Goal: Information Seeking & Learning: Learn about a topic

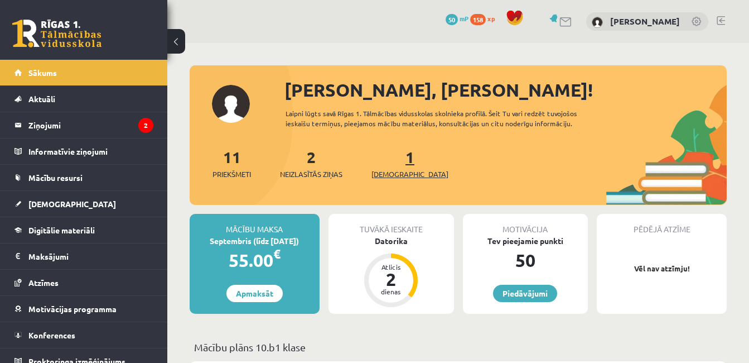
click at [387, 173] on span "[DEMOGRAPHIC_DATA]" at bounding box center [410, 174] width 77 height 11
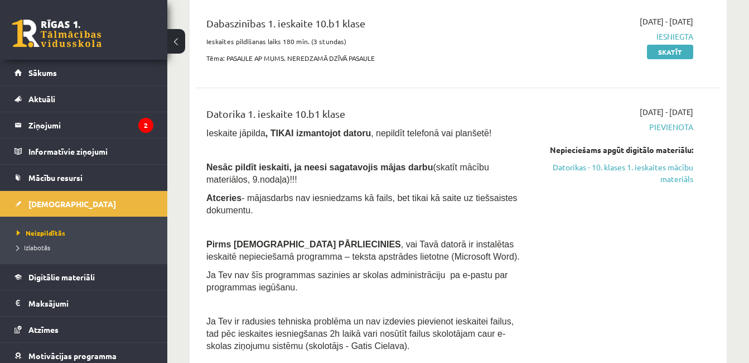
scroll to position [223, 0]
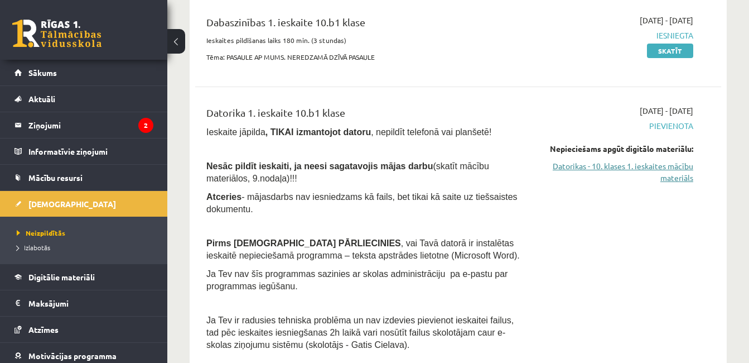
click at [595, 165] on link "Datorikas - 10. klases 1. ieskaites mācību materiāls" at bounding box center [617, 171] width 151 height 23
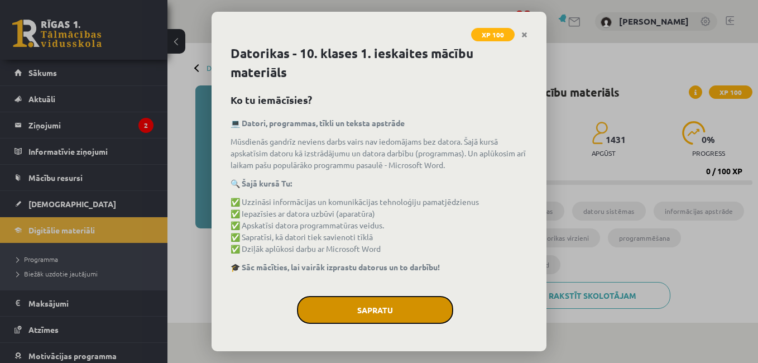
click at [372, 310] on button "Sapratu" at bounding box center [375, 310] width 156 height 28
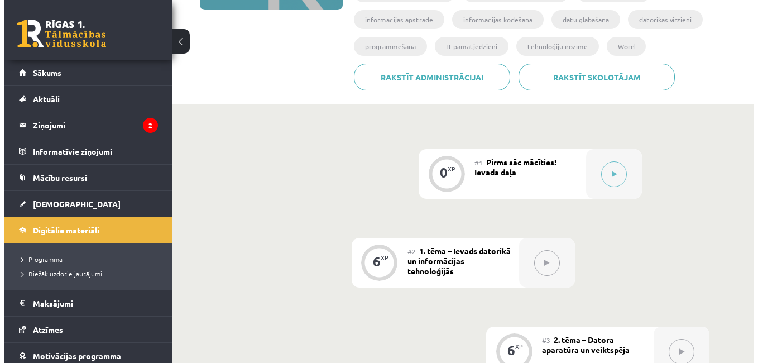
scroll to position [223, 0]
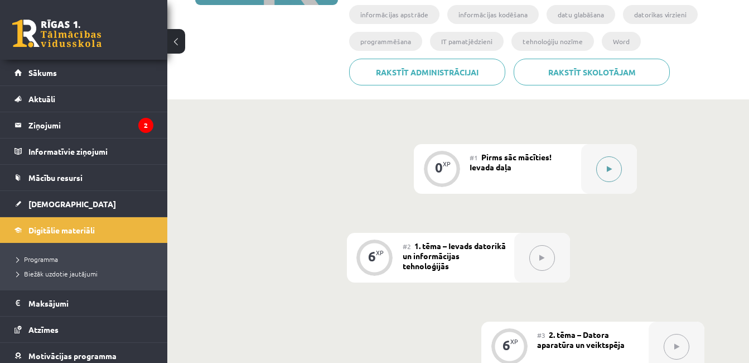
click at [613, 169] on button at bounding box center [610, 169] width 26 height 26
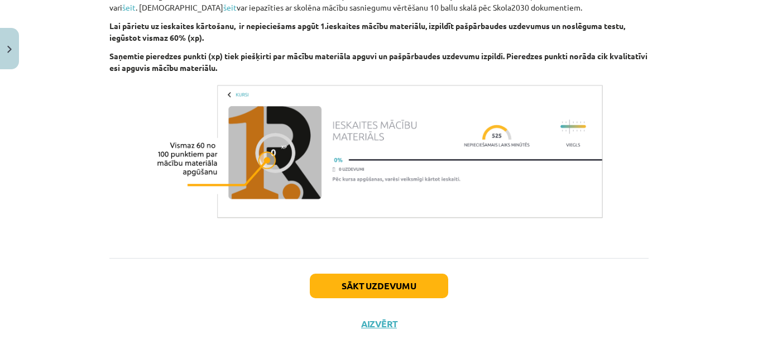
scroll to position [821, 0]
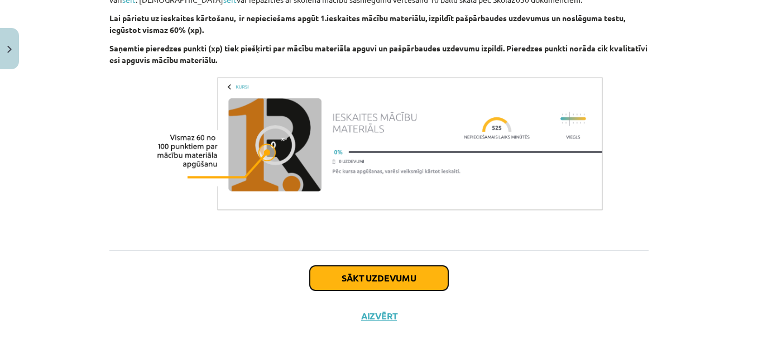
click at [355, 275] on button "Sākt uzdevumu" at bounding box center [379, 278] width 138 height 25
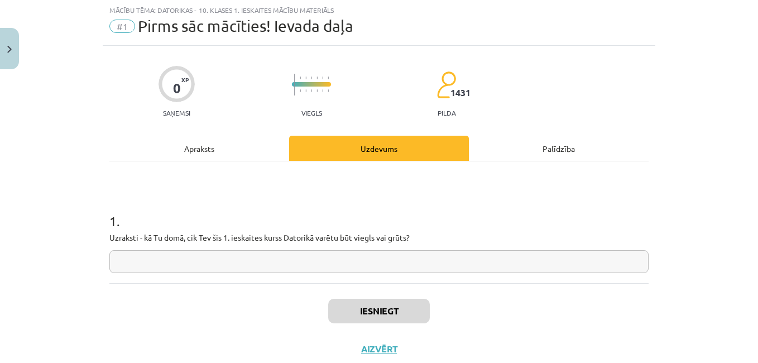
scroll to position [28, 0]
click at [289, 263] on input "text" at bounding box center [378, 262] width 539 height 23
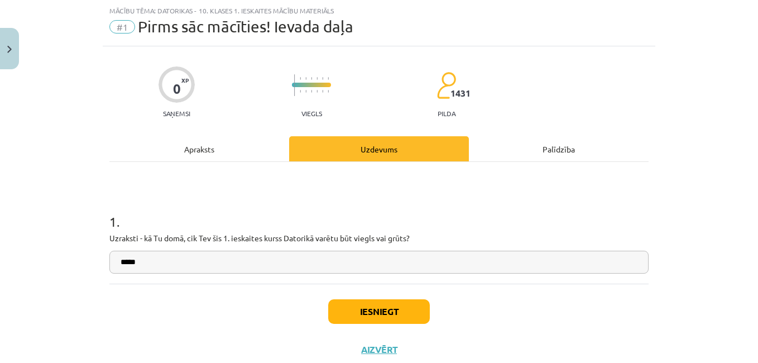
type input "*****"
click at [369, 312] on button "Iesniegt" at bounding box center [379, 311] width 102 height 25
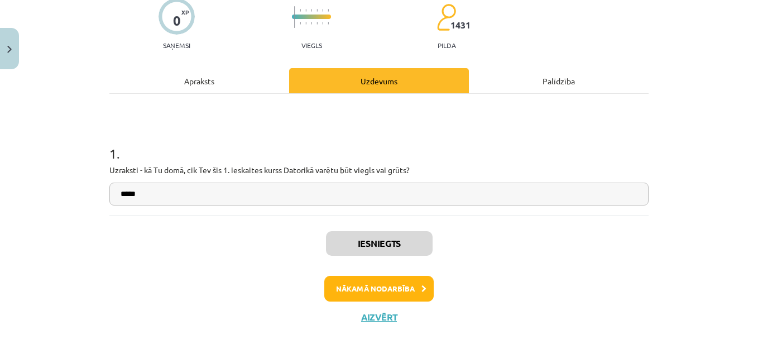
scroll to position [97, 0]
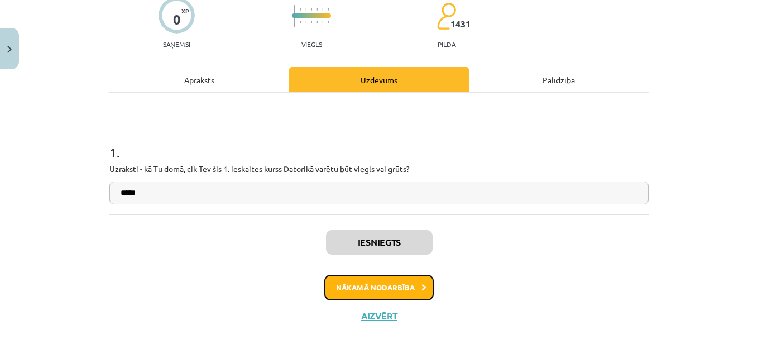
click at [369, 290] on button "Nākamā nodarbība" at bounding box center [378, 288] width 109 height 26
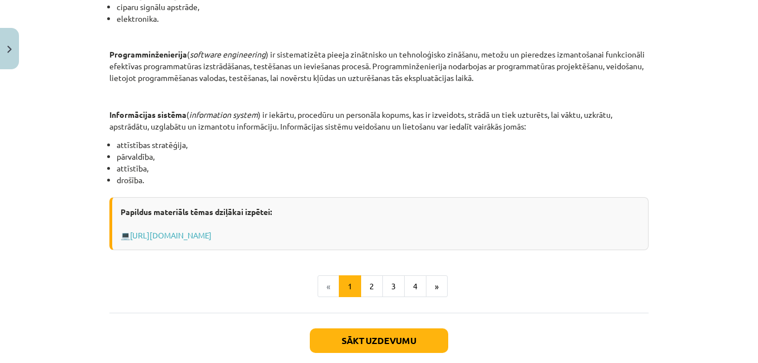
scroll to position [586, 0]
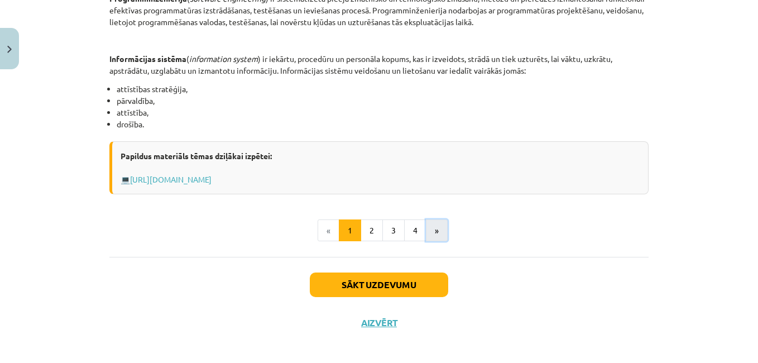
click at [427, 232] on button "»" at bounding box center [437, 230] width 22 height 22
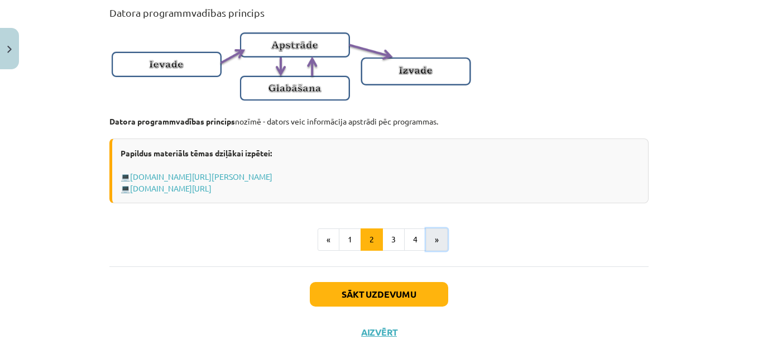
scroll to position [779, 0]
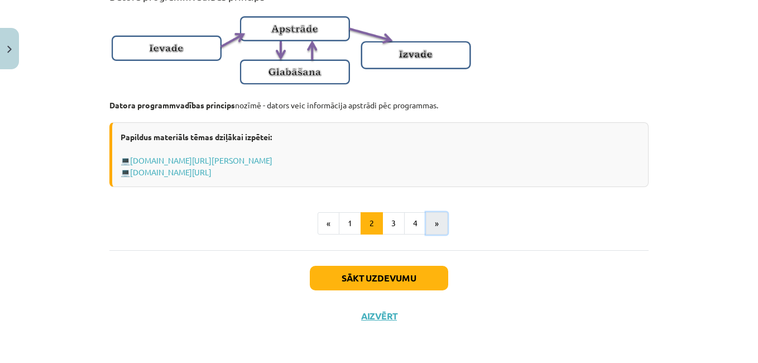
click at [437, 223] on button "»" at bounding box center [437, 223] width 22 height 22
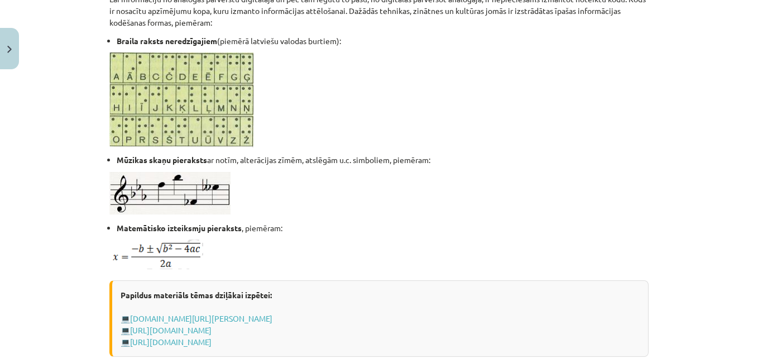
scroll to position [771, 0]
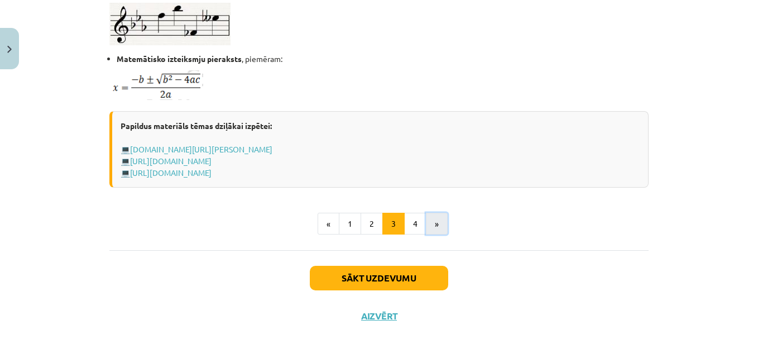
click at [439, 220] on button "»" at bounding box center [437, 224] width 22 height 22
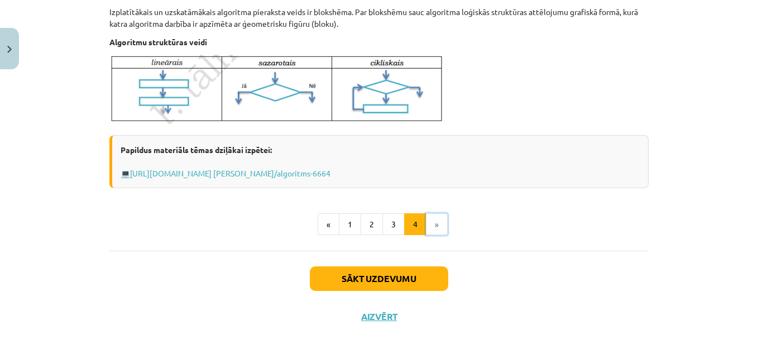
scroll to position [486, 0]
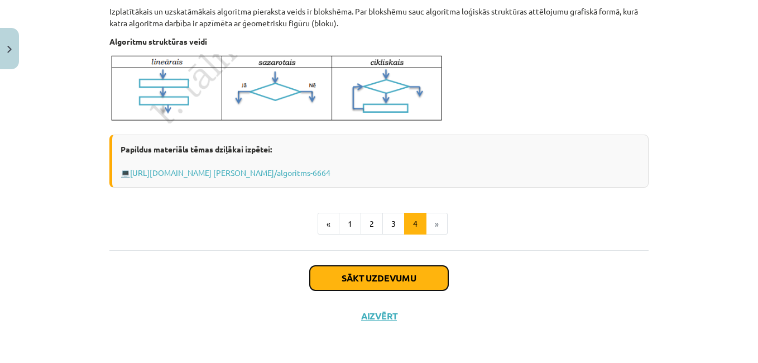
click at [382, 278] on button "Sākt uzdevumu" at bounding box center [379, 278] width 138 height 25
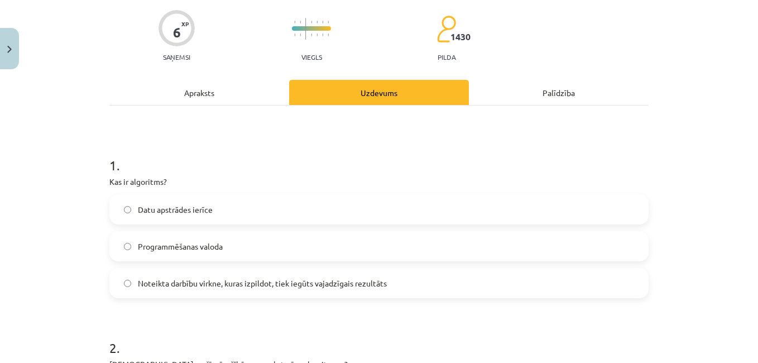
scroll to position [84, 0]
click at [193, 98] on div "Apraksts" at bounding box center [199, 92] width 180 height 25
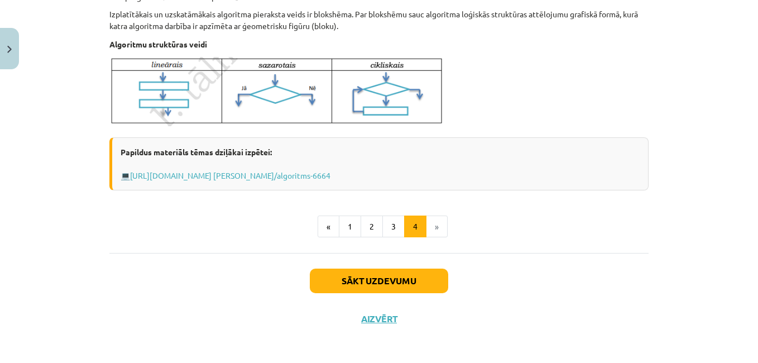
scroll to position [486, 0]
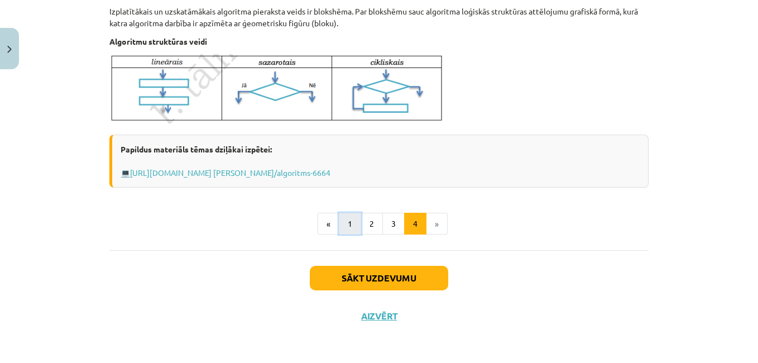
click at [344, 223] on button "1" at bounding box center [350, 224] width 22 height 22
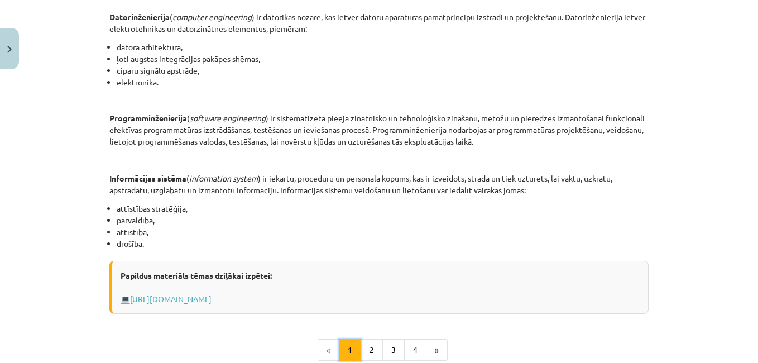
scroll to position [479, 0]
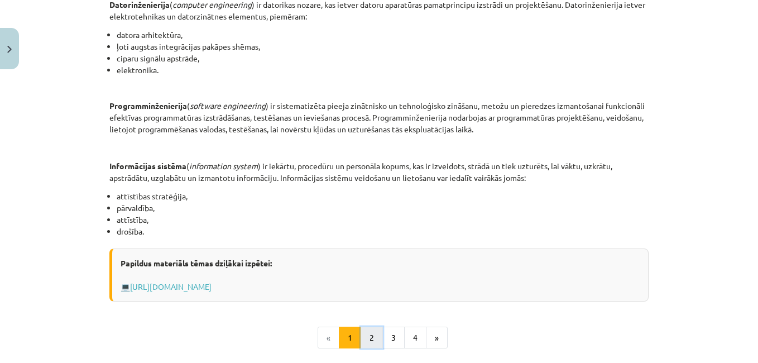
click at [360, 335] on button "2" at bounding box center [371, 337] width 22 height 22
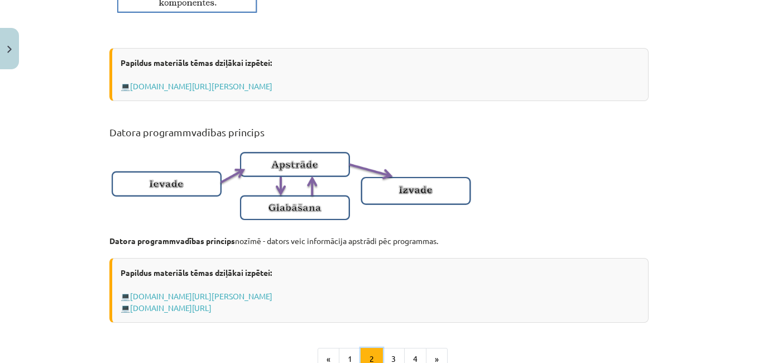
scroll to position [646, 0]
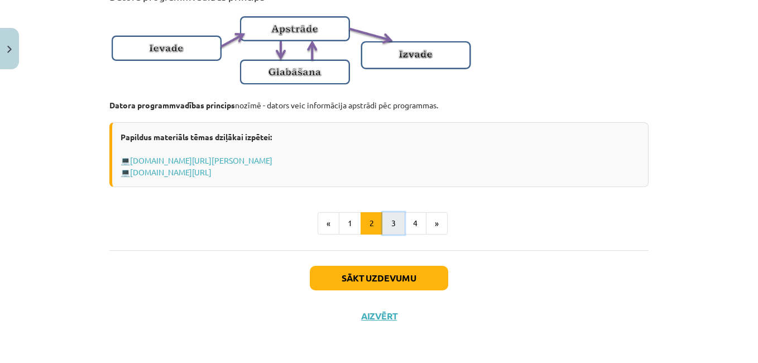
click at [392, 223] on button "3" at bounding box center [393, 223] width 22 height 22
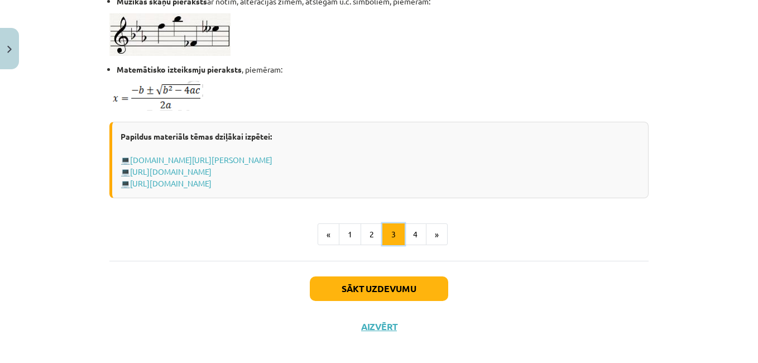
scroll to position [771, 0]
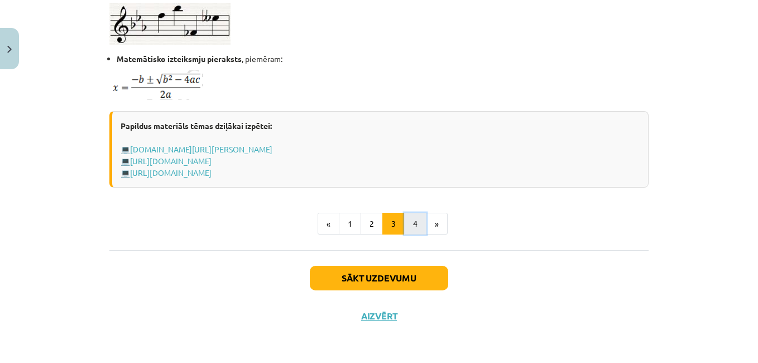
click at [411, 223] on button "4" at bounding box center [415, 224] width 22 height 22
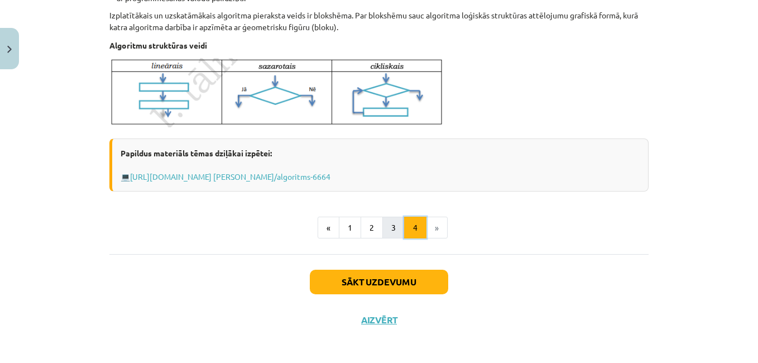
scroll to position [486, 0]
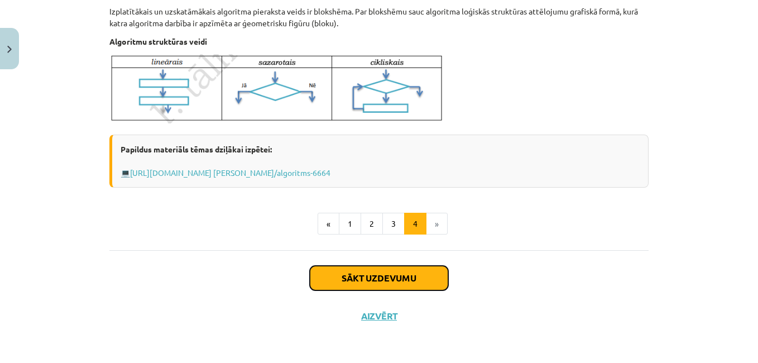
click at [352, 283] on button "Sākt uzdevumu" at bounding box center [379, 278] width 138 height 25
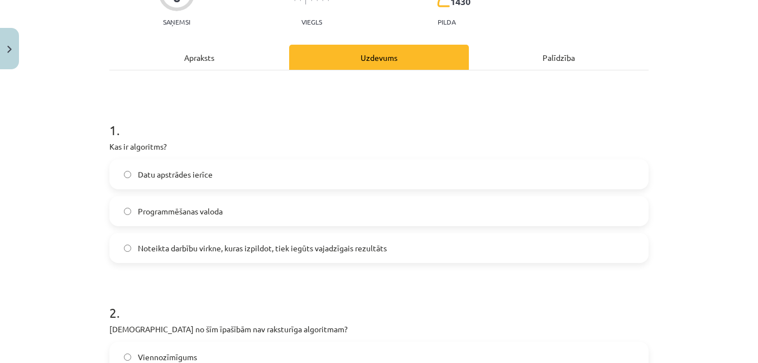
scroll to position [140, 0]
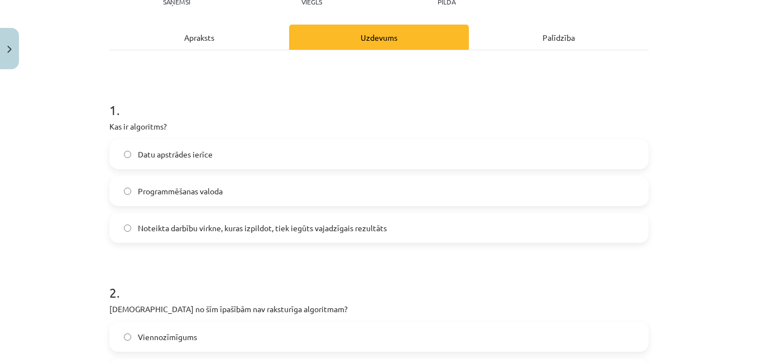
click at [189, 43] on div "Apraksts" at bounding box center [199, 37] width 180 height 25
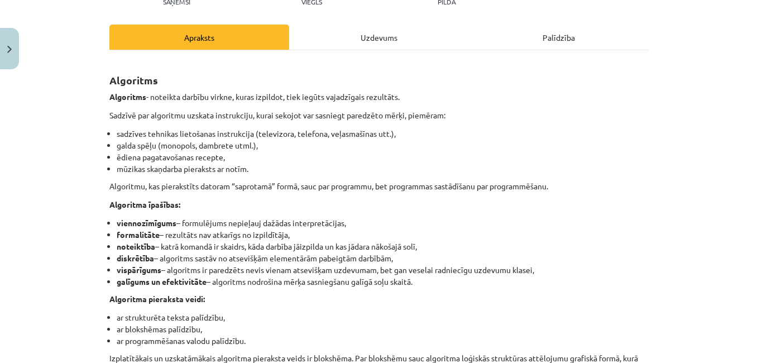
click at [372, 39] on div "Uzdevums" at bounding box center [379, 37] width 180 height 25
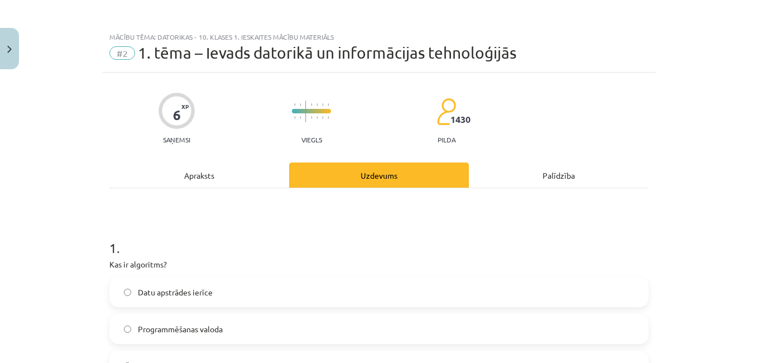
scroll to position [0, 0]
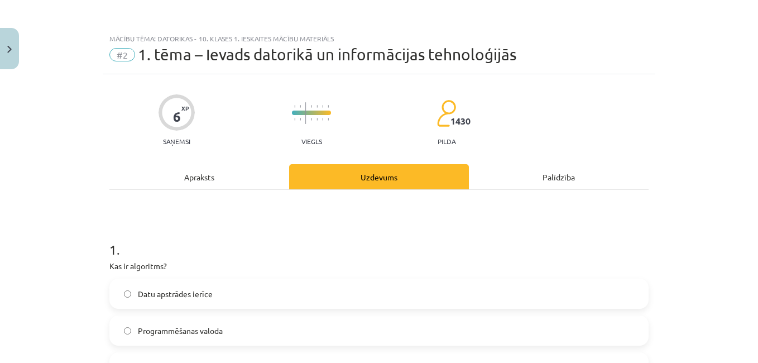
click at [191, 176] on div "Apraksts" at bounding box center [199, 176] width 180 height 25
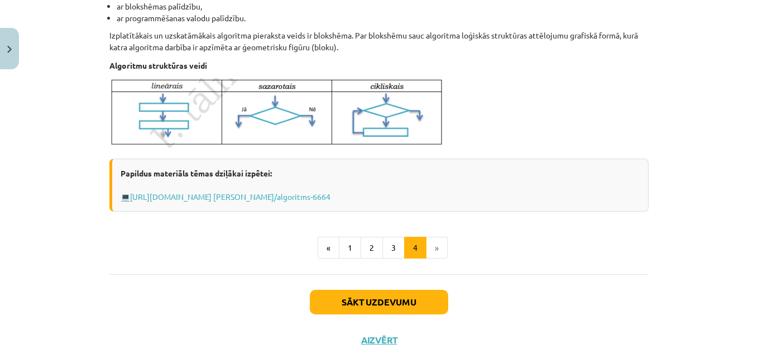
scroll to position [486, 0]
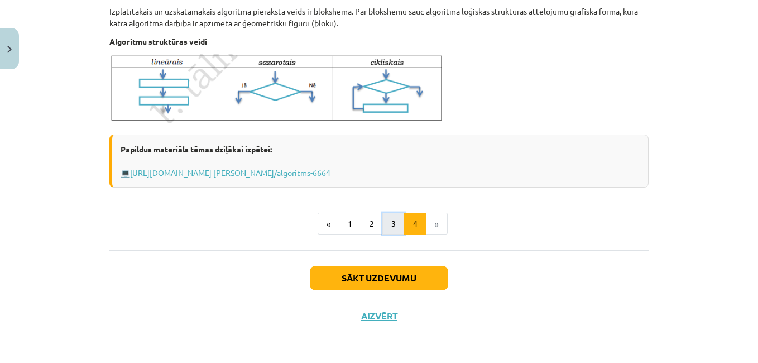
click at [384, 222] on button "3" at bounding box center [393, 224] width 22 height 22
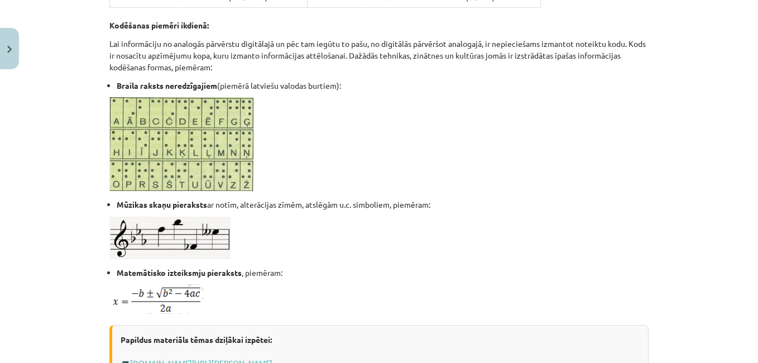
scroll to position [702, 0]
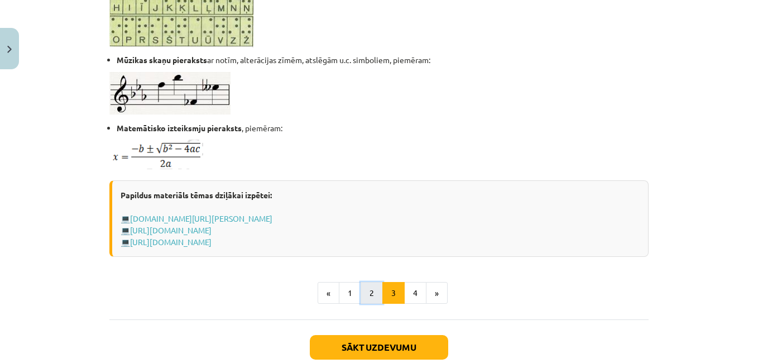
click at [368, 289] on button "2" at bounding box center [371, 293] width 22 height 22
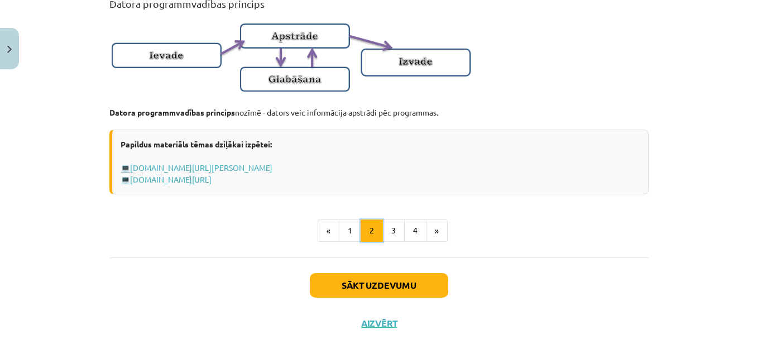
scroll to position [779, 0]
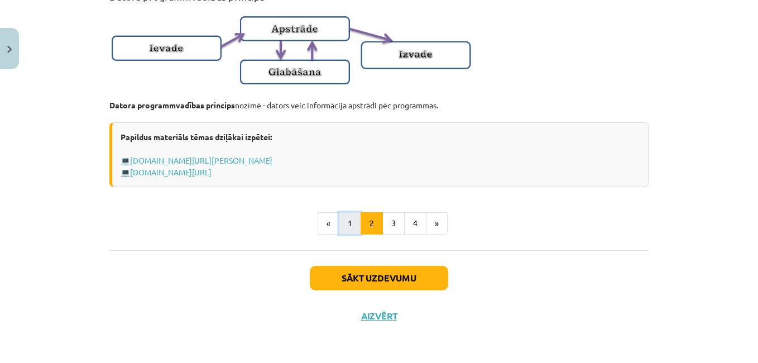
click at [343, 223] on button "1" at bounding box center [350, 223] width 22 height 22
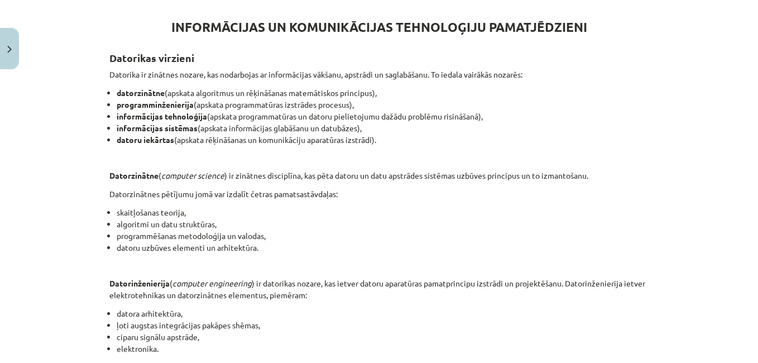
scroll to position [200, 0]
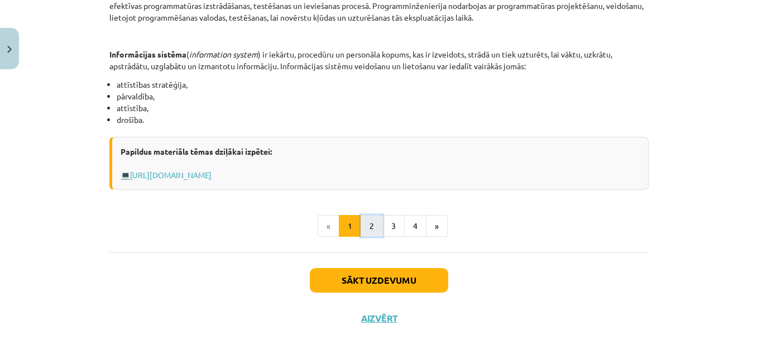
click at [371, 227] on button "2" at bounding box center [371, 226] width 22 height 22
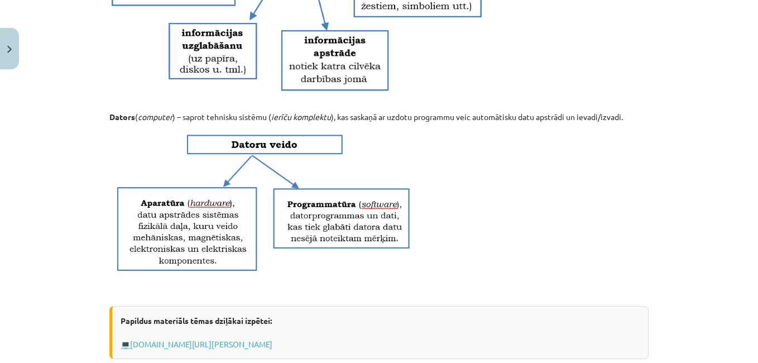
scroll to position [423, 0]
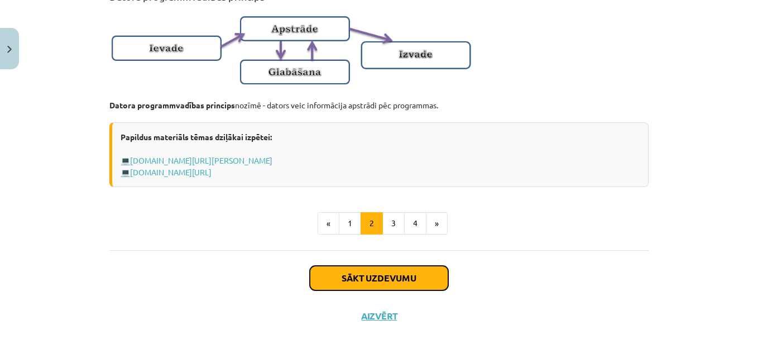
click at [363, 281] on button "Sākt uzdevumu" at bounding box center [379, 278] width 138 height 25
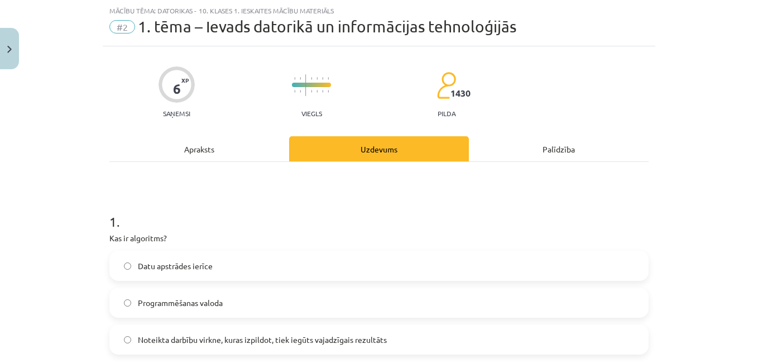
scroll to position [0, 0]
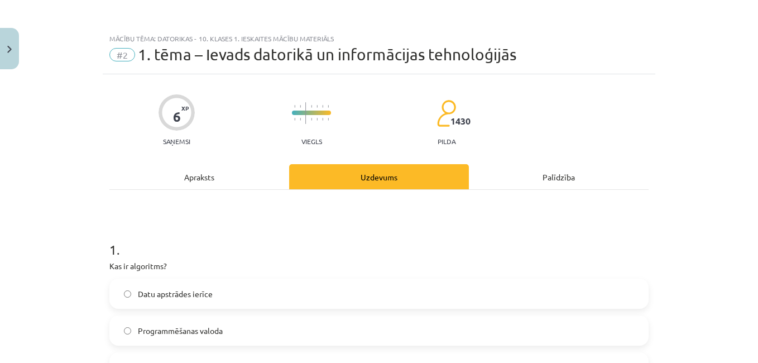
click at [184, 177] on div "Apraksts" at bounding box center [199, 176] width 180 height 25
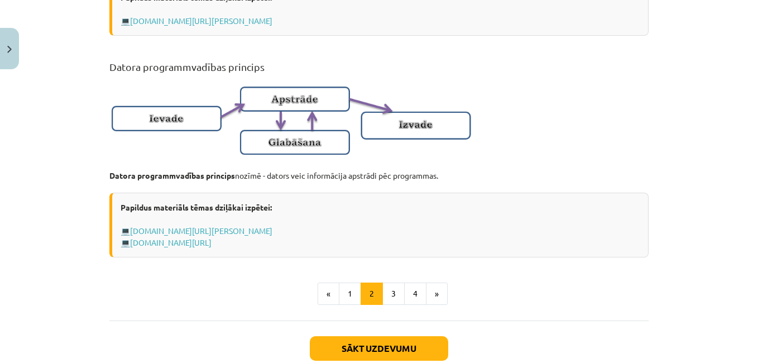
scroll to position [779, 0]
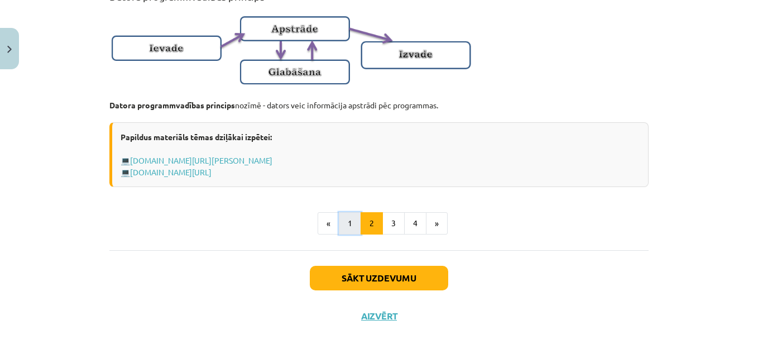
click at [348, 229] on button "1" at bounding box center [350, 223] width 22 height 22
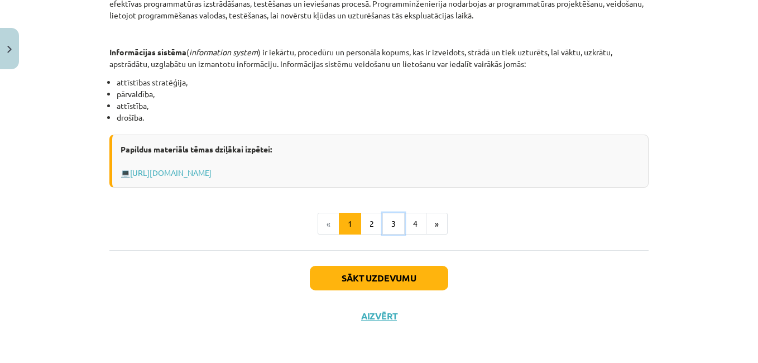
click at [394, 228] on button "3" at bounding box center [393, 224] width 22 height 22
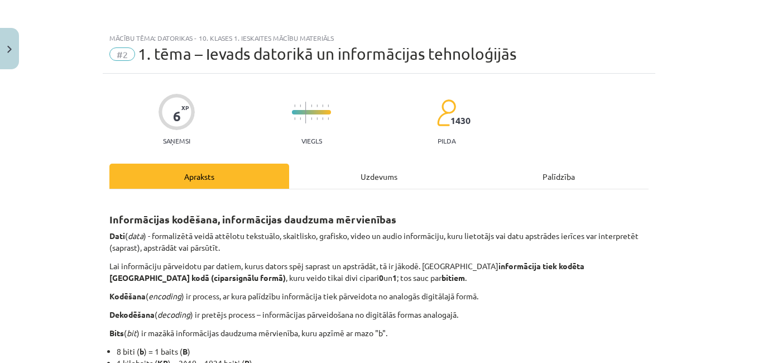
scroll to position [0, 0]
click at [381, 178] on div "Uzdevums" at bounding box center [379, 176] width 180 height 25
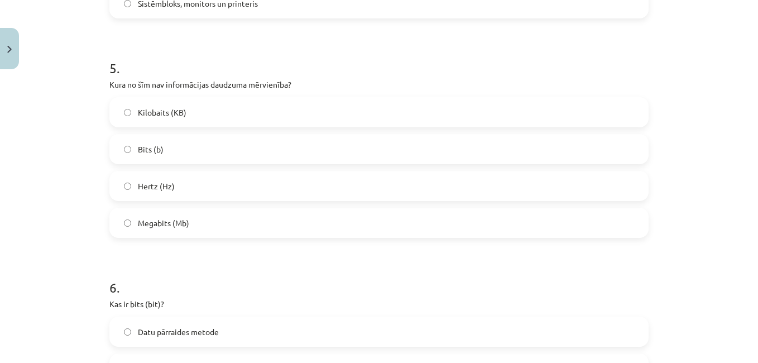
scroll to position [1088, 0]
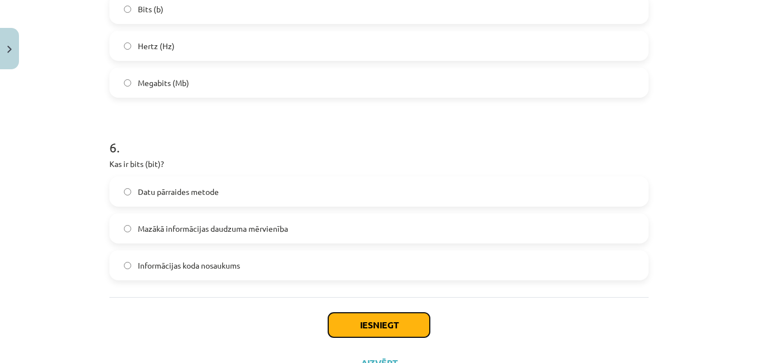
click at [357, 327] on button "Iesniegt" at bounding box center [379, 324] width 102 height 25
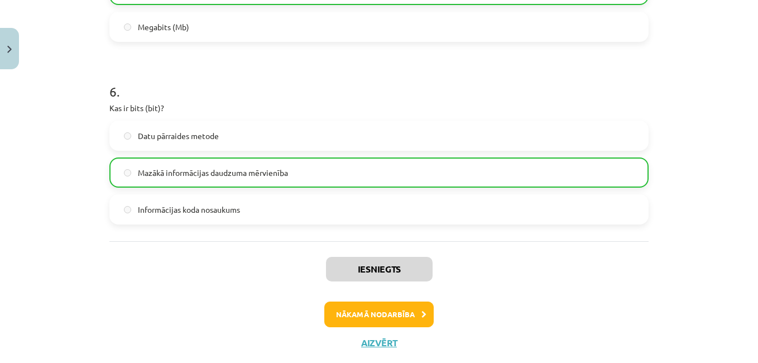
scroll to position [1171, 0]
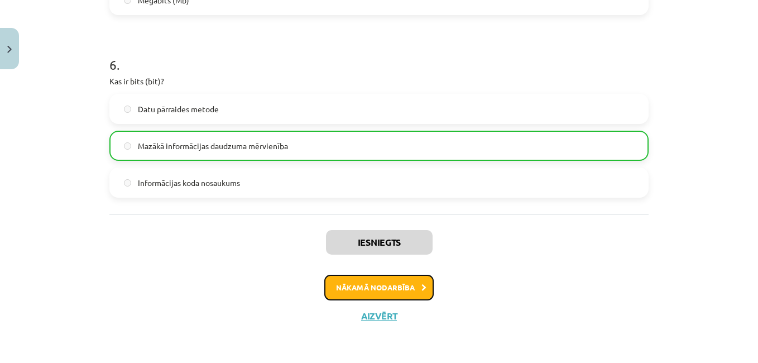
click at [367, 289] on button "Nākamā nodarbība" at bounding box center [378, 288] width 109 height 26
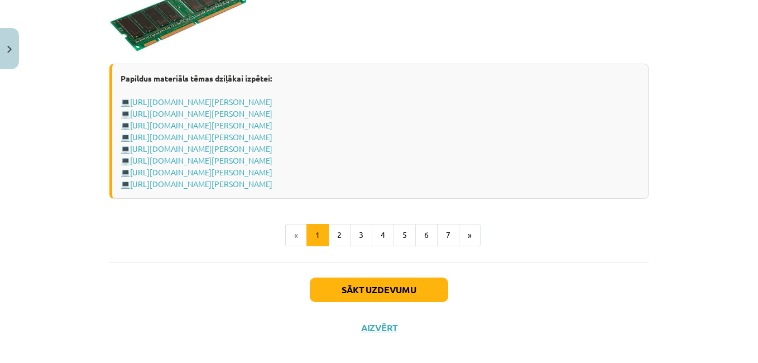
scroll to position [2028, 0]
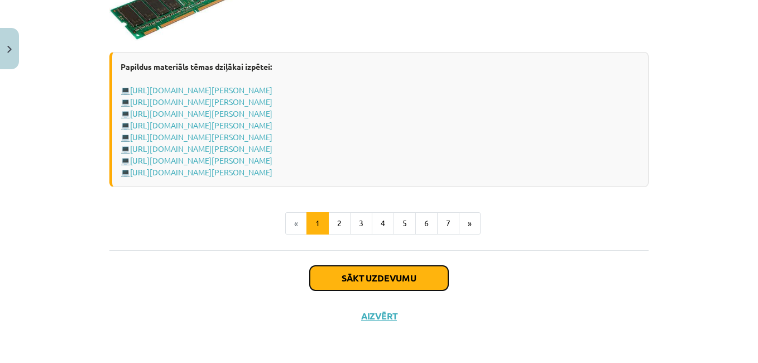
click at [357, 280] on button "Sākt uzdevumu" at bounding box center [379, 278] width 138 height 25
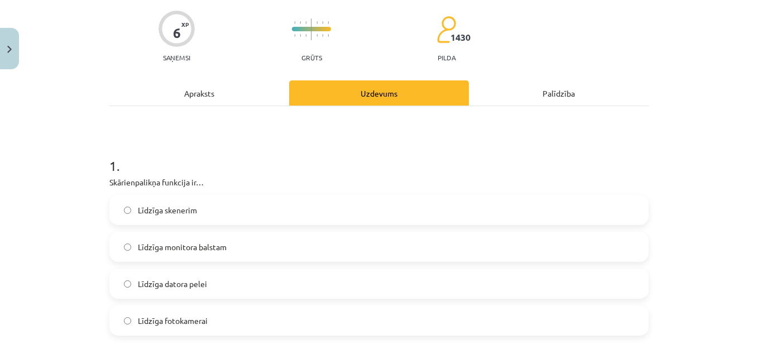
scroll to position [140, 0]
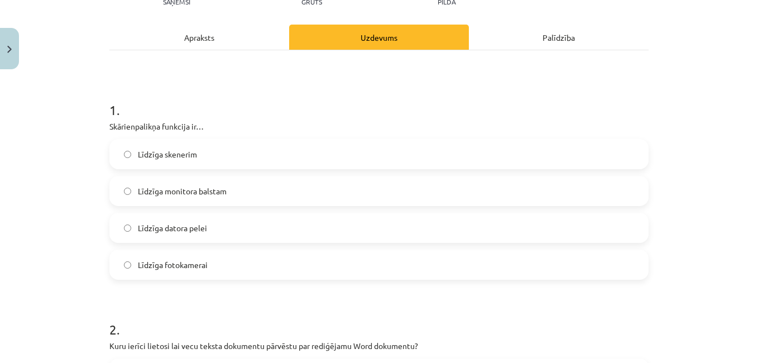
click at [197, 43] on div "Apraksts" at bounding box center [199, 37] width 180 height 25
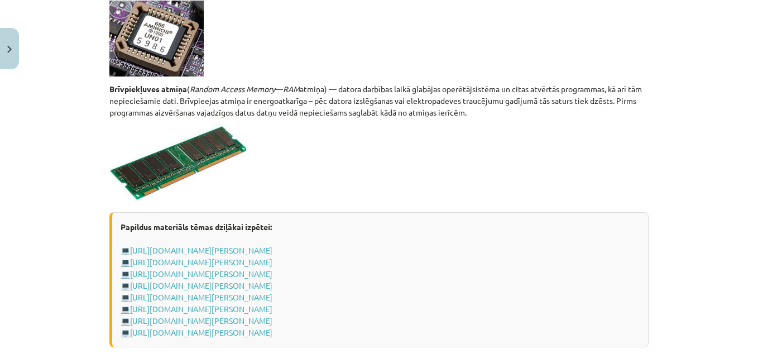
scroll to position [2028, 0]
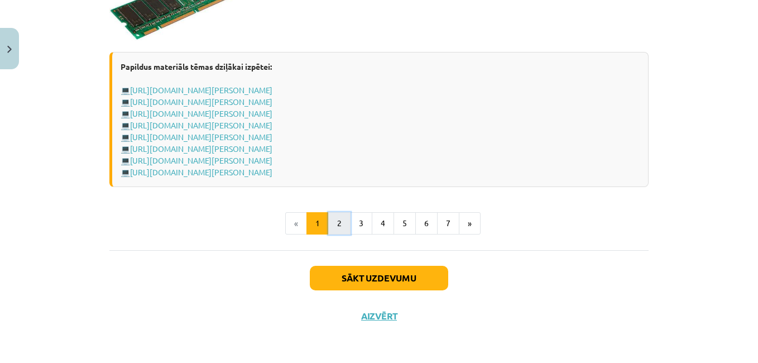
click at [328, 216] on button "2" at bounding box center [339, 223] width 22 height 22
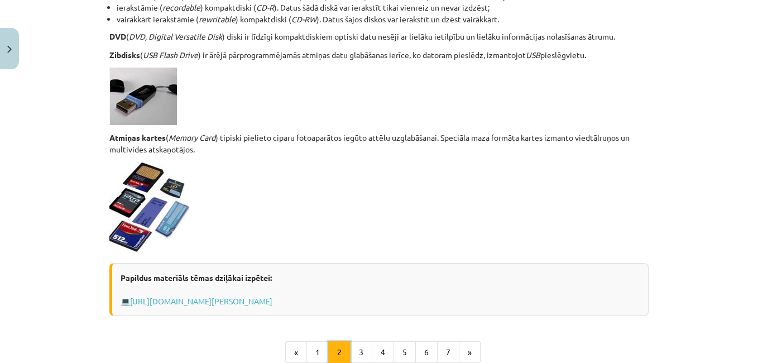
scroll to position [925, 0]
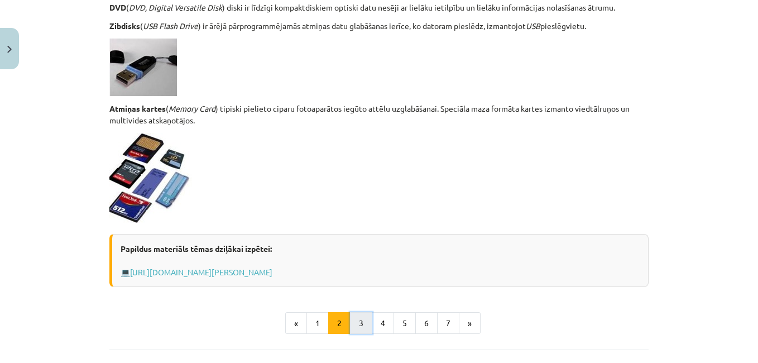
click at [351, 325] on button "3" at bounding box center [361, 323] width 22 height 22
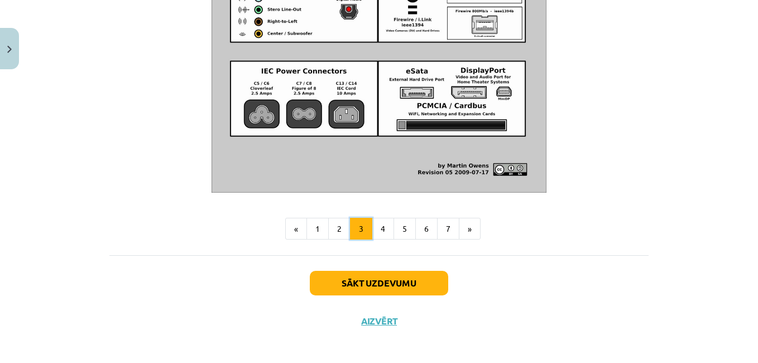
scroll to position [1343, 0]
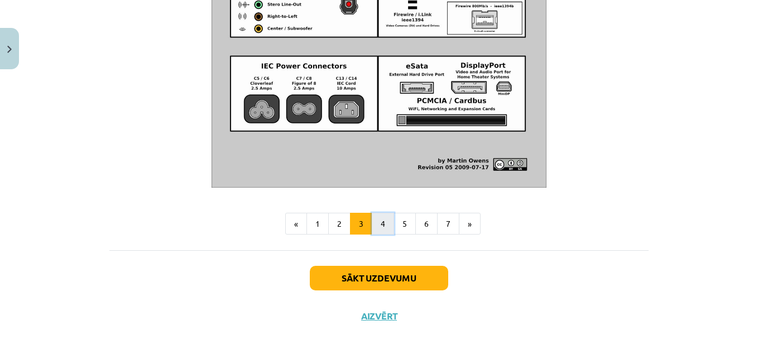
click at [377, 224] on button "4" at bounding box center [383, 224] width 22 height 22
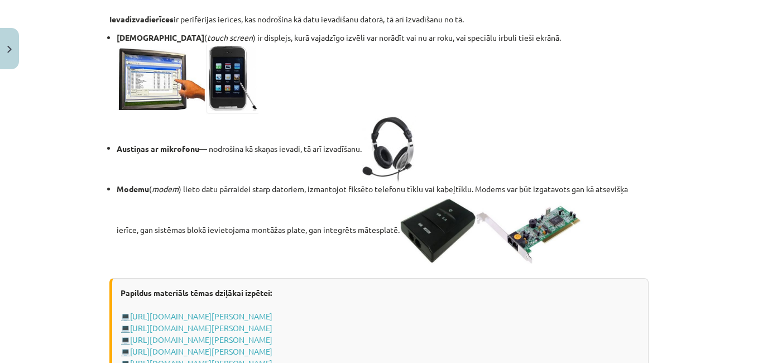
scroll to position [1935, 0]
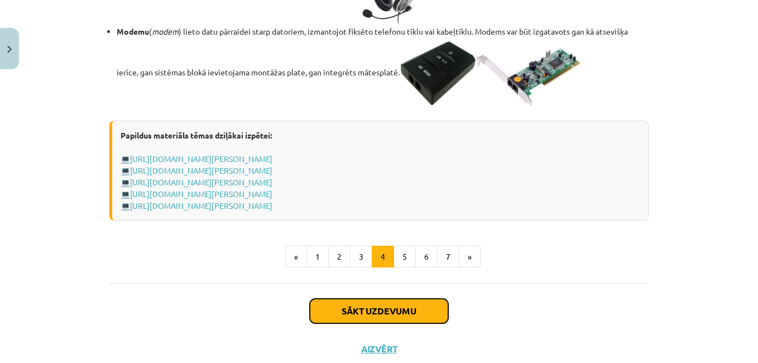
click at [336, 314] on button "Sākt uzdevumu" at bounding box center [379, 311] width 138 height 25
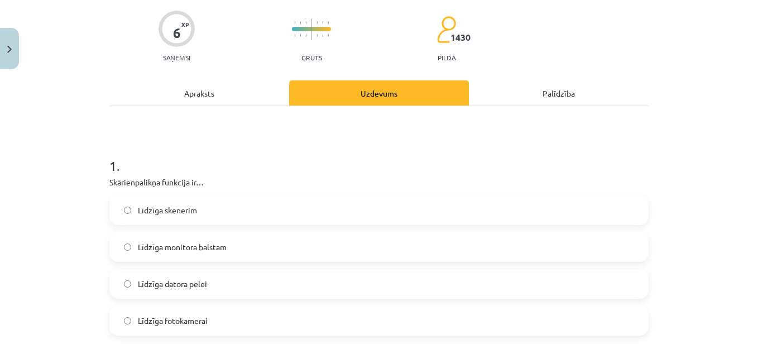
scroll to position [140, 0]
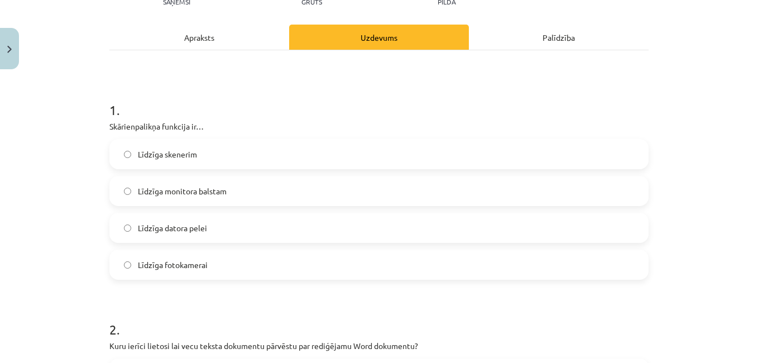
click at [122, 232] on label "Līdzīga datora pelei" at bounding box center [378, 228] width 537 height 28
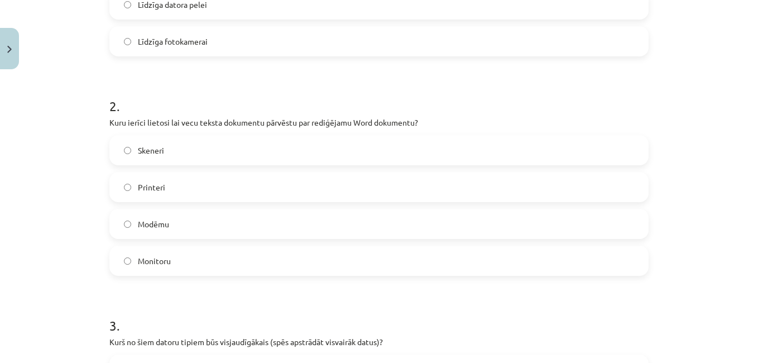
scroll to position [0, 0]
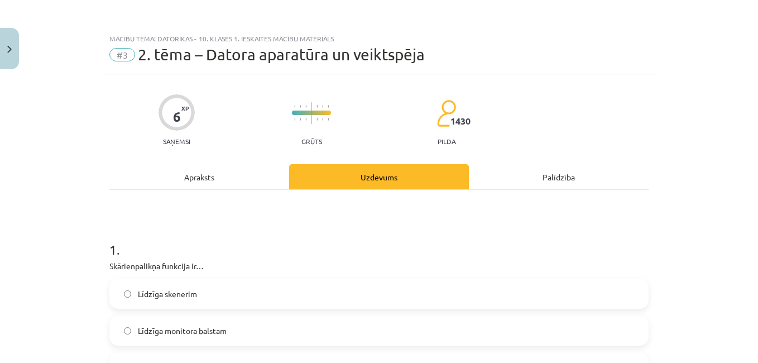
click at [195, 183] on div "Apraksts" at bounding box center [199, 176] width 180 height 25
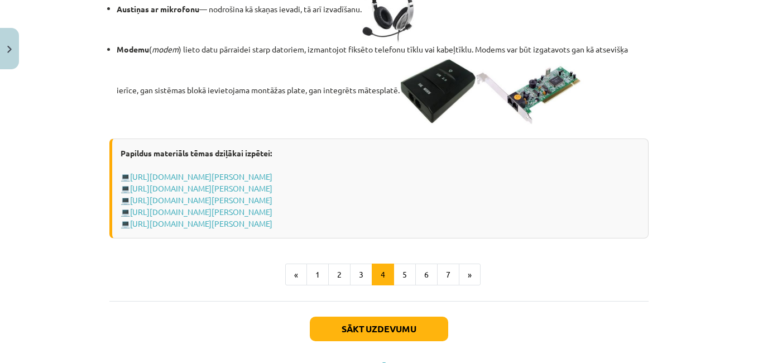
scroll to position [1968, 0]
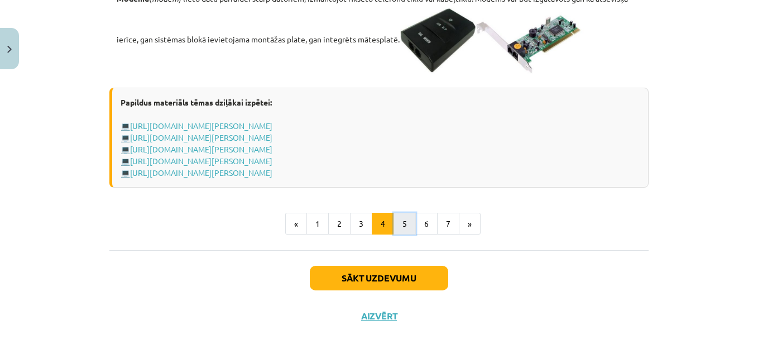
click at [395, 219] on button "5" at bounding box center [404, 224] width 22 height 22
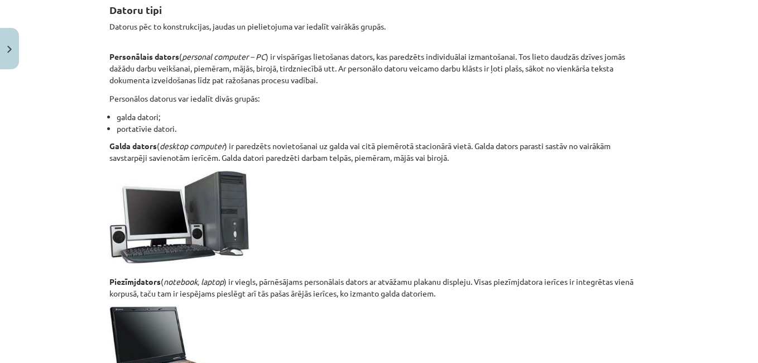
scroll to position [205, 0]
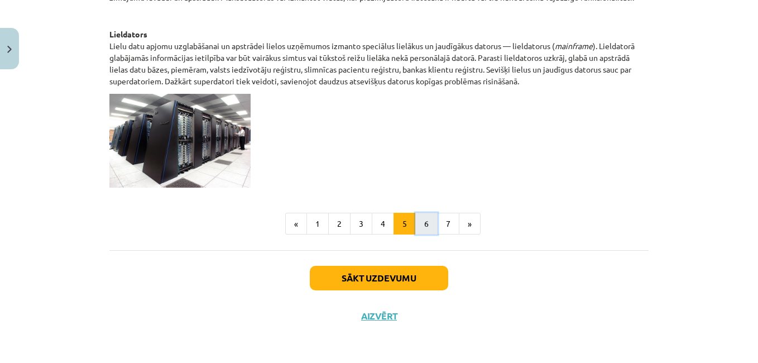
click at [424, 227] on button "6" at bounding box center [426, 224] width 22 height 22
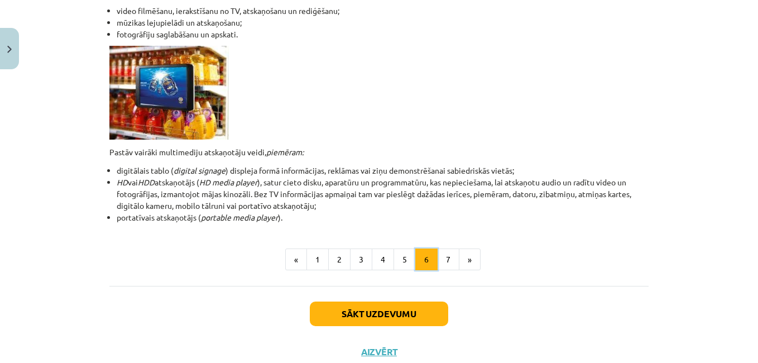
scroll to position [381, 0]
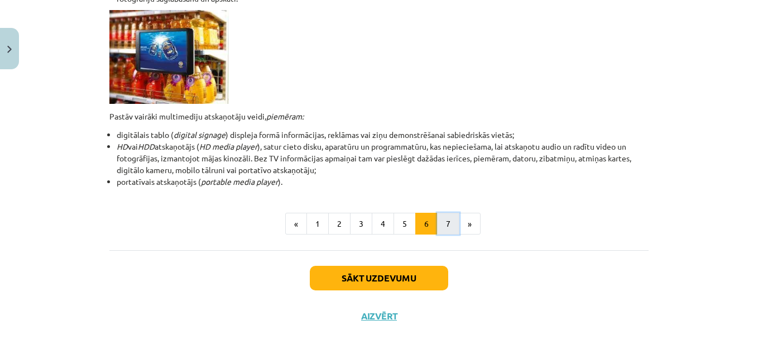
click at [441, 222] on button "7" at bounding box center [448, 224] width 22 height 22
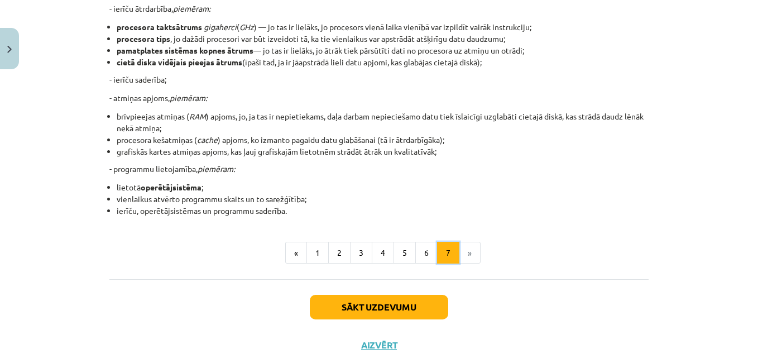
scroll to position [200, 0]
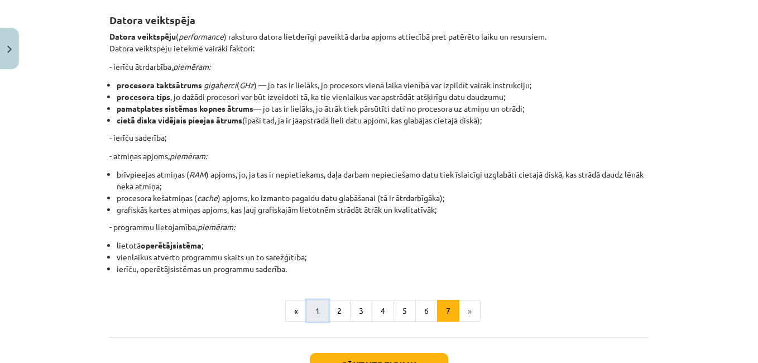
click at [313, 314] on button "1" at bounding box center [317, 311] width 22 height 22
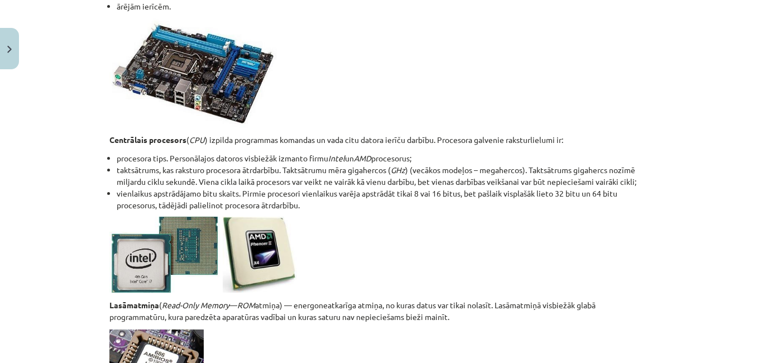
scroll to position [2028, 0]
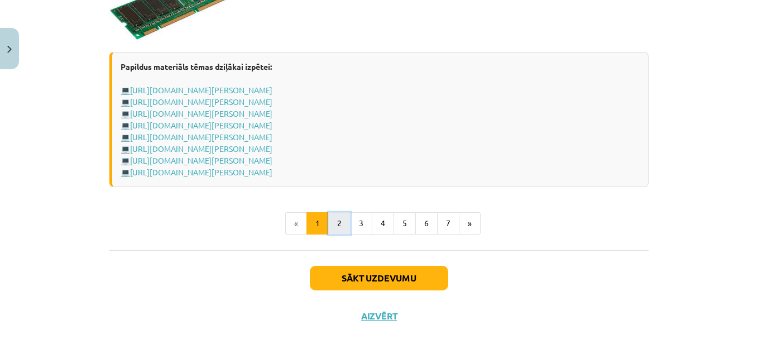
click at [331, 225] on button "2" at bounding box center [339, 223] width 22 height 22
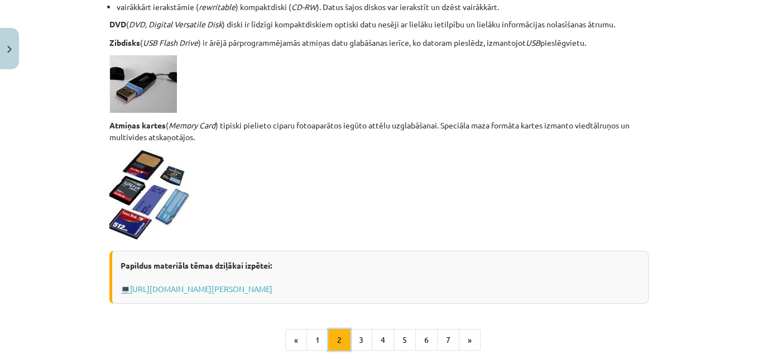
scroll to position [925, 0]
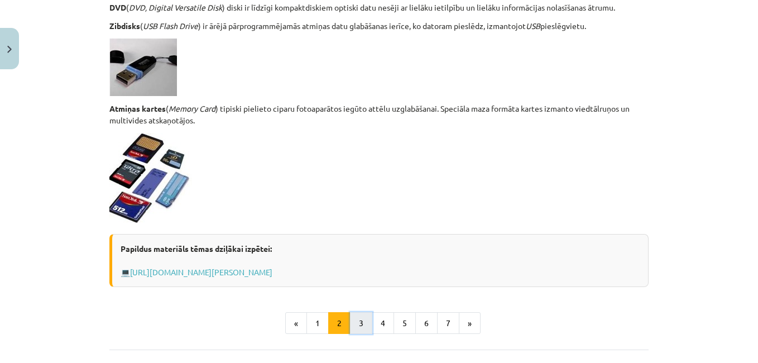
click at [363, 324] on button "3" at bounding box center [361, 323] width 22 height 22
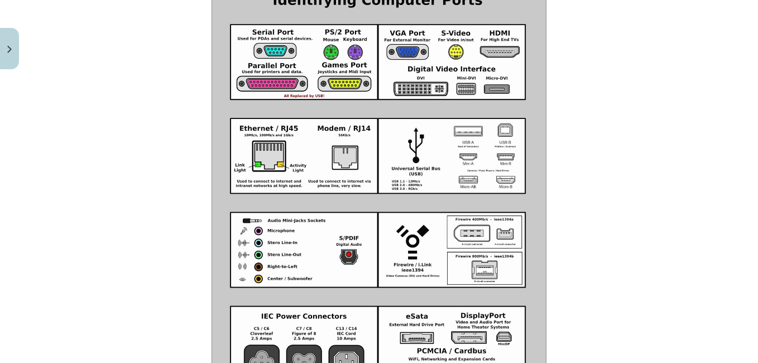
scroll to position [1343, 0]
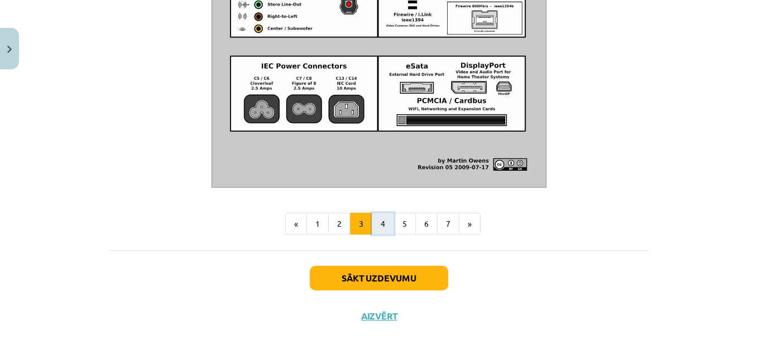
click at [375, 227] on button "4" at bounding box center [383, 224] width 22 height 22
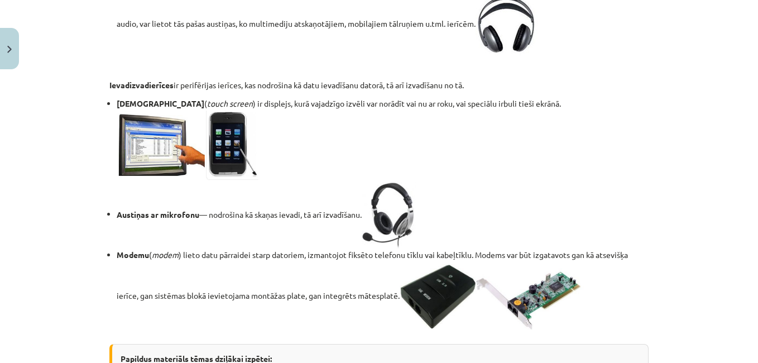
scroll to position [1968, 0]
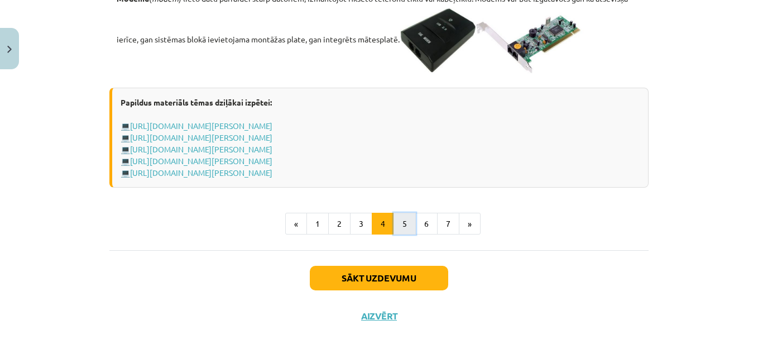
click at [405, 225] on button "5" at bounding box center [404, 224] width 22 height 22
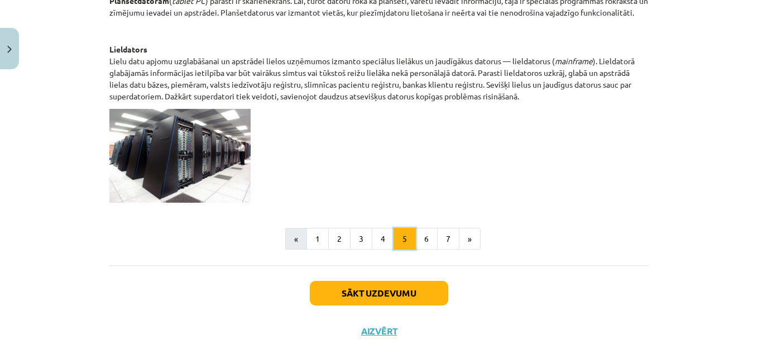
scroll to position [641, 0]
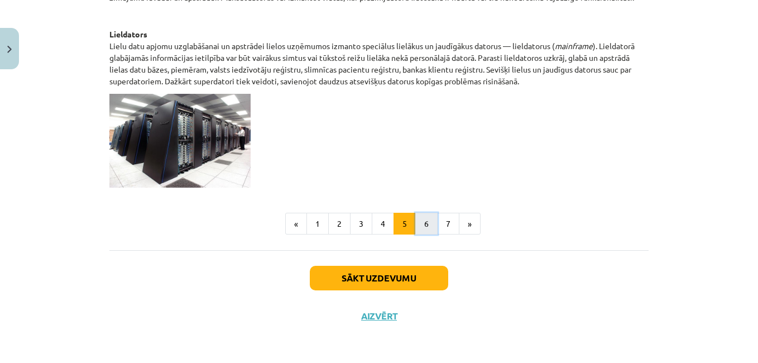
click at [419, 230] on button "6" at bounding box center [426, 224] width 22 height 22
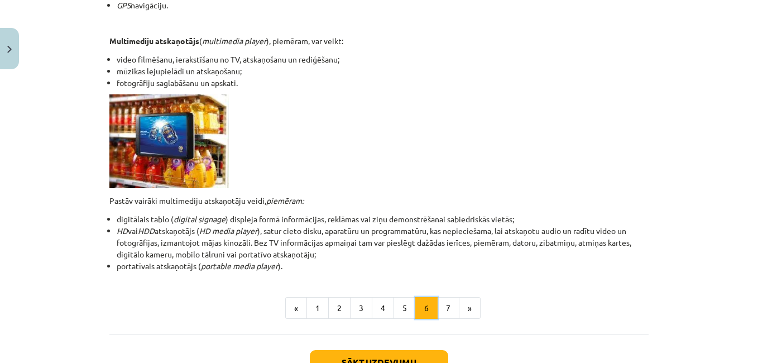
scroll to position [381, 0]
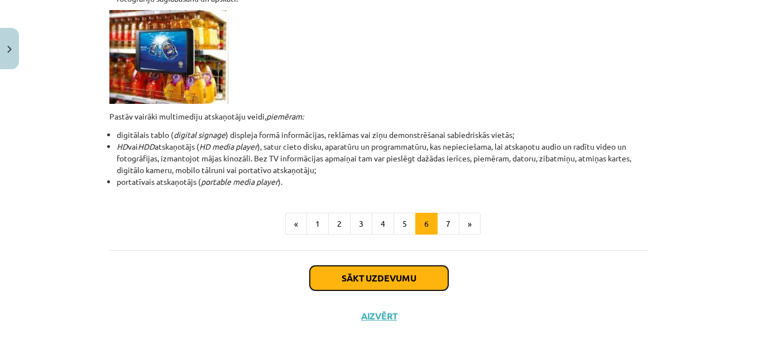
click at [364, 285] on button "Sākt uzdevumu" at bounding box center [379, 278] width 138 height 25
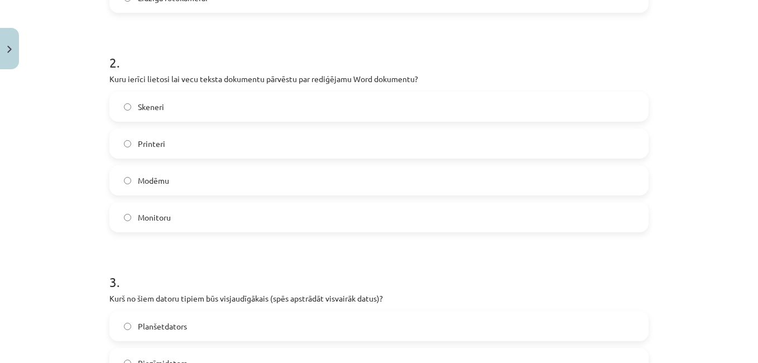
scroll to position [419, 0]
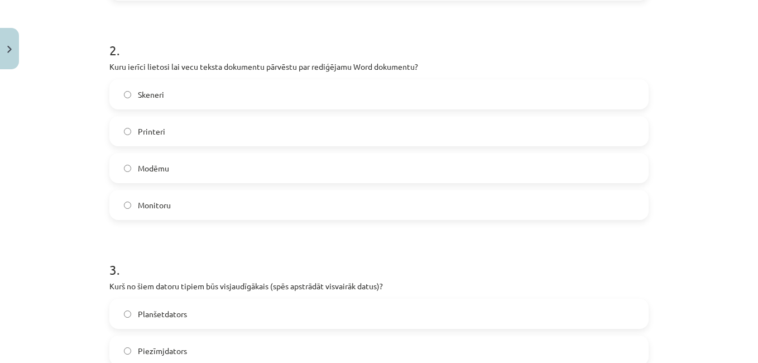
click at [125, 99] on label "Skeneri" at bounding box center [378, 94] width 537 height 28
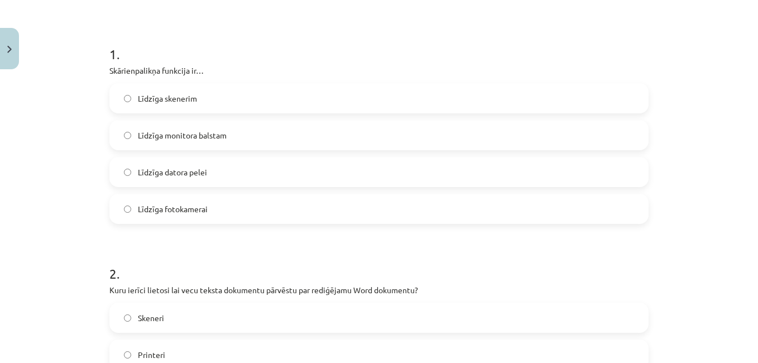
scroll to position [0, 0]
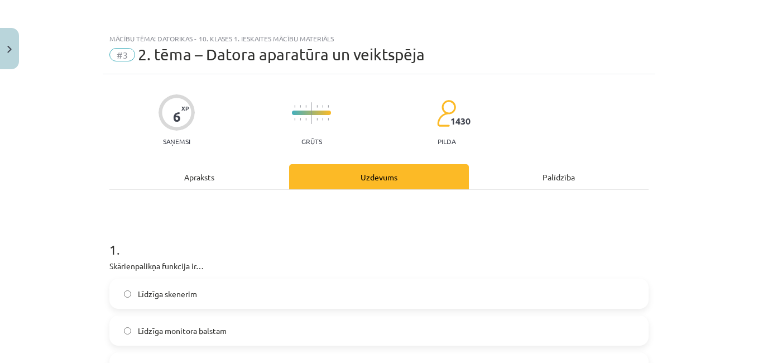
click at [186, 175] on div "Apraksts" at bounding box center [199, 176] width 180 height 25
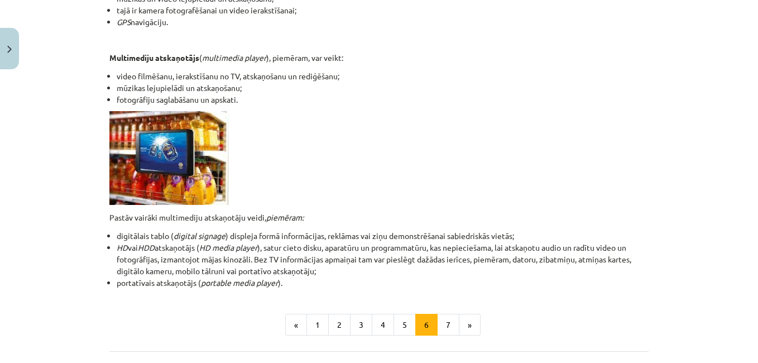
scroll to position [381, 0]
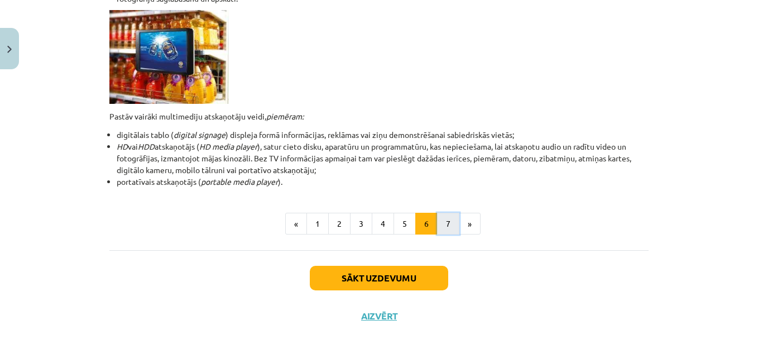
click at [444, 223] on button "7" at bounding box center [448, 224] width 22 height 22
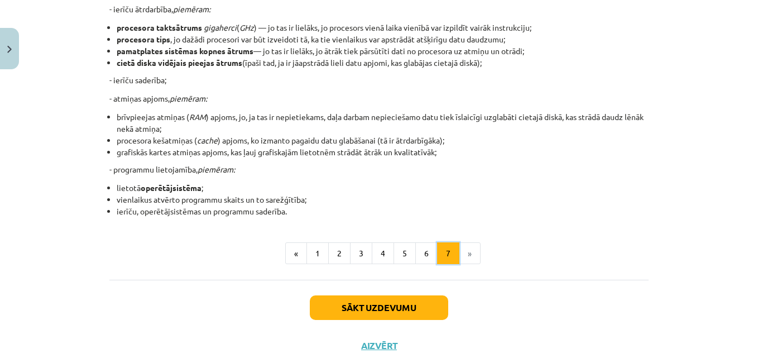
scroll to position [200, 0]
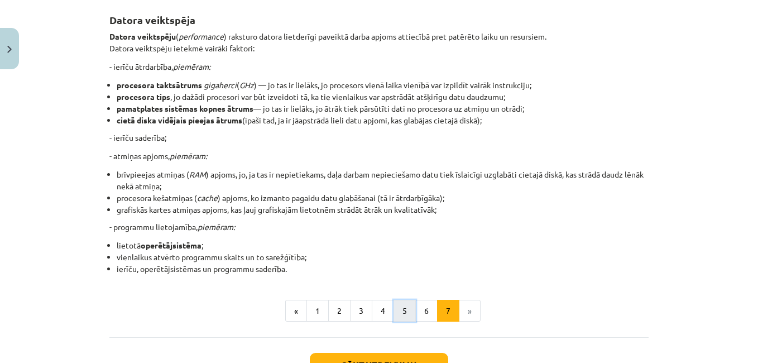
click at [393, 308] on button "5" at bounding box center [404, 311] width 22 height 22
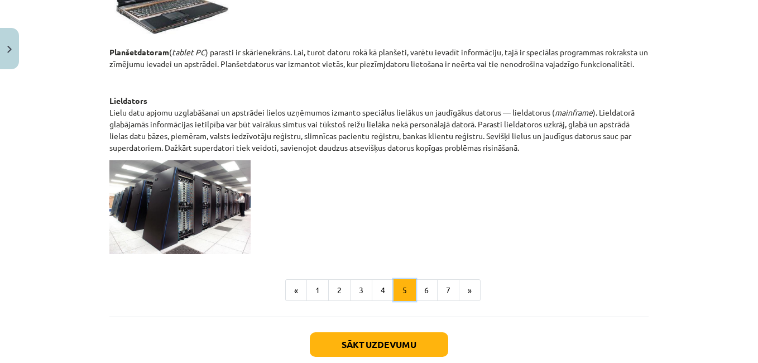
scroll to position [590, 0]
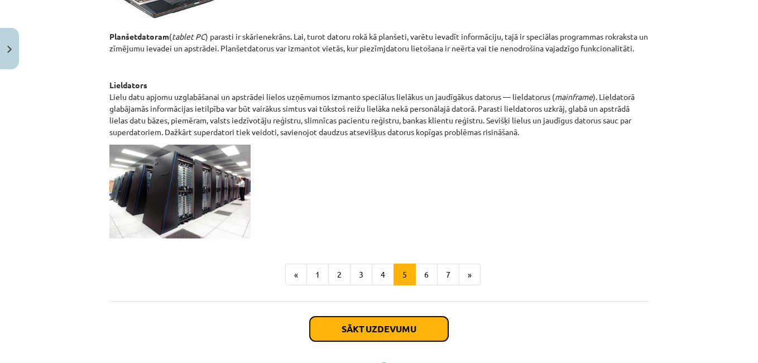
click at [380, 334] on button "Sākt uzdevumu" at bounding box center [379, 328] width 138 height 25
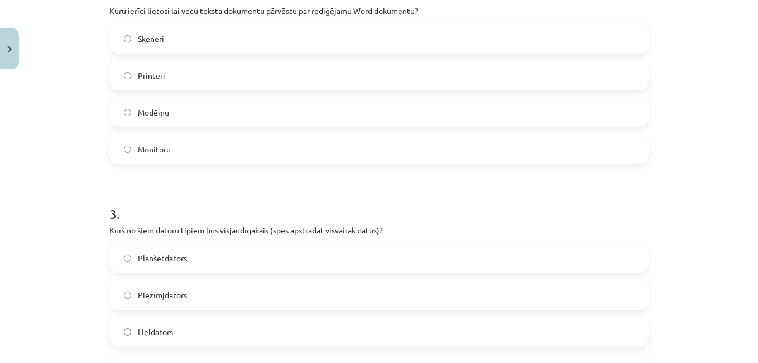
scroll to position [140, 0]
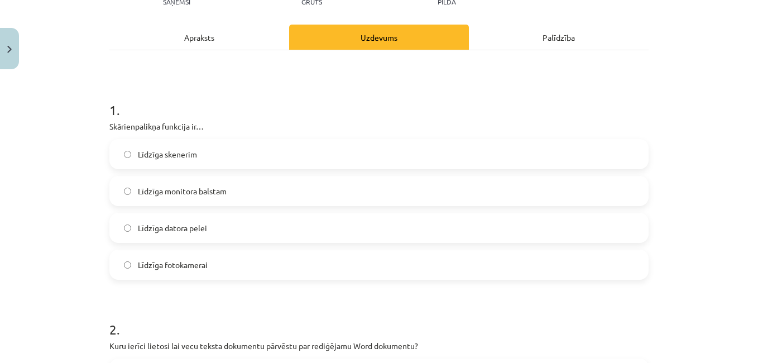
click at [187, 38] on div "Apraksts" at bounding box center [199, 37] width 180 height 25
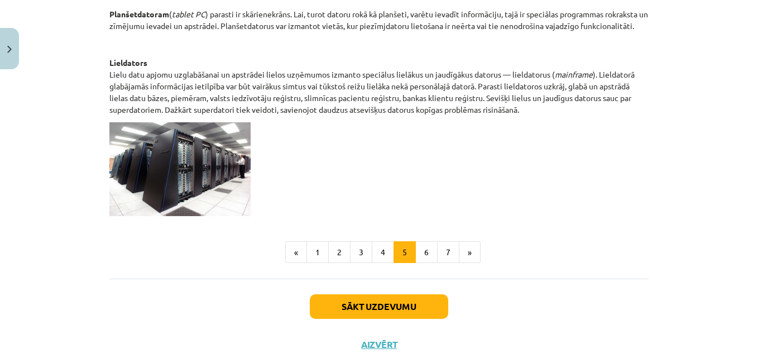
scroll to position [641, 0]
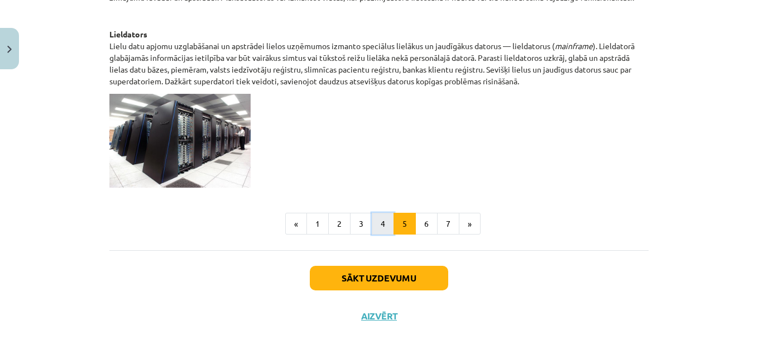
click at [376, 229] on button "4" at bounding box center [383, 224] width 22 height 22
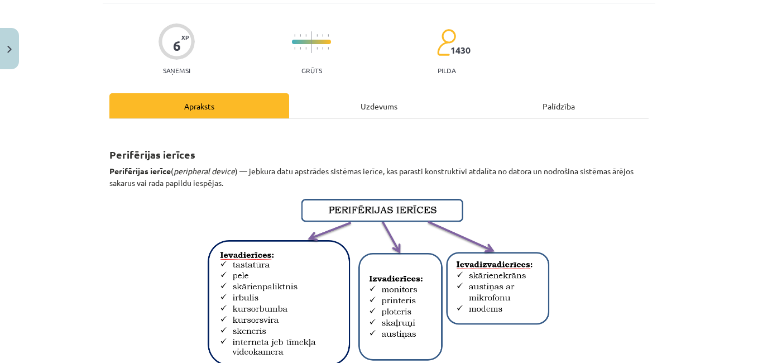
scroll to position [0, 0]
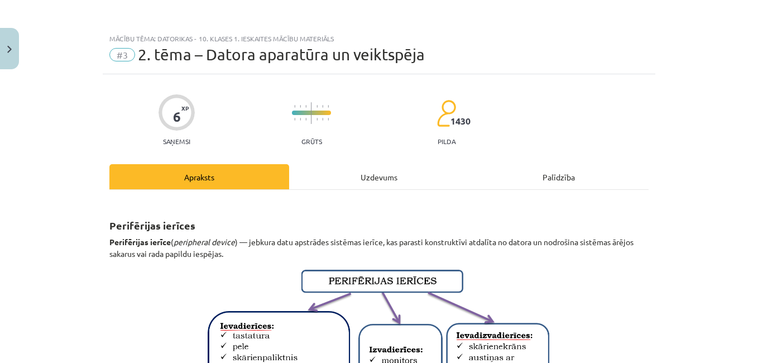
click at [359, 182] on div "Uzdevums" at bounding box center [379, 176] width 180 height 25
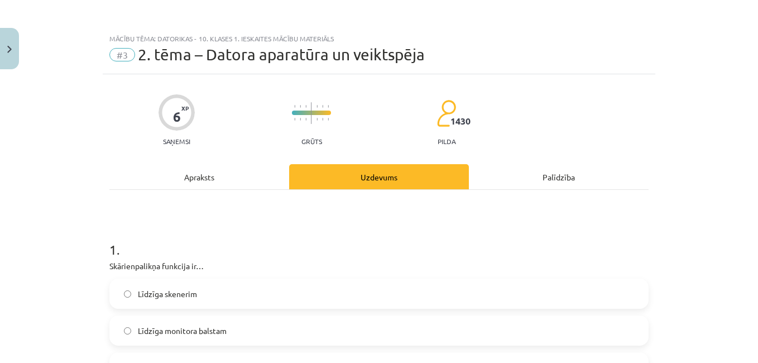
click at [185, 176] on div "Apraksts" at bounding box center [199, 176] width 180 height 25
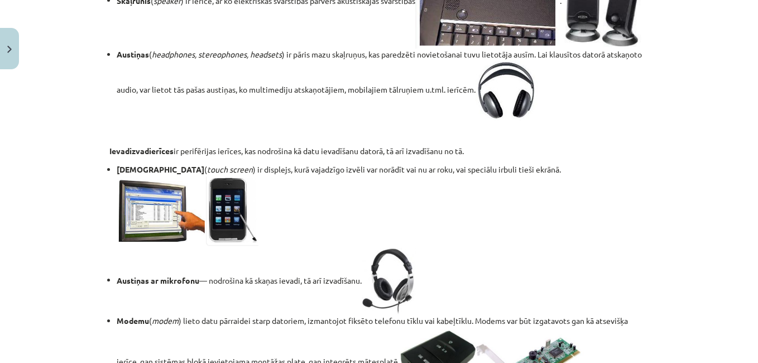
scroll to position [1968, 0]
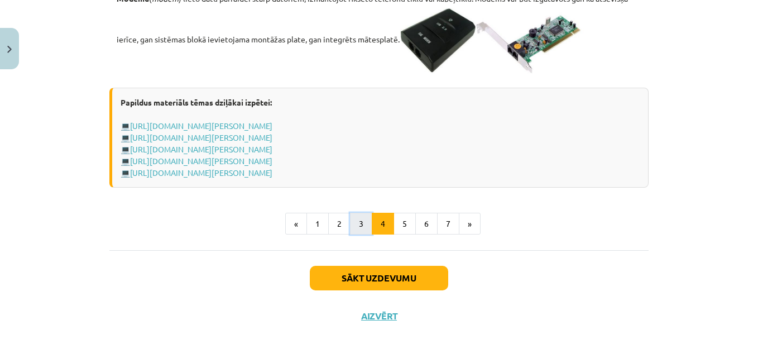
click at [353, 222] on button "3" at bounding box center [361, 224] width 22 height 22
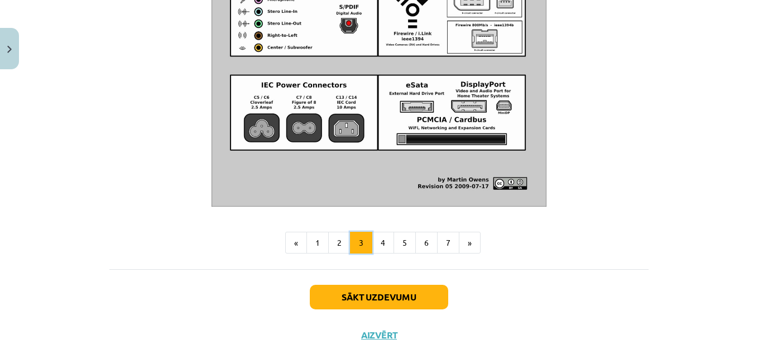
scroll to position [1343, 0]
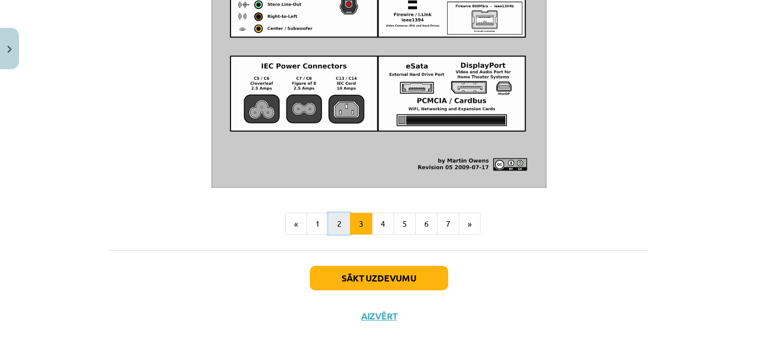
click at [333, 226] on button "2" at bounding box center [339, 224] width 22 height 22
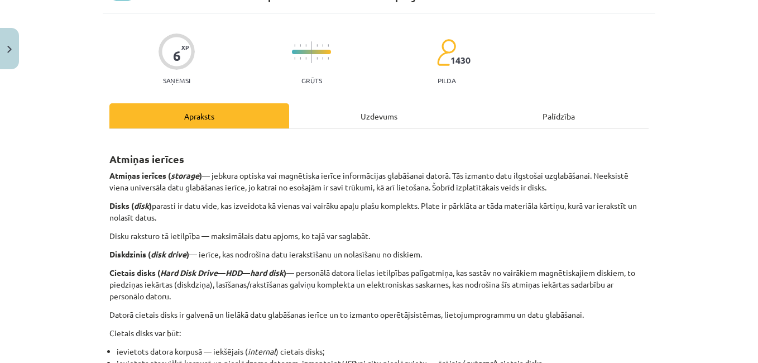
scroll to position [0, 0]
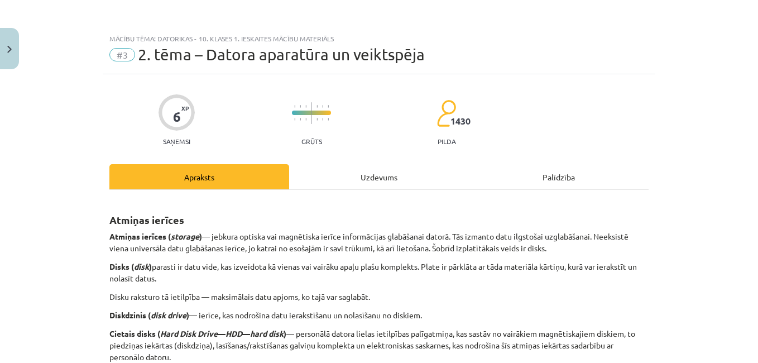
click at [377, 175] on div "Uzdevums" at bounding box center [379, 176] width 180 height 25
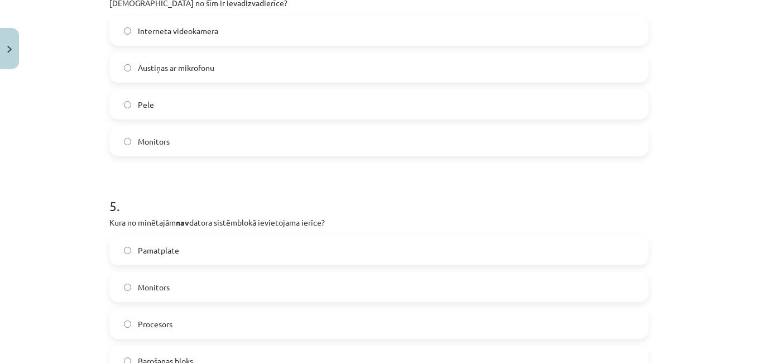
scroll to position [1282, 0]
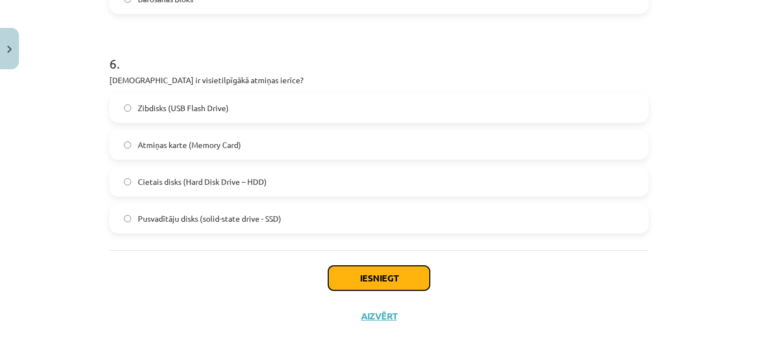
click at [363, 279] on button "Iesniegt" at bounding box center [379, 278] width 102 height 25
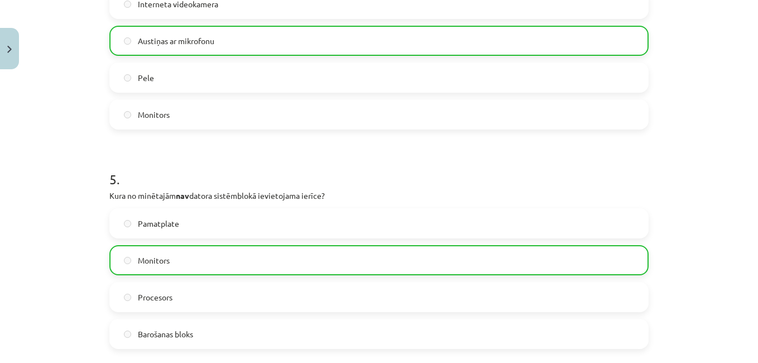
scroll to position [1318, 0]
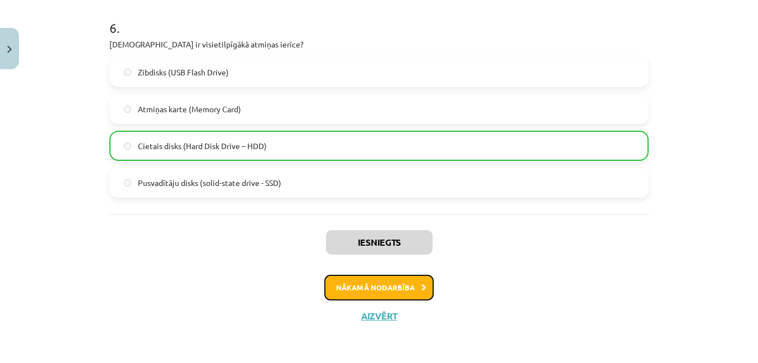
click at [363, 288] on button "Nākamā nodarbība" at bounding box center [378, 288] width 109 height 26
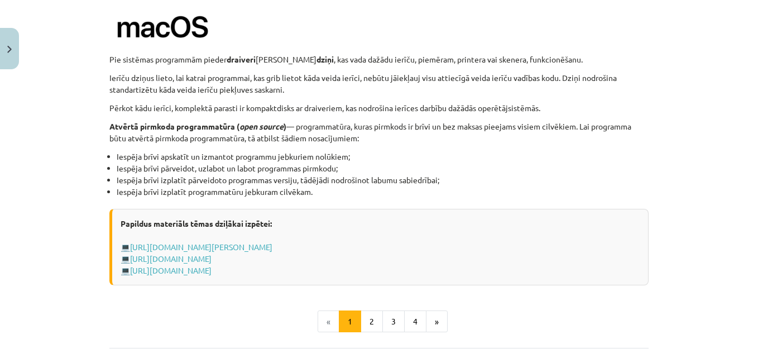
scroll to position [1144, 0]
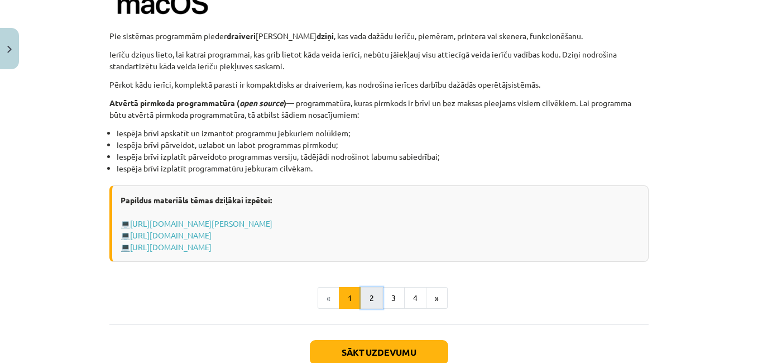
click at [371, 302] on button "2" at bounding box center [371, 298] width 22 height 22
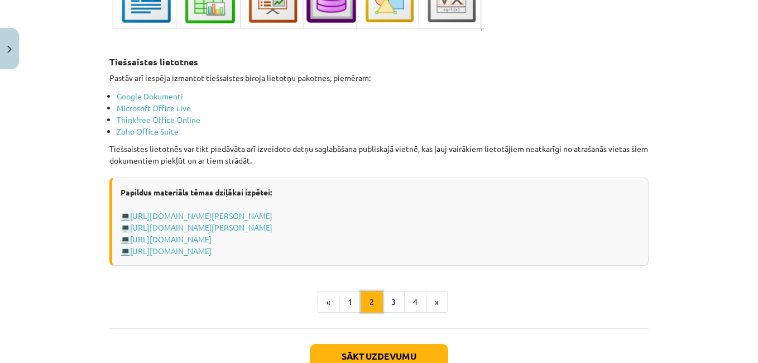
scroll to position [1930, 0]
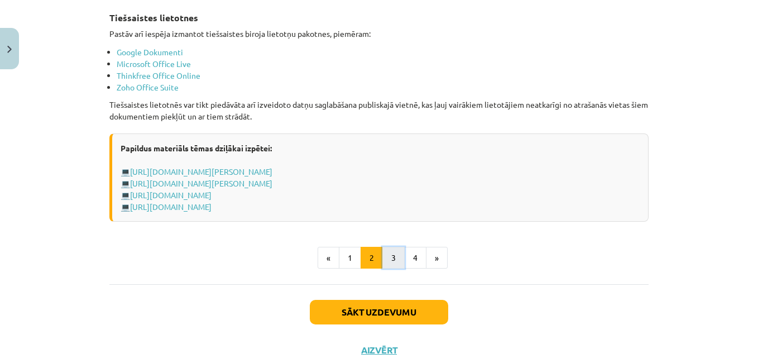
click at [389, 259] on button "3" at bounding box center [393, 258] width 22 height 22
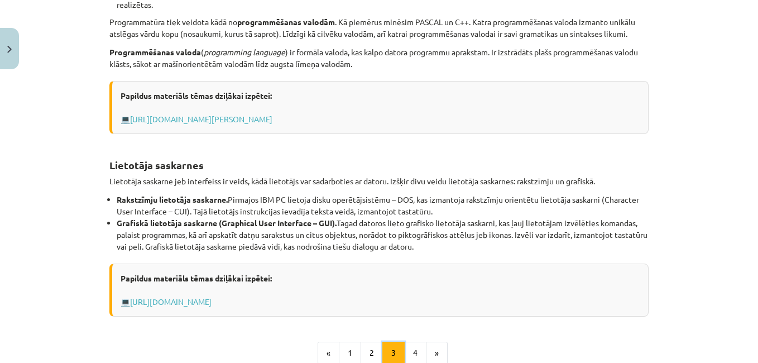
scroll to position [423, 0]
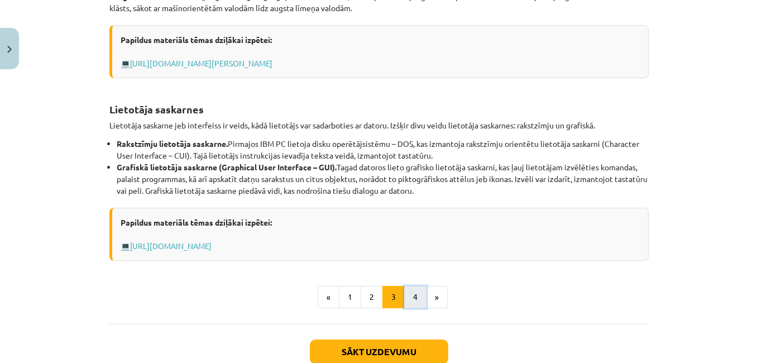
click at [413, 300] on button "4" at bounding box center [415, 297] width 22 height 22
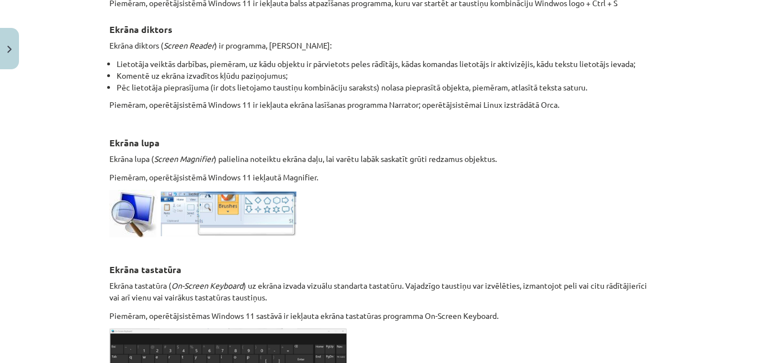
scroll to position [649, 0]
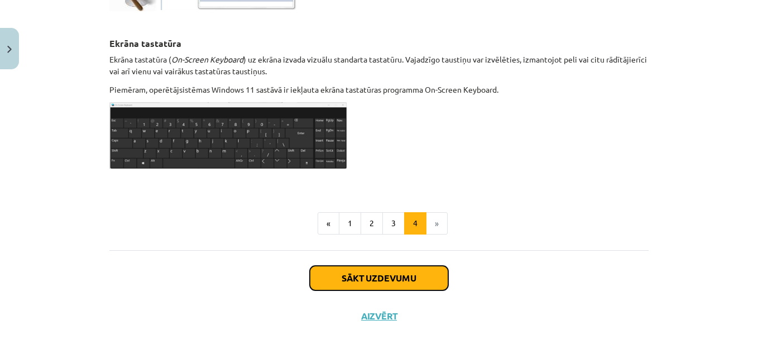
click at [368, 276] on button "Sākt uzdevumu" at bounding box center [379, 278] width 138 height 25
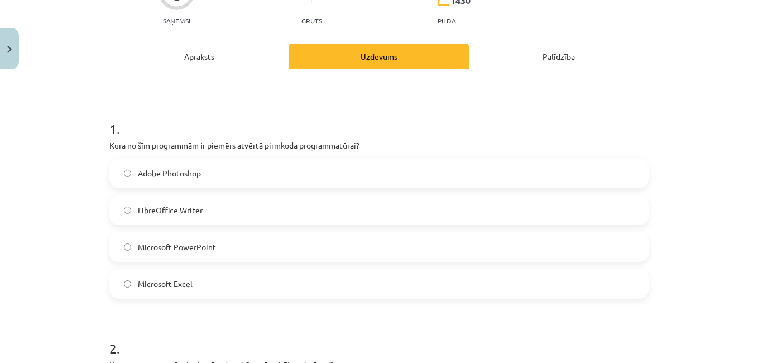
scroll to position [140, 0]
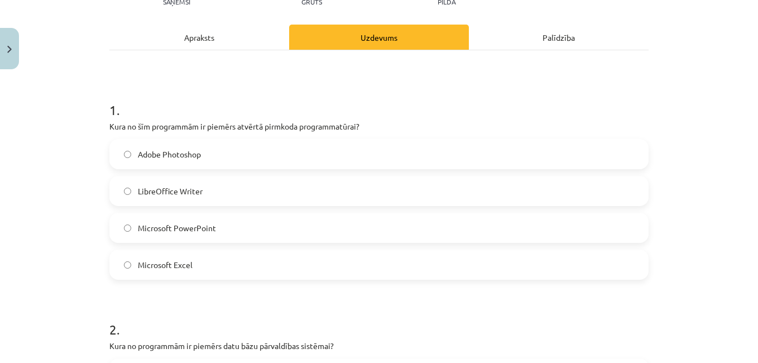
click at [194, 41] on div "Apraksts" at bounding box center [199, 37] width 180 height 25
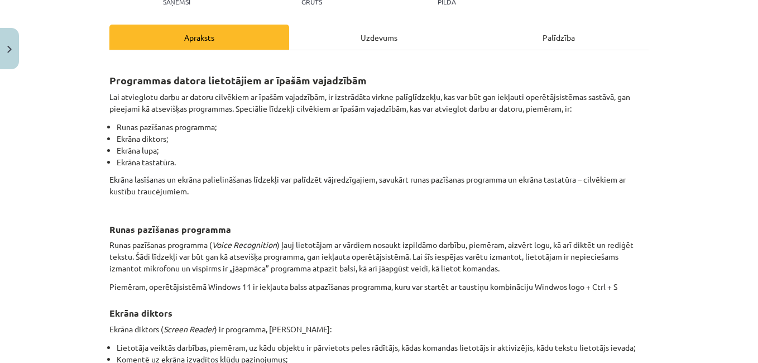
scroll to position [28, 0]
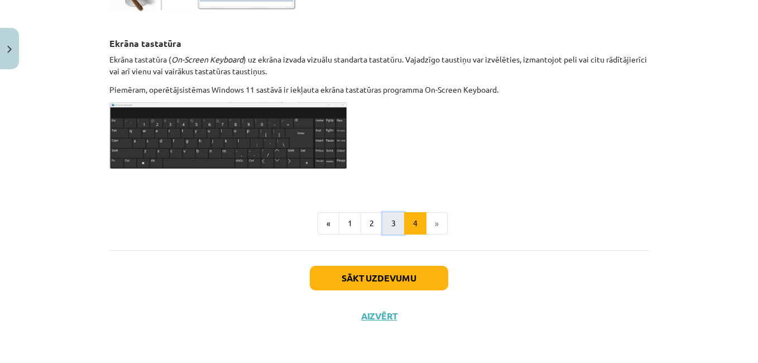
click at [388, 227] on button "3" at bounding box center [393, 223] width 22 height 22
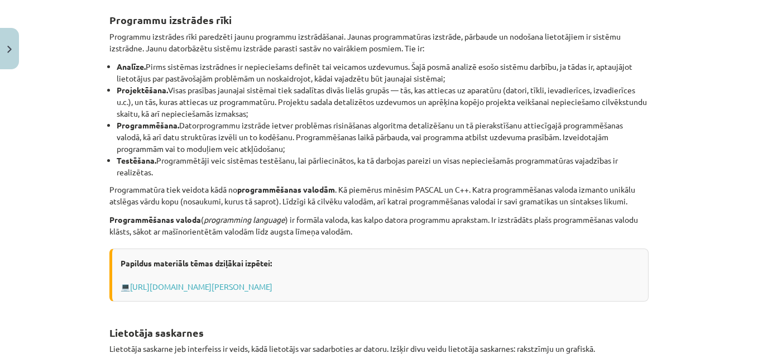
scroll to position [497, 0]
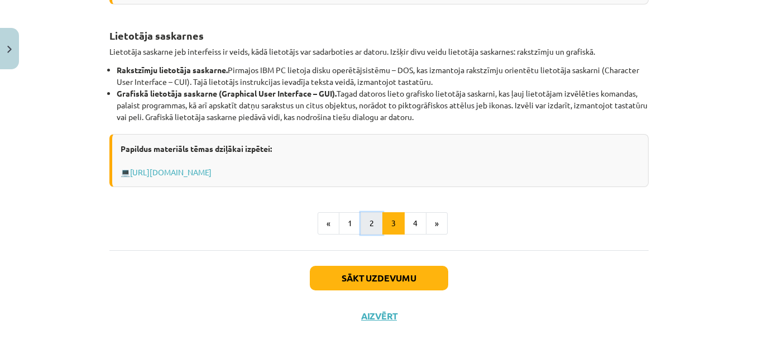
click at [373, 227] on button "2" at bounding box center [371, 223] width 22 height 22
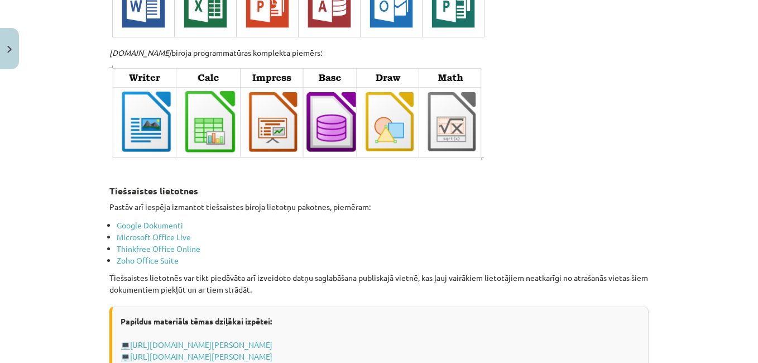
scroll to position [1930, 0]
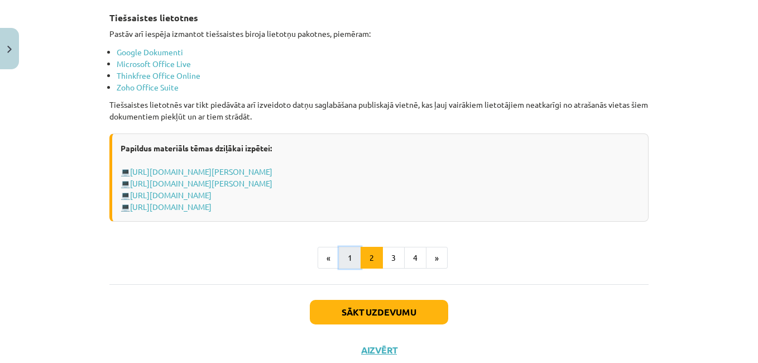
click at [347, 251] on button "1" at bounding box center [350, 258] width 22 height 22
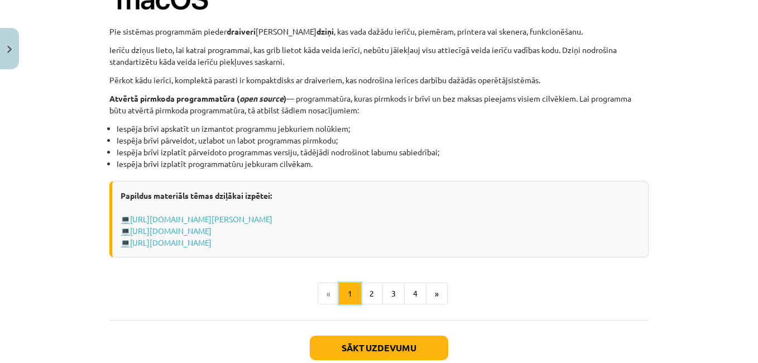
scroll to position [814, 0]
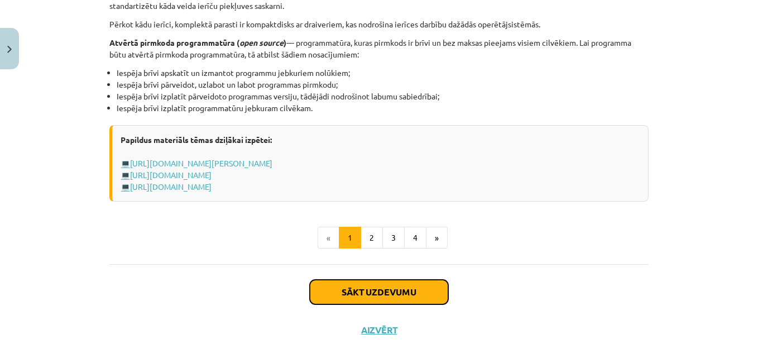
click at [377, 290] on button "Sākt uzdevumu" at bounding box center [379, 292] width 138 height 25
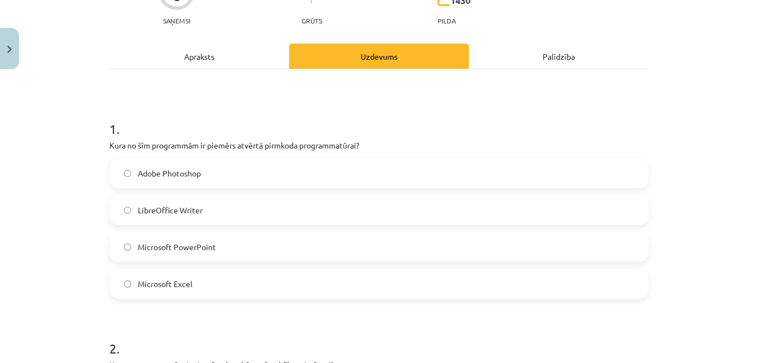
scroll to position [140, 0]
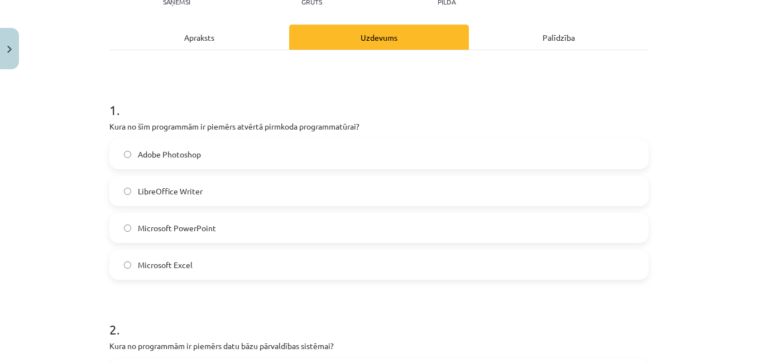
click at [193, 35] on div "Apraksts" at bounding box center [199, 37] width 180 height 25
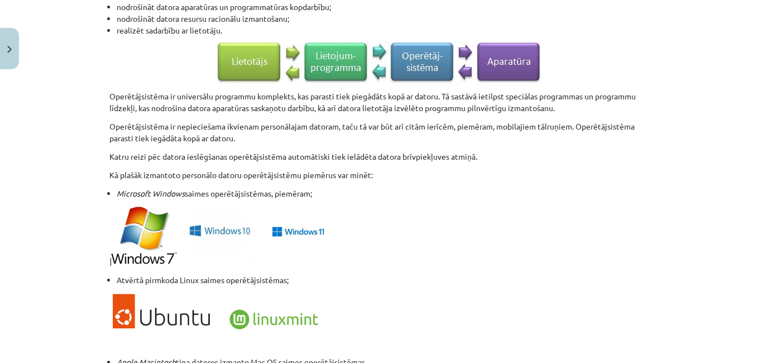
scroll to position [1200, 0]
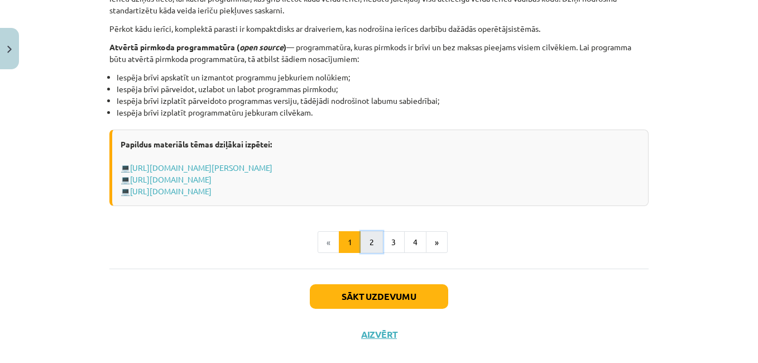
click at [368, 243] on button "2" at bounding box center [371, 242] width 22 height 22
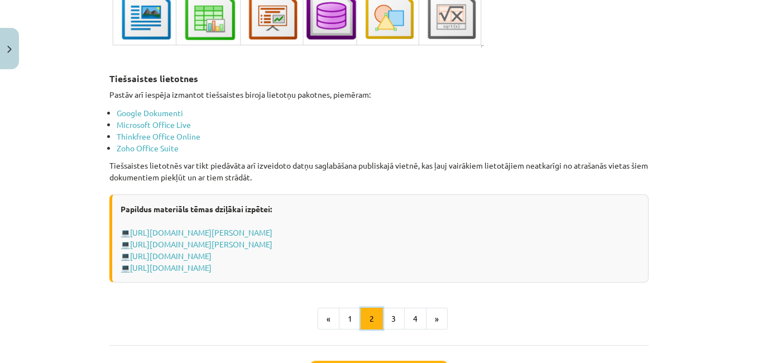
scroll to position [1874, 0]
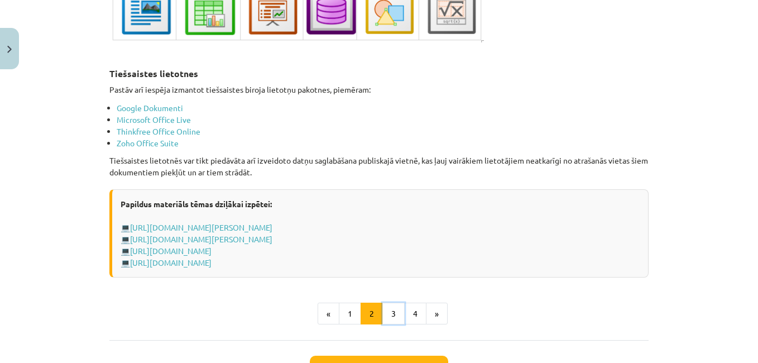
click at [391, 307] on button "3" at bounding box center [393, 313] width 22 height 22
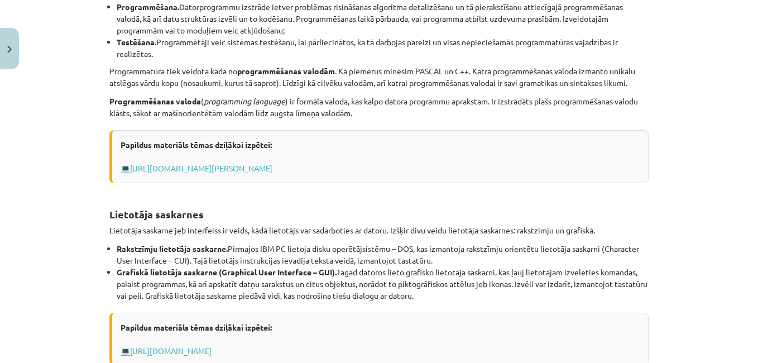
scroll to position [497, 0]
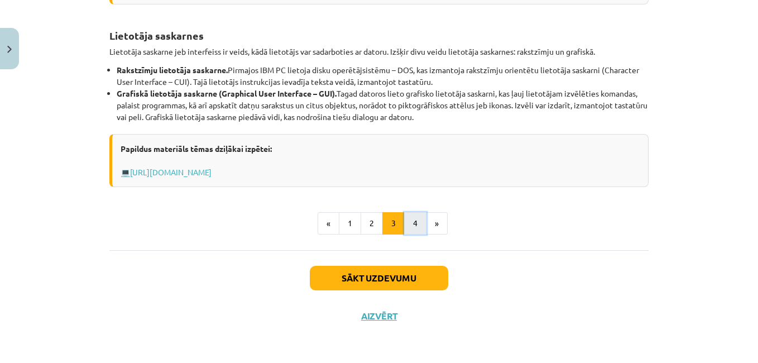
click at [409, 225] on button "4" at bounding box center [415, 223] width 22 height 22
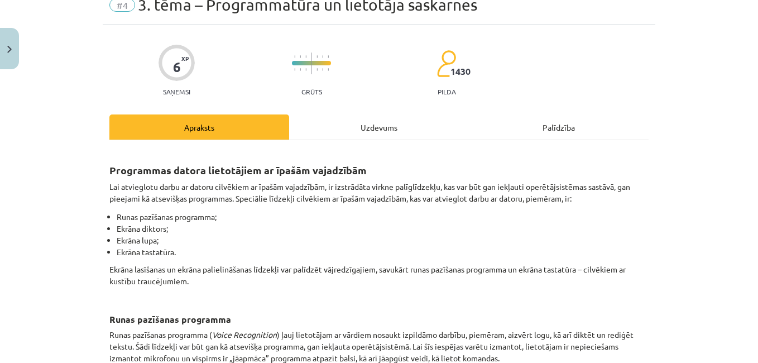
scroll to position [0, 0]
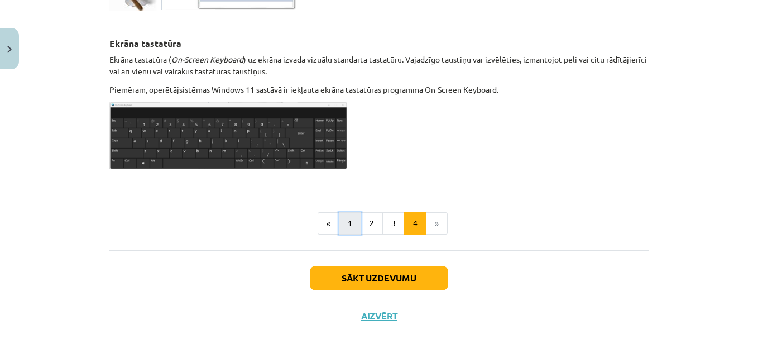
click at [341, 227] on button "1" at bounding box center [350, 223] width 22 height 22
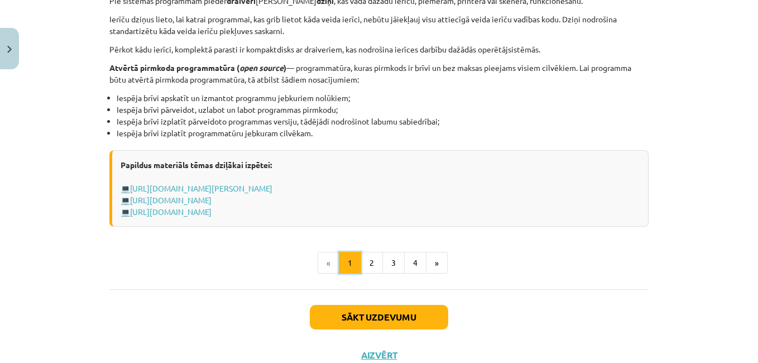
scroll to position [1051, 0]
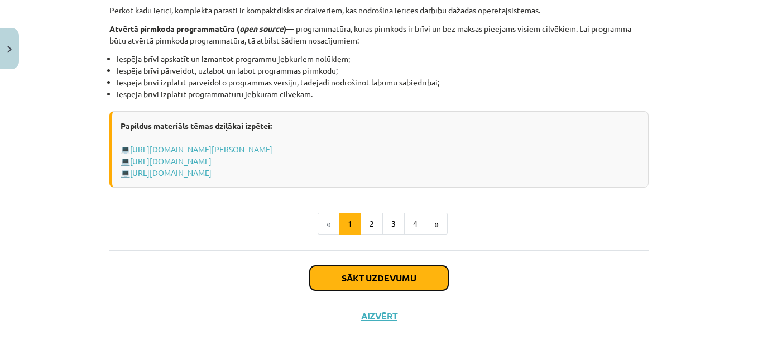
click at [357, 284] on button "Sākt uzdevumu" at bounding box center [379, 278] width 138 height 25
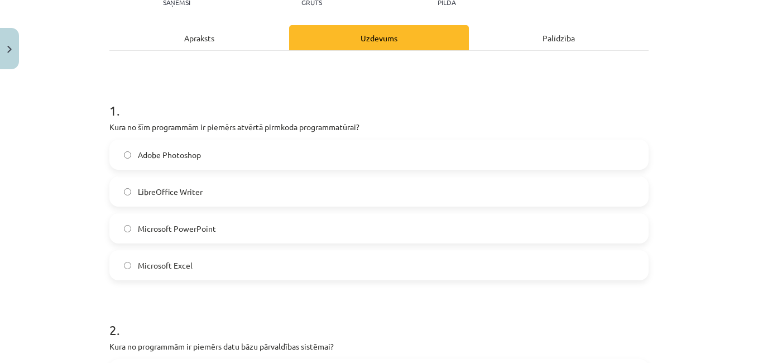
scroll to position [140, 0]
click at [123, 270] on label "Microsoft Excel" at bounding box center [378, 265] width 537 height 28
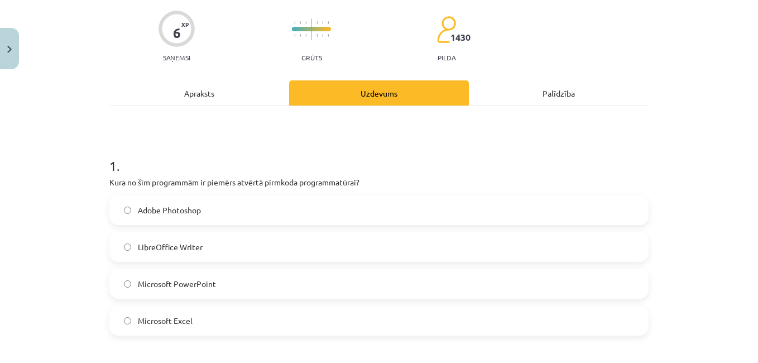
scroll to position [0, 0]
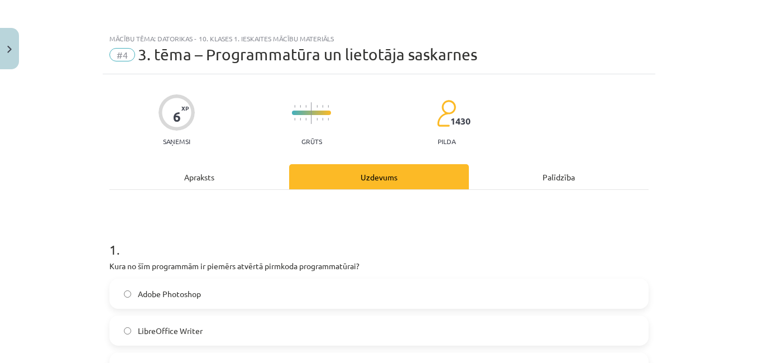
click at [191, 181] on div "Apraksts" at bounding box center [199, 176] width 180 height 25
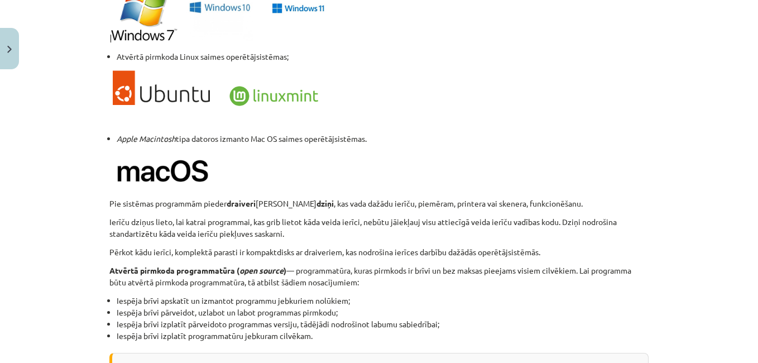
scroll to position [1218, 0]
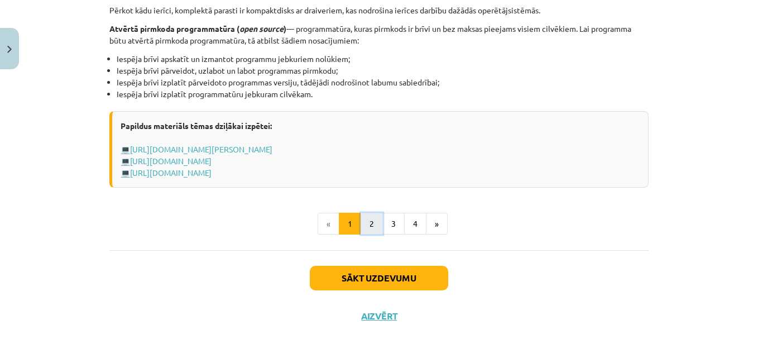
click at [362, 220] on button "2" at bounding box center [371, 224] width 22 height 22
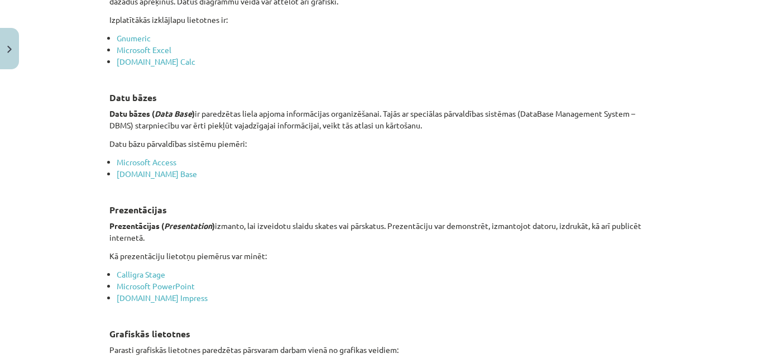
scroll to position [758, 0]
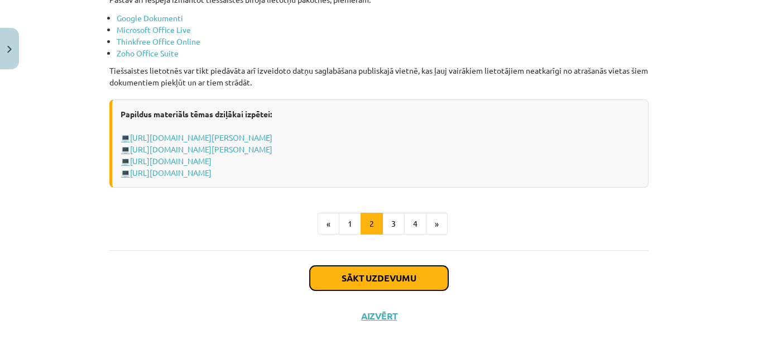
click at [354, 276] on button "Sākt uzdevumu" at bounding box center [379, 278] width 138 height 25
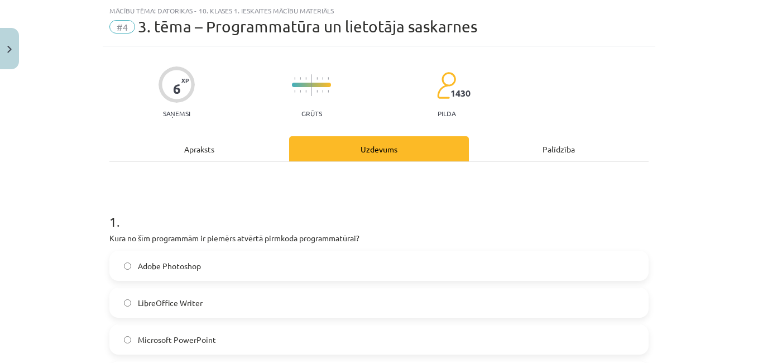
scroll to position [0, 0]
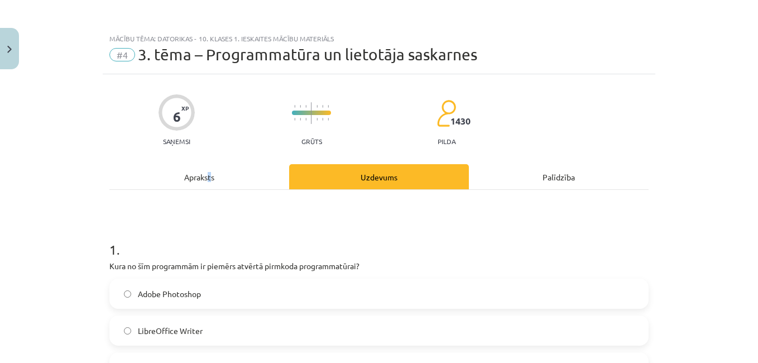
click at [205, 184] on div "Apraksts" at bounding box center [199, 176] width 180 height 25
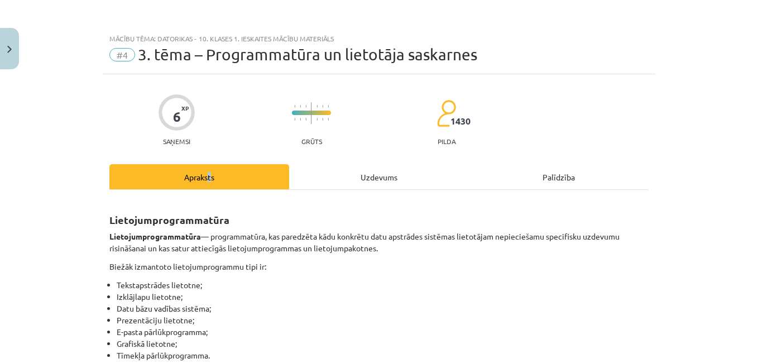
scroll to position [28, 0]
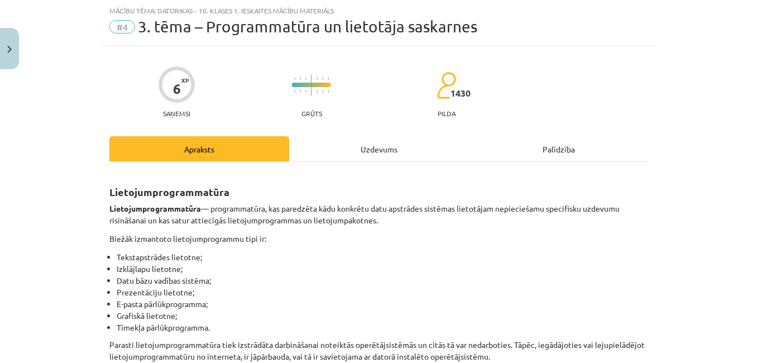
drag, startPoint x: 205, startPoint y: 184, endPoint x: 194, endPoint y: 143, distance: 42.8
click at [194, 138] on div "Apraksts" at bounding box center [199, 148] width 180 height 25
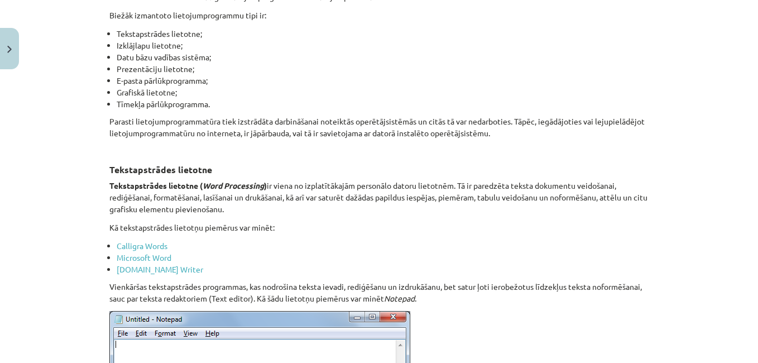
scroll to position [0, 0]
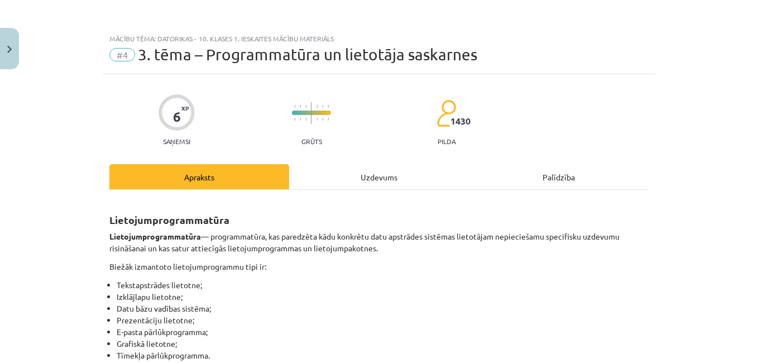
click at [368, 174] on div "Uzdevums" at bounding box center [379, 176] width 180 height 25
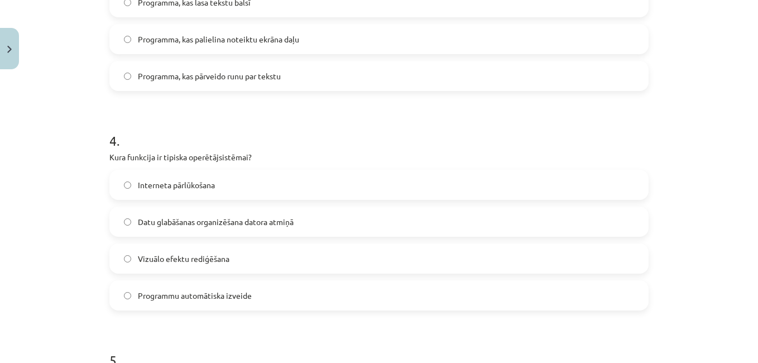
scroll to position [753, 0]
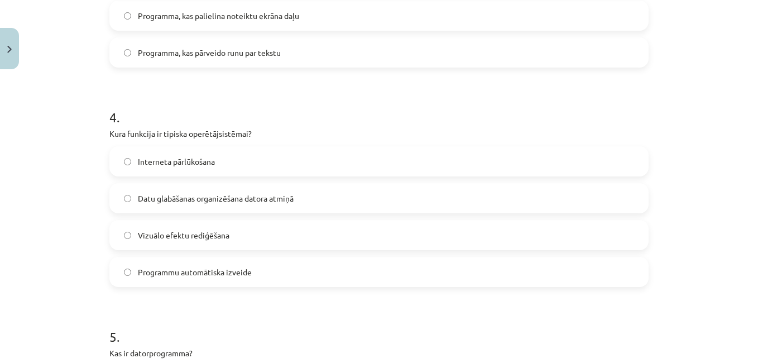
click at [129, 195] on label "Datu glabāšanas organizēšana datora atmiņā" at bounding box center [378, 198] width 537 height 28
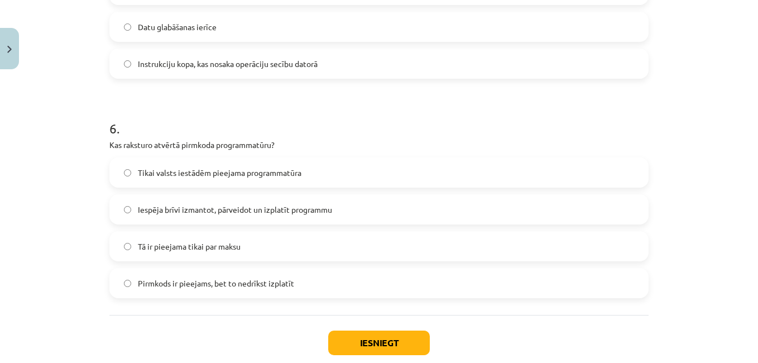
scroll to position [1200, 0]
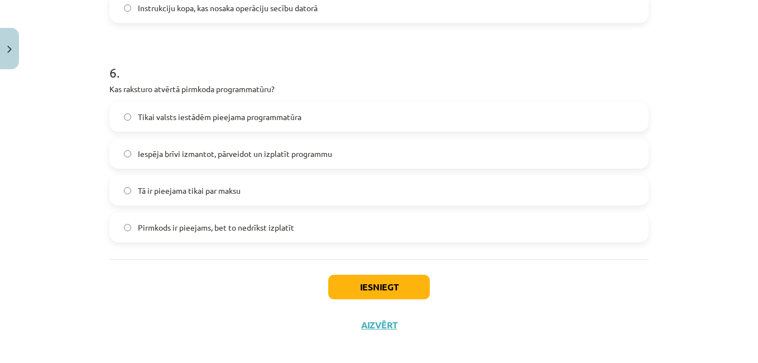
click at [133, 151] on label "Iespēja brīvi izmantot, pārveidot un izplatīt programmu" at bounding box center [378, 154] width 537 height 28
click at [372, 283] on button "Iesniegt" at bounding box center [379, 287] width 102 height 25
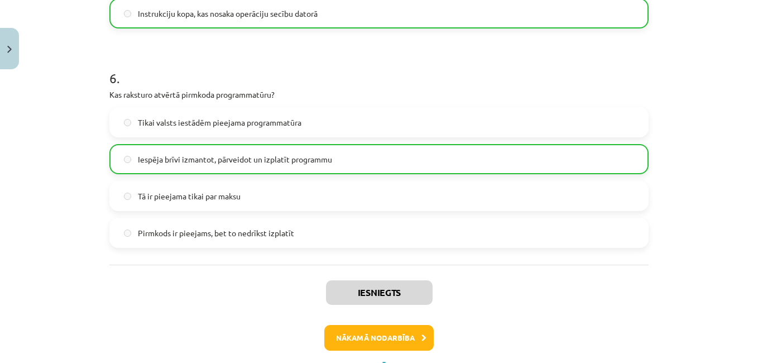
scroll to position [1244, 0]
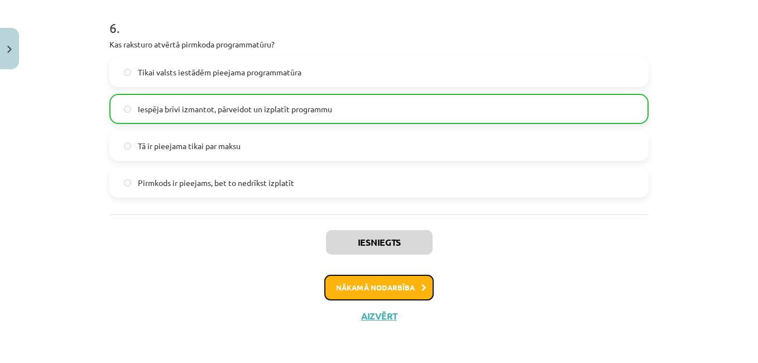
click at [348, 290] on button "Nākamā nodarbība" at bounding box center [378, 288] width 109 height 26
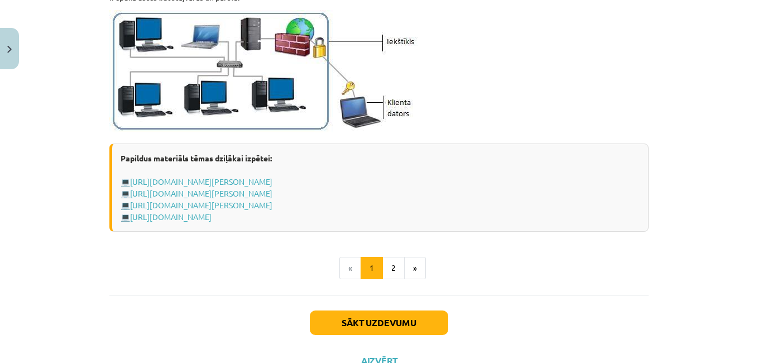
scroll to position [1367, 0]
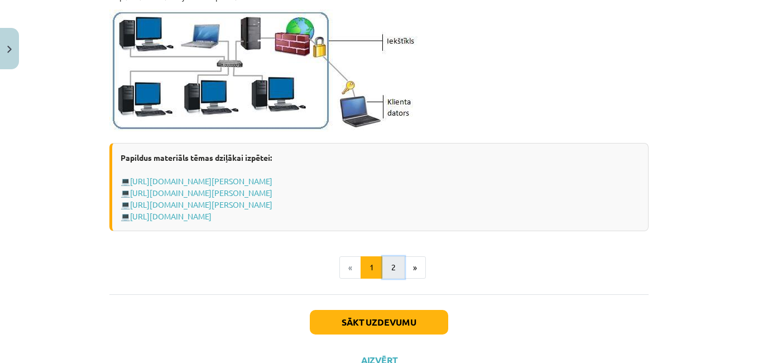
click at [387, 268] on button "2" at bounding box center [393, 267] width 22 height 22
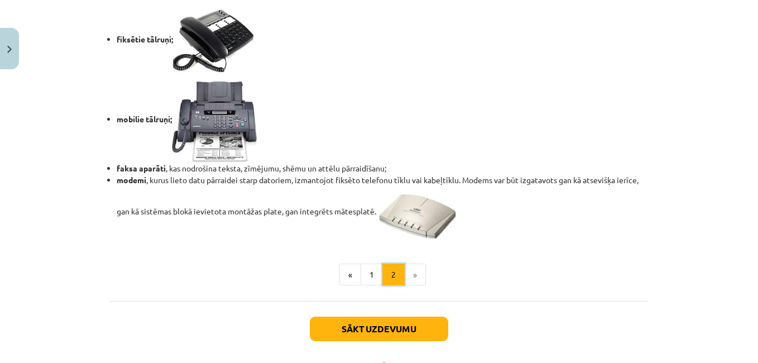
scroll to position [1008, 0]
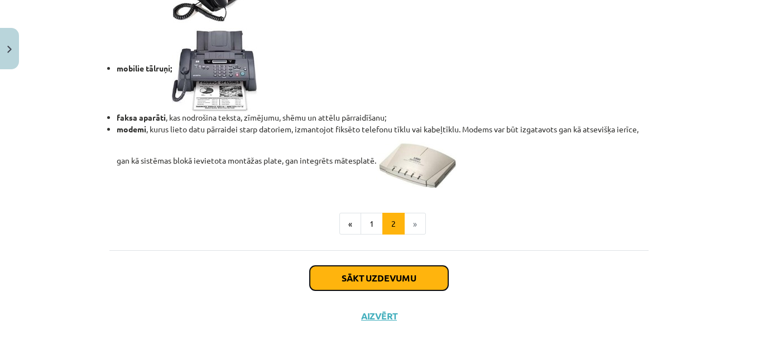
click at [376, 276] on button "Sākt uzdevumu" at bounding box center [379, 278] width 138 height 25
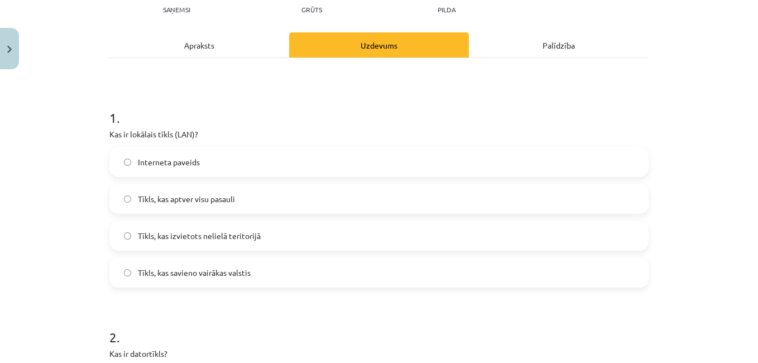
scroll to position [0, 0]
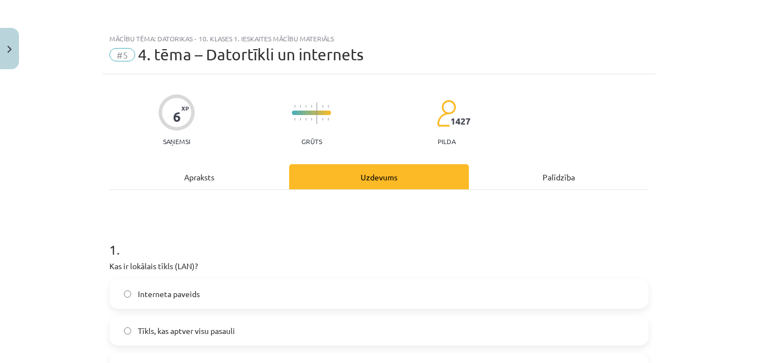
click at [191, 173] on div "Apraksts" at bounding box center [199, 176] width 180 height 25
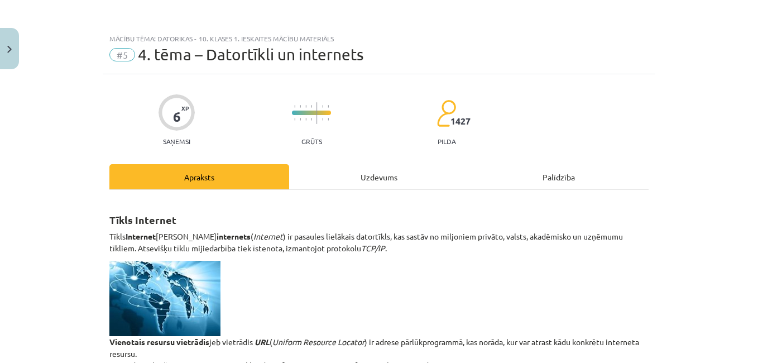
click at [349, 175] on div "Uzdevums" at bounding box center [379, 176] width 180 height 25
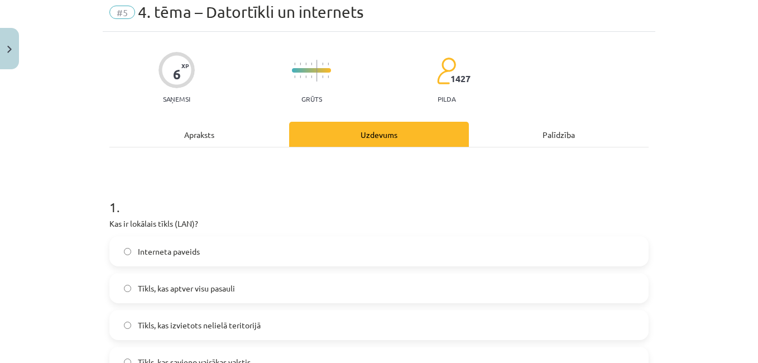
scroll to position [28, 0]
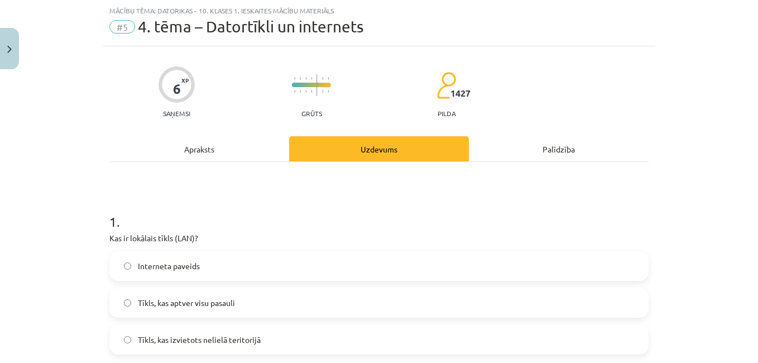
click at [187, 153] on div "Apraksts" at bounding box center [199, 148] width 180 height 25
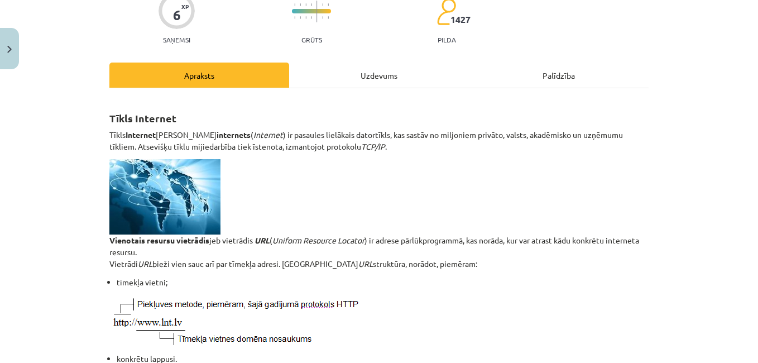
scroll to position [112, 0]
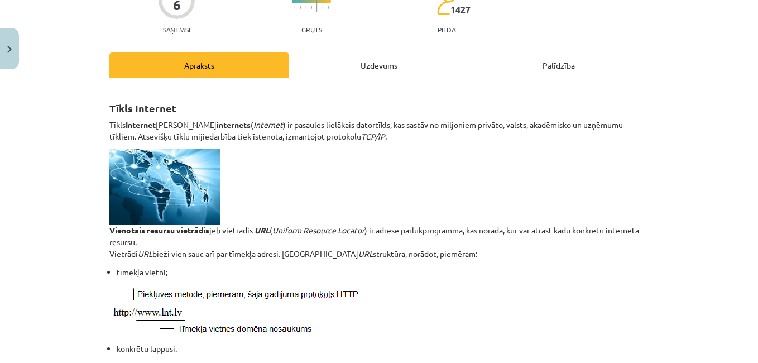
click at [371, 62] on div "Uzdevums" at bounding box center [379, 64] width 180 height 25
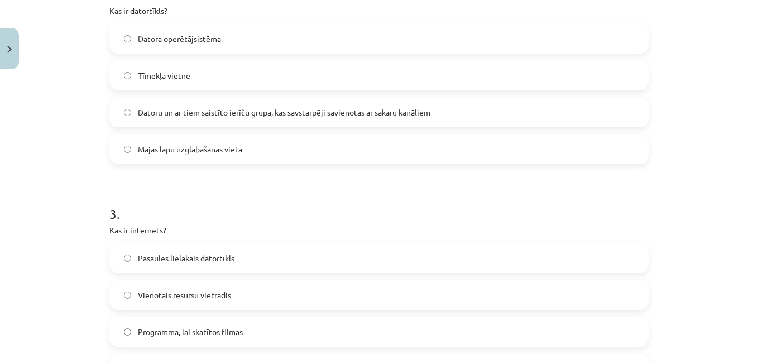
scroll to position [530, 0]
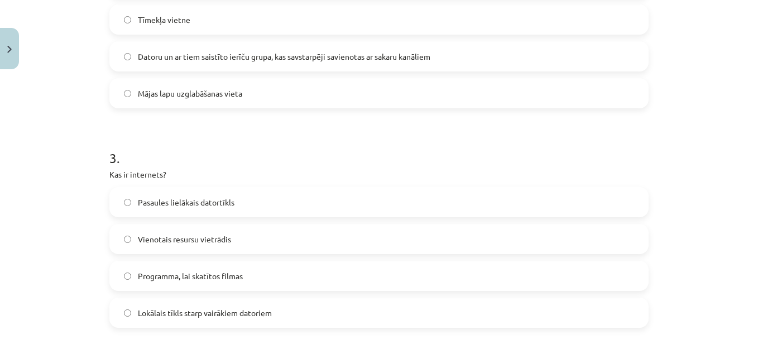
click at [118, 201] on label "Pasaules lielākais datortīkls" at bounding box center [378, 202] width 537 height 28
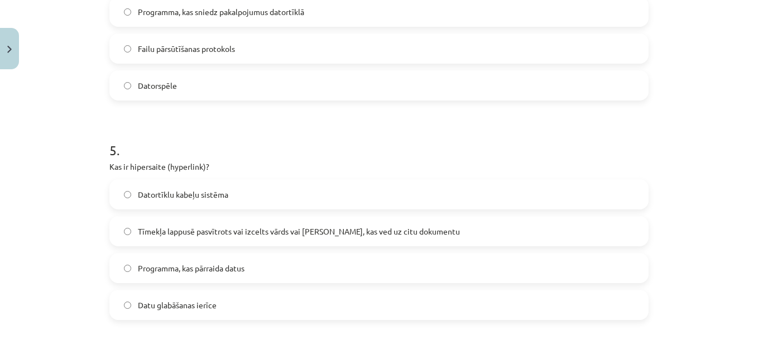
scroll to position [1032, 0]
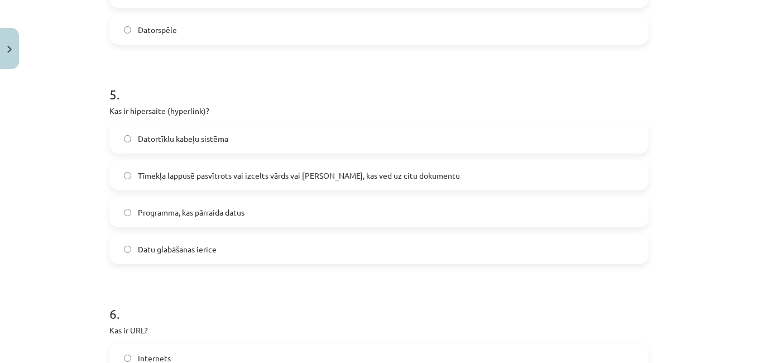
click at [119, 177] on label "Tīmekļa lappusē pasvītrots vai izcelts vārds vai frāze, kas ved uz citu dokumen…" at bounding box center [378, 175] width 537 height 28
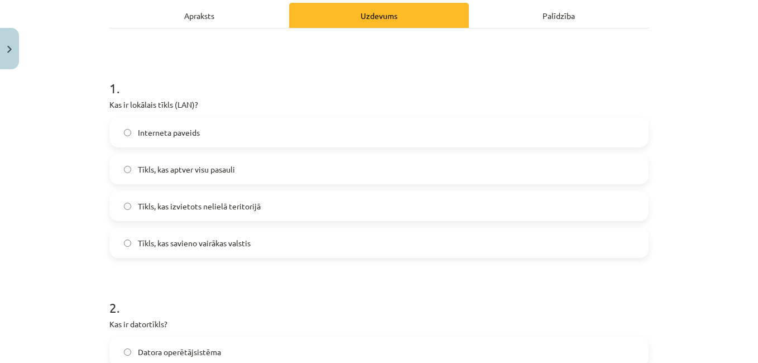
scroll to position [84, 0]
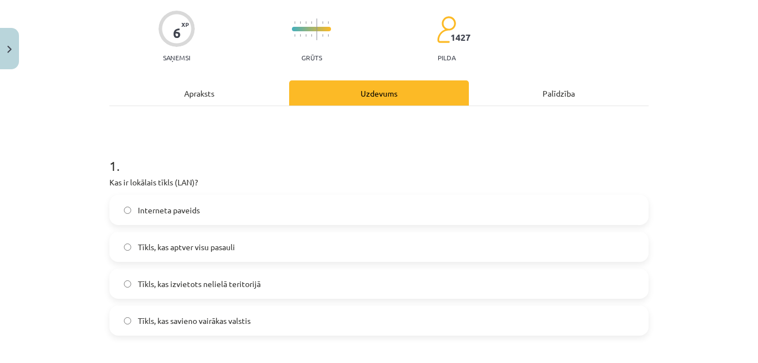
click at [190, 93] on div "Apraksts" at bounding box center [199, 92] width 180 height 25
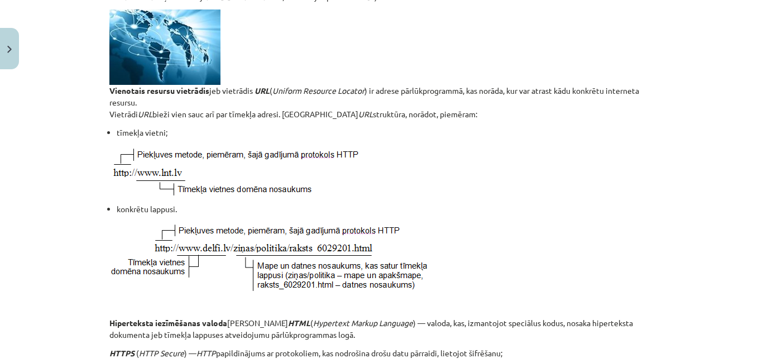
scroll to position [0, 0]
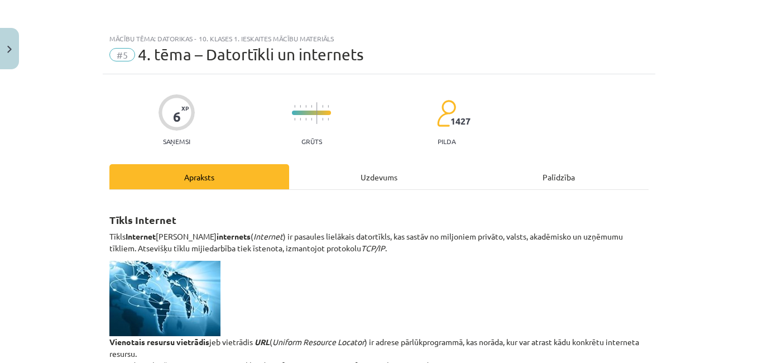
click at [371, 169] on div "Uzdevums" at bounding box center [379, 176] width 180 height 25
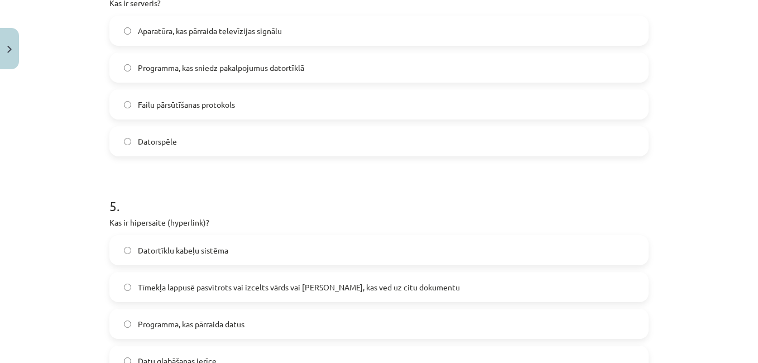
scroll to position [1282, 0]
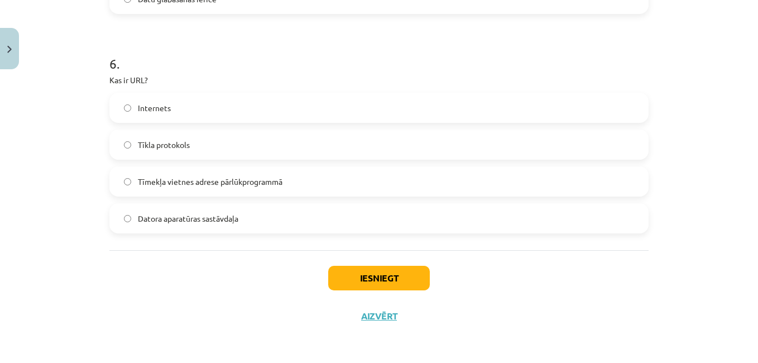
click at [127, 180] on label "Tīmekļa vietnes adrese pārlūkprogrammā" at bounding box center [378, 181] width 537 height 28
click at [369, 273] on button "Iesniegt" at bounding box center [379, 278] width 102 height 25
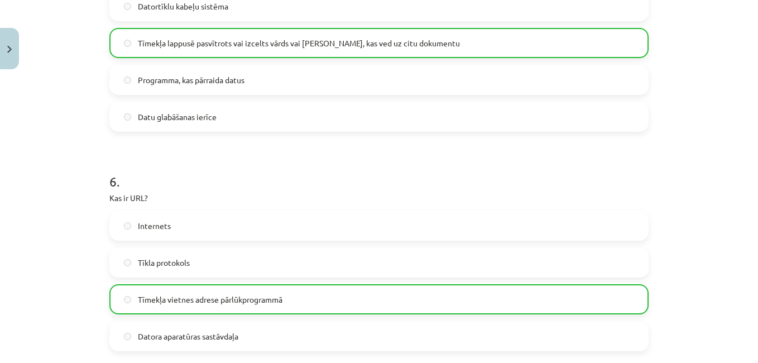
scroll to position [1318, 0]
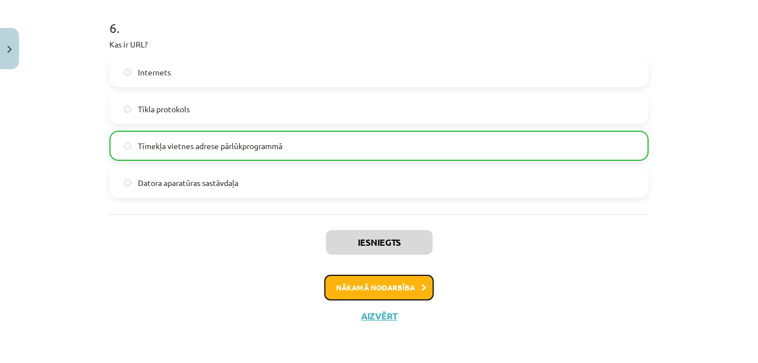
click at [347, 290] on button "Nākamā nodarbība" at bounding box center [378, 288] width 109 height 26
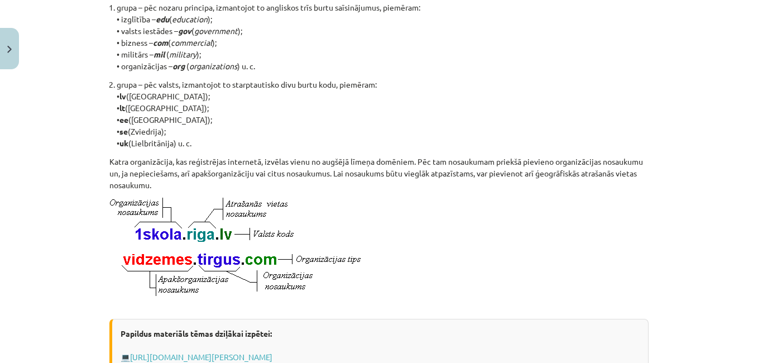
scroll to position [586, 0]
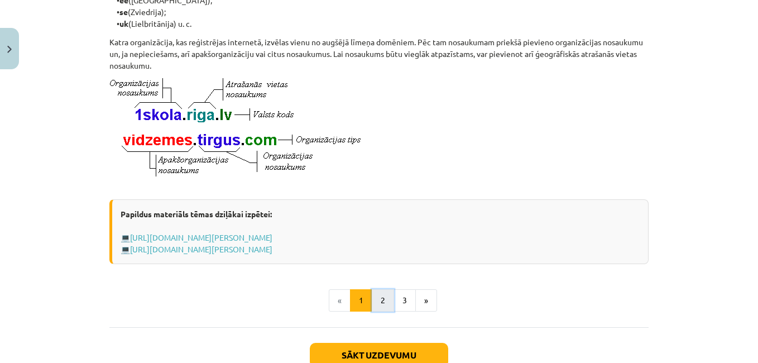
click at [378, 311] on button "2" at bounding box center [383, 300] width 22 height 22
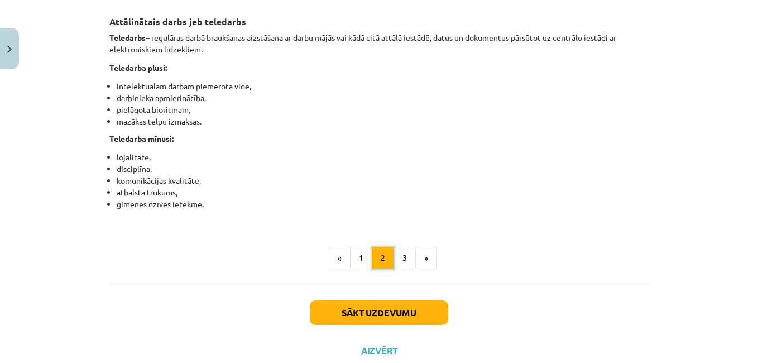
scroll to position [1818, 0]
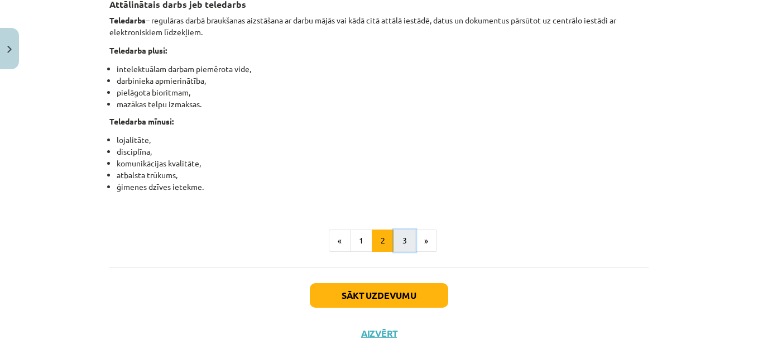
click at [401, 252] on button "3" at bounding box center [404, 240] width 22 height 22
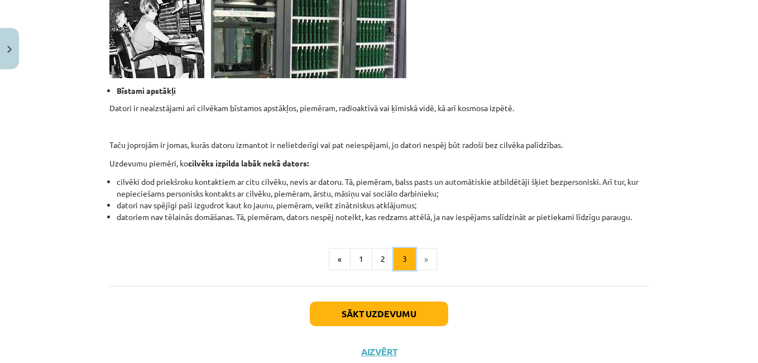
scroll to position [1075, 0]
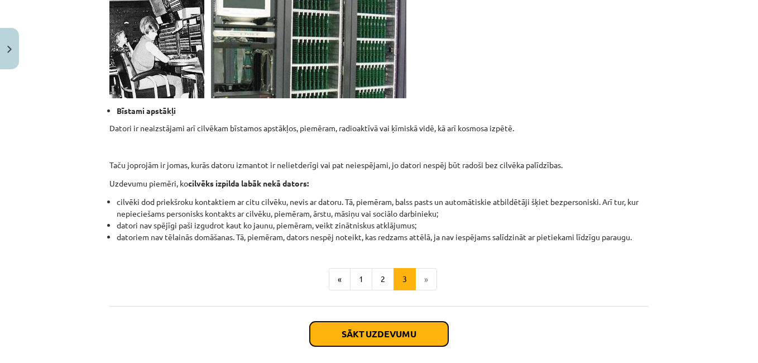
click at [363, 341] on button "Sākt uzdevumu" at bounding box center [379, 333] width 138 height 25
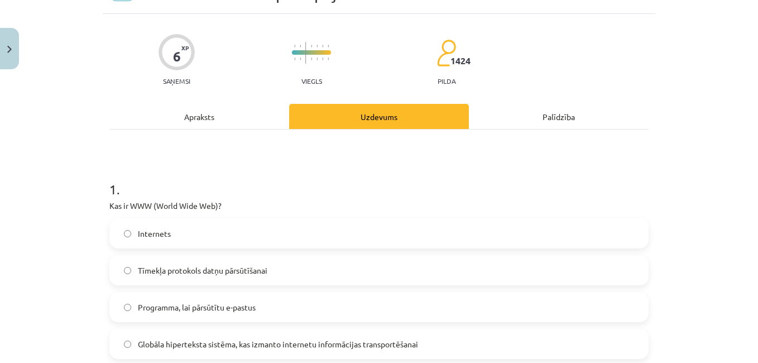
scroll to position [0, 0]
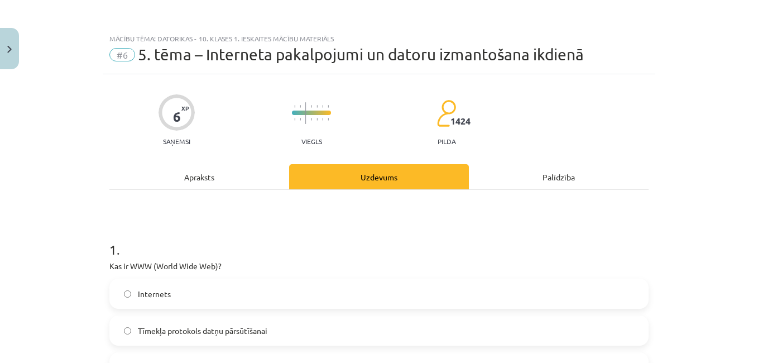
click at [190, 182] on div "Apraksts" at bounding box center [199, 176] width 180 height 25
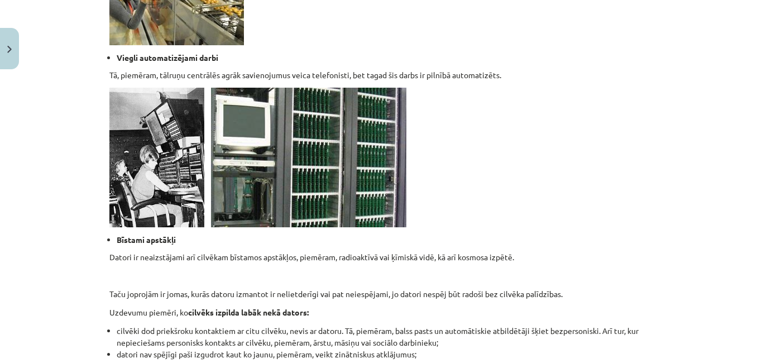
scroll to position [1131, 0]
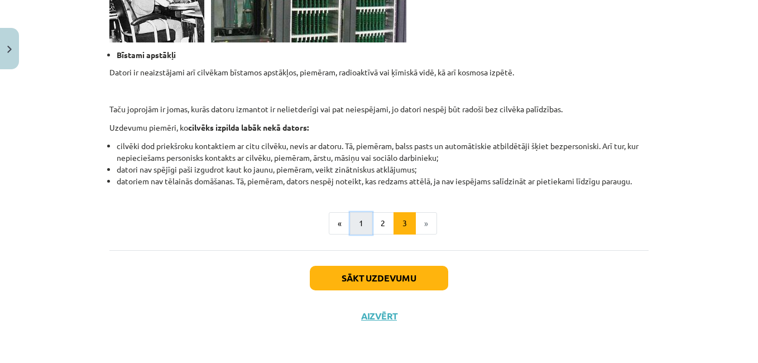
click at [360, 223] on button "1" at bounding box center [361, 223] width 22 height 22
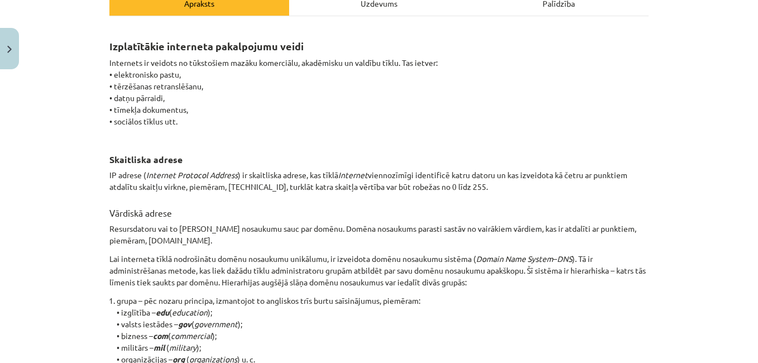
scroll to position [0, 0]
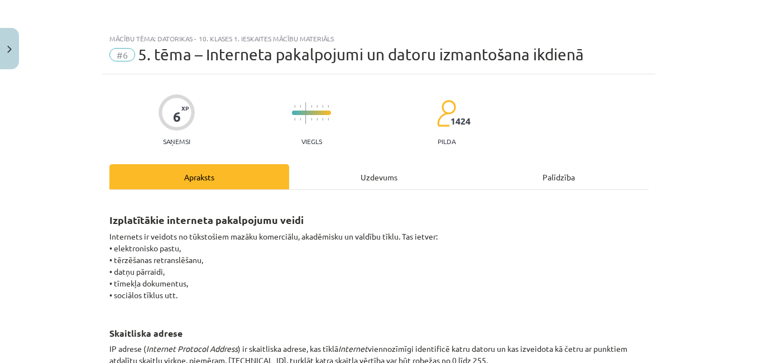
click at [353, 174] on div "Uzdevums" at bounding box center [379, 176] width 180 height 25
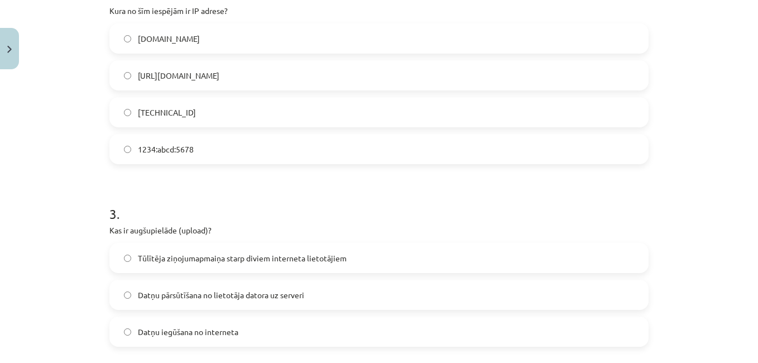
scroll to position [140, 0]
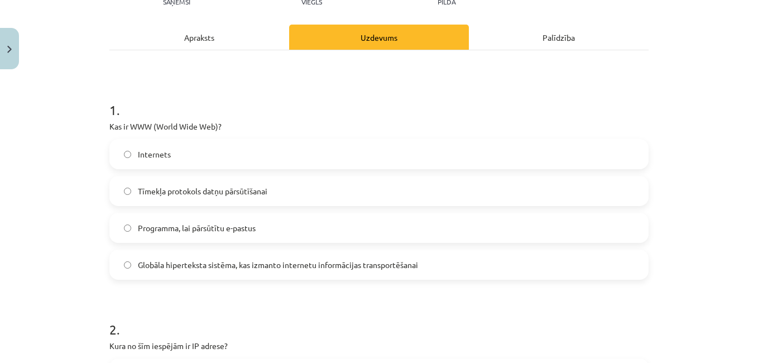
click at [194, 44] on div "Apraksts" at bounding box center [199, 37] width 180 height 25
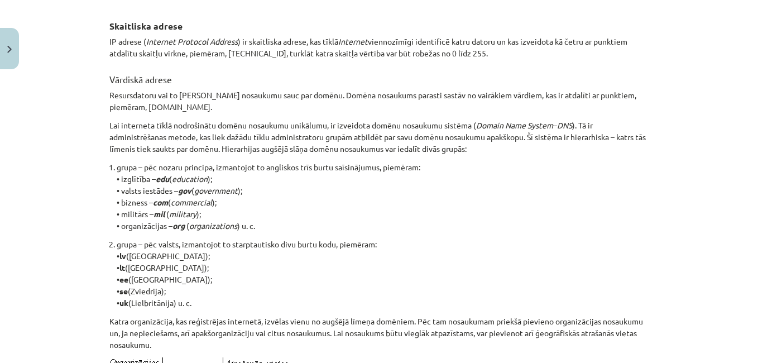
scroll to position [0, 0]
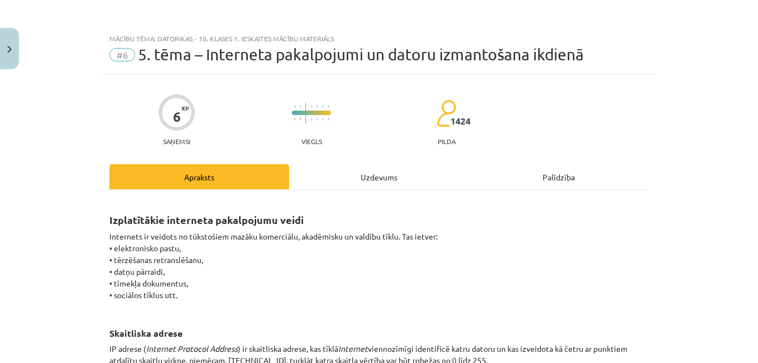
click at [377, 174] on div "Uzdevums" at bounding box center [379, 176] width 180 height 25
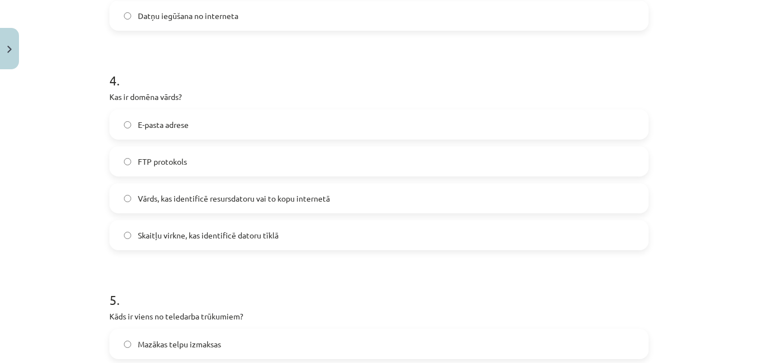
scroll to position [809, 0]
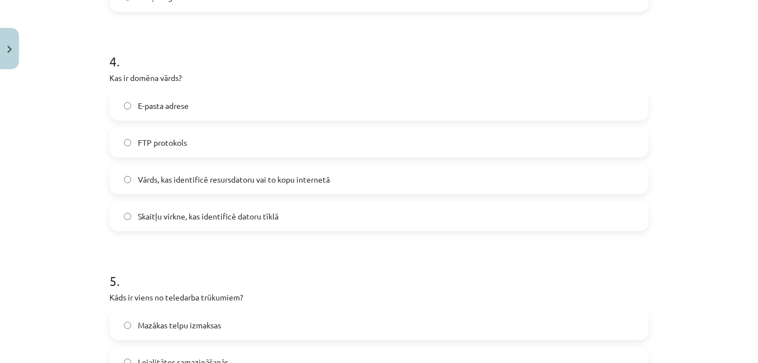
click at [124, 185] on label "Vārds, kas identificē resursdatoru vai to kopu internetā" at bounding box center [378, 179] width 537 height 28
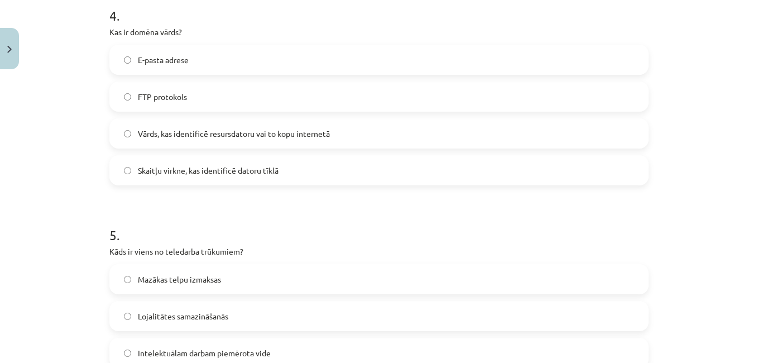
scroll to position [977, 0]
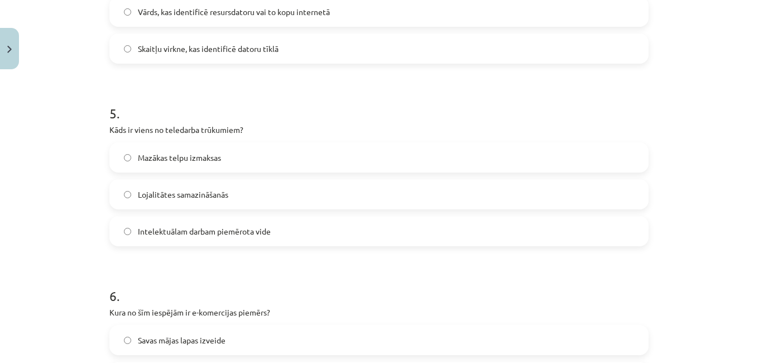
click at [126, 197] on label "Lojalitātes samazināšanās" at bounding box center [378, 194] width 537 height 28
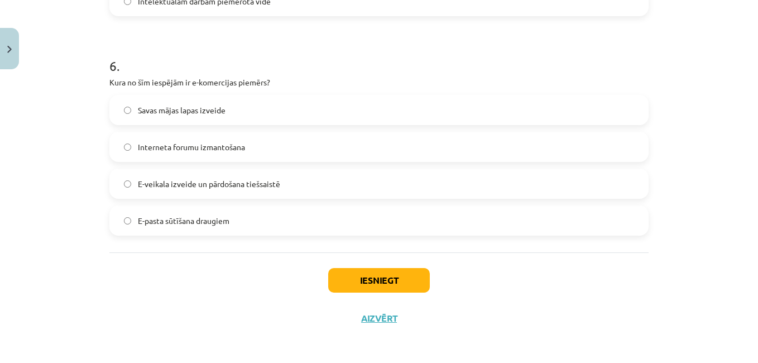
scroll to position [1209, 0]
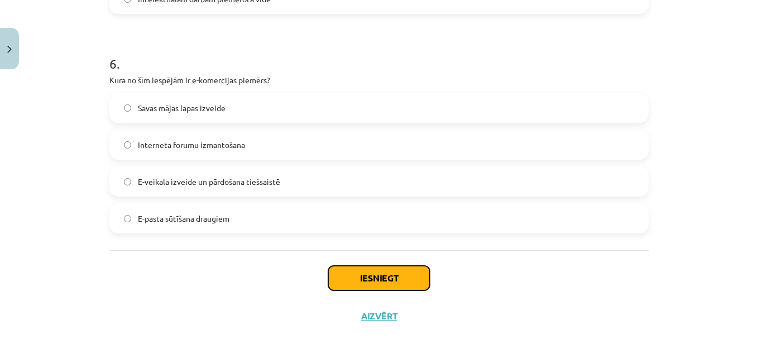
click at [376, 279] on button "Iesniegt" at bounding box center [379, 278] width 102 height 25
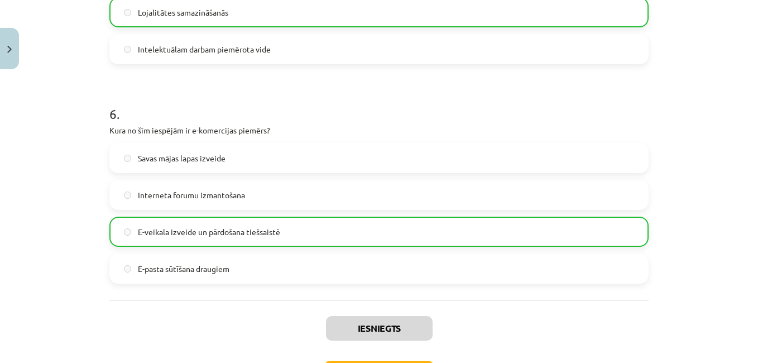
scroll to position [1244, 0]
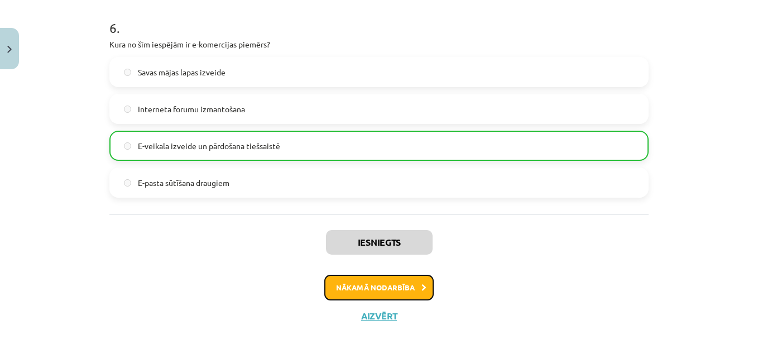
click at [373, 287] on button "Nākamā nodarbība" at bounding box center [378, 288] width 109 height 26
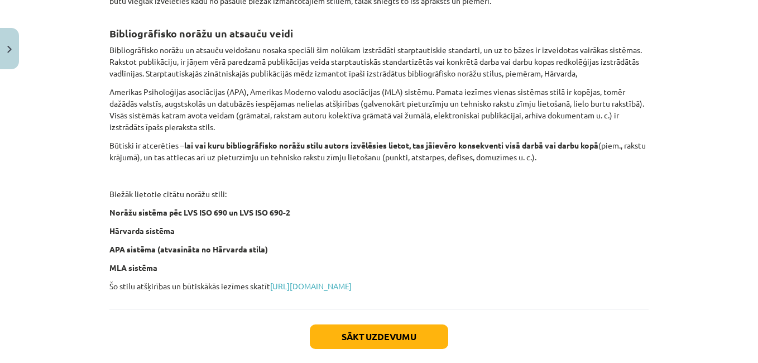
scroll to position [481, 0]
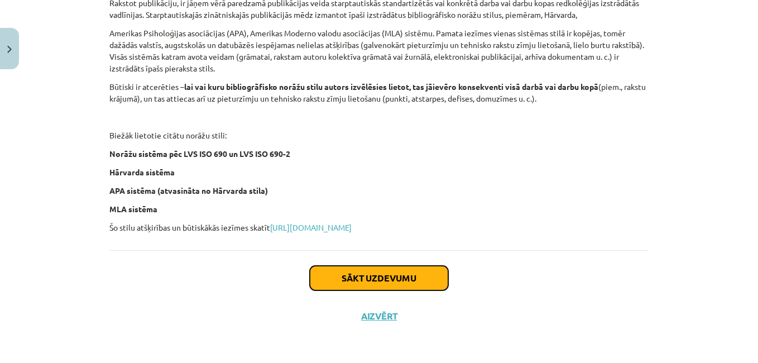
click at [380, 282] on button "Sākt uzdevumu" at bounding box center [379, 278] width 138 height 25
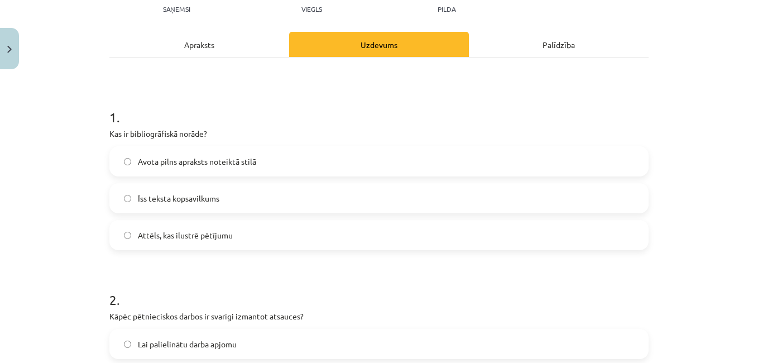
scroll to position [140, 0]
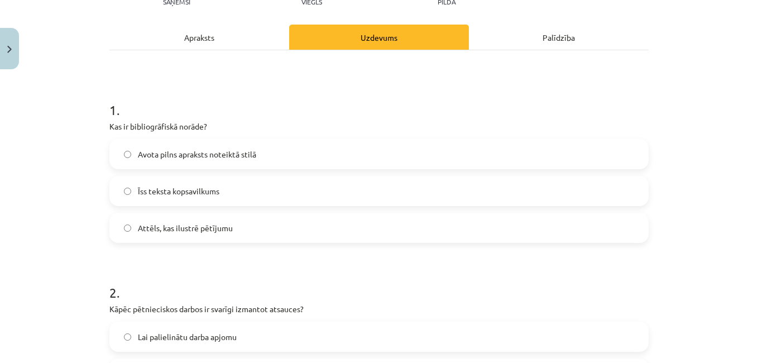
click at [200, 39] on div "Apraksts" at bounding box center [199, 37] width 180 height 25
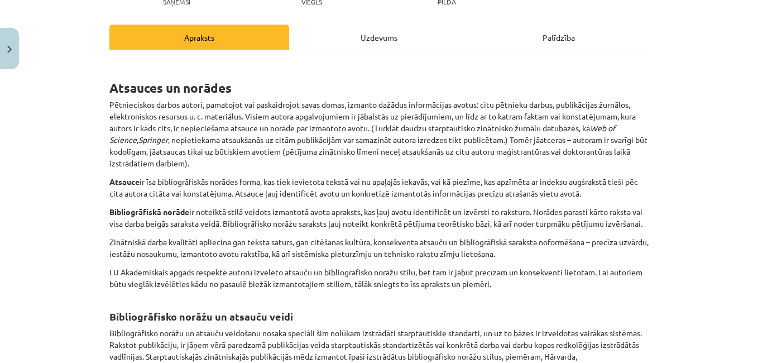
click at [374, 37] on div "Uzdevums" at bounding box center [379, 37] width 180 height 25
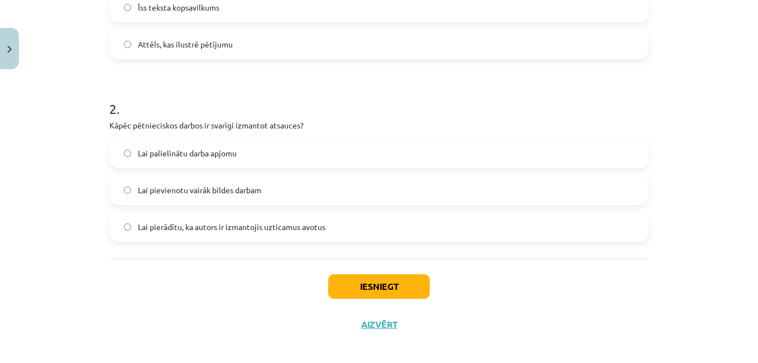
scroll to position [331, 0]
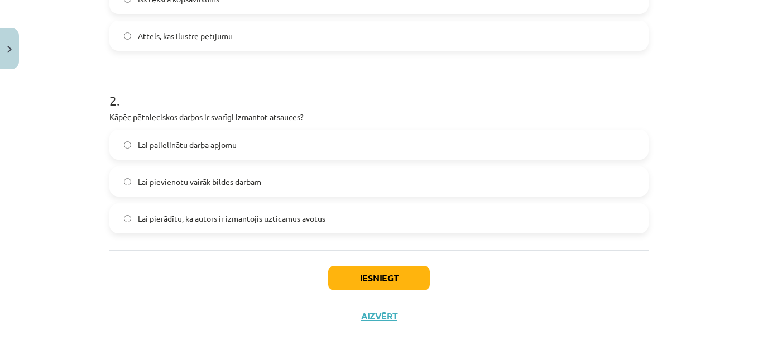
click at [118, 218] on label "Lai pierādītu, ka autors ir izmantojis uzticamus avotus" at bounding box center [378, 218] width 537 height 28
click at [376, 281] on button "Iesniegt" at bounding box center [379, 278] width 102 height 25
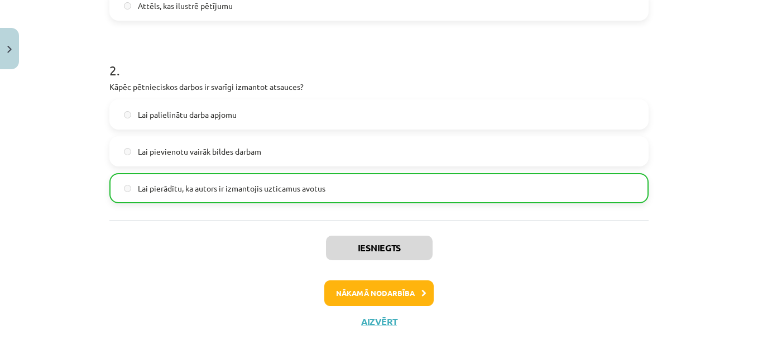
scroll to position [367, 0]
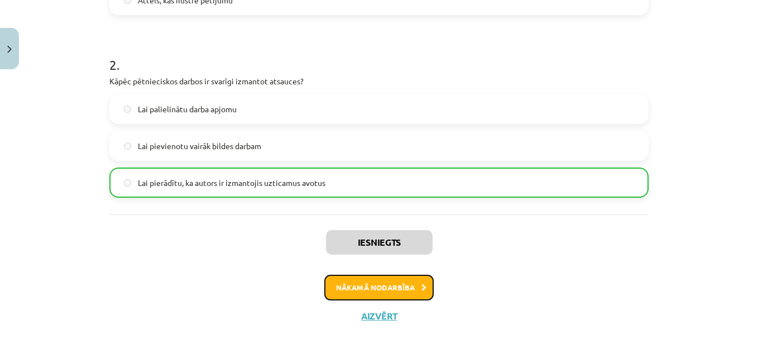
click at [372, 286] on button "Nākamā nodarbība" at bounding box center [378, 288] width 109 height 26
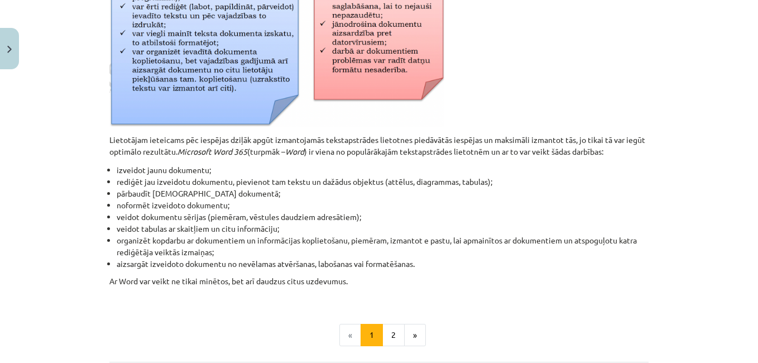
scroll to position [474, 0]
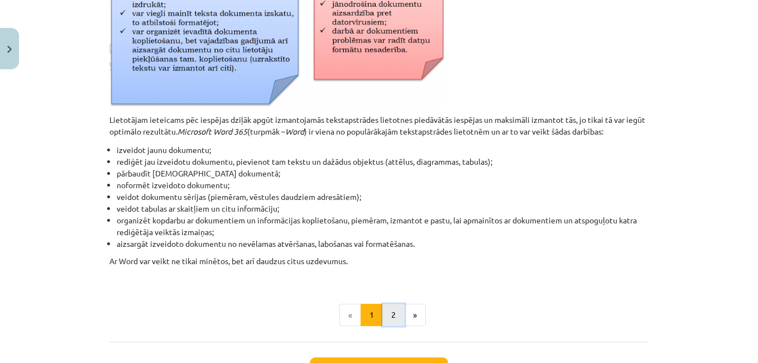
click at [389, 318] on button "2" at bounding box center [393, 315] width 22 height 22
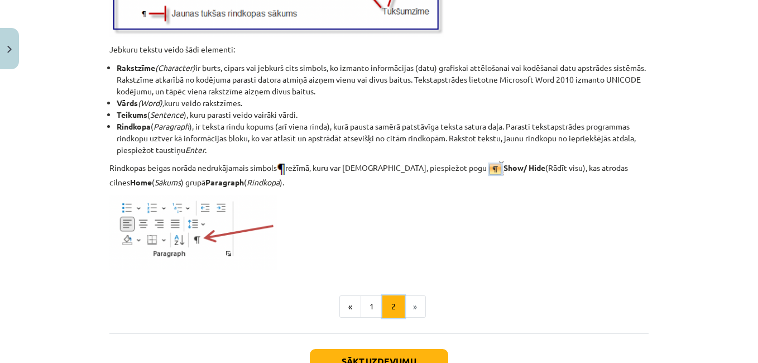
scroll to position [1483, 0]
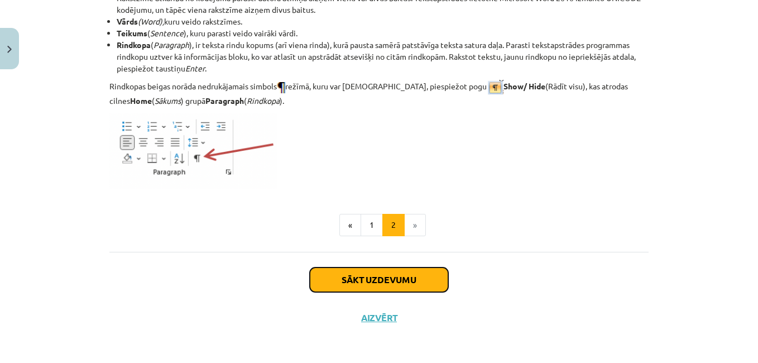
click at [388, 281] on button "Sākt uzdevumu" at bounding box center [379, 279] width 138 height 25
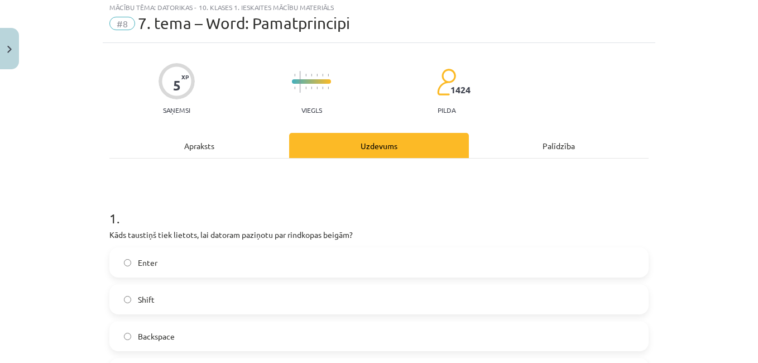
scroll to position [28, 0]
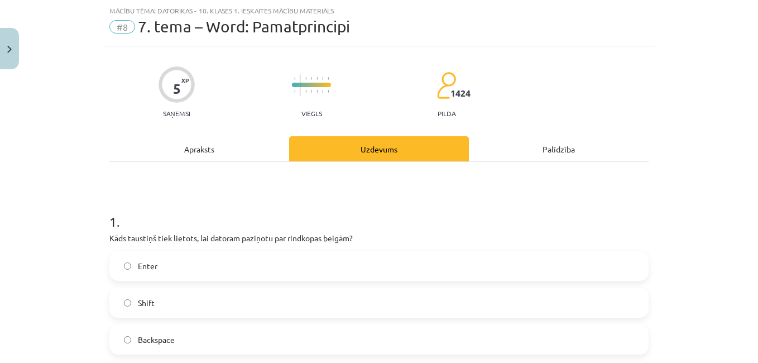
click at [182, 155] on div "Apraksts" at bounding box center [199, 148] width 180 height 25
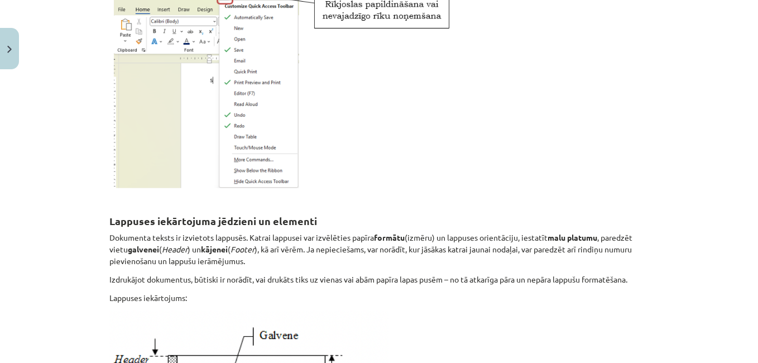
scroll to position [586, 0]
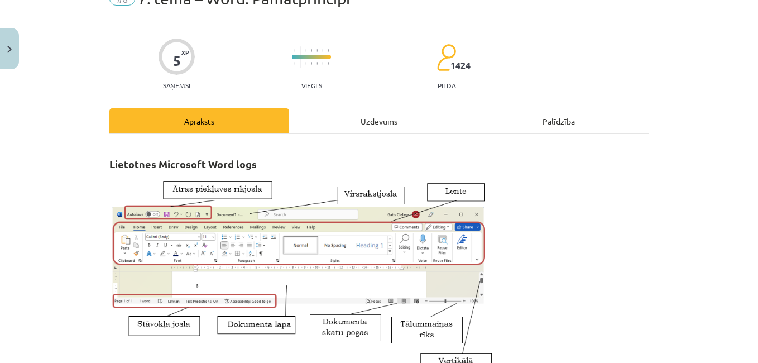
click at [364, 126] on div "Uzdevums" at bounding box center [379, 120] width 180 height 25
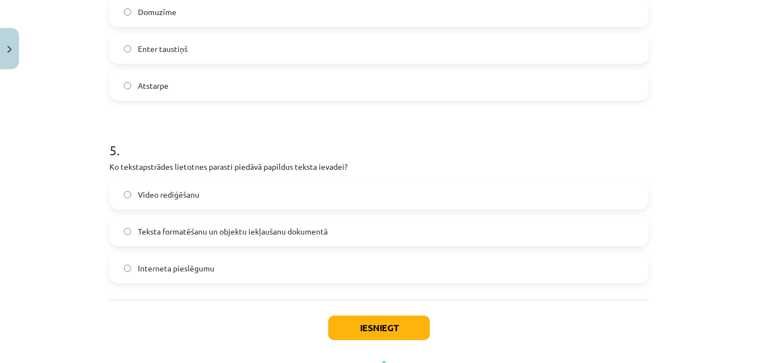
scroll to position [1026, 0]
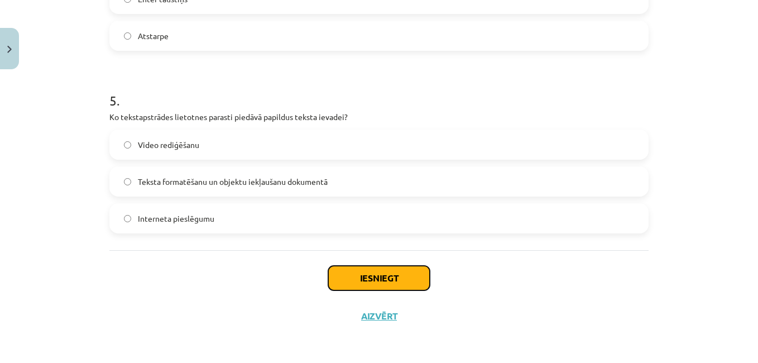
click at [376, 278] on button "Iesniegt" at bounding box center [379, 278] width 102 height 25
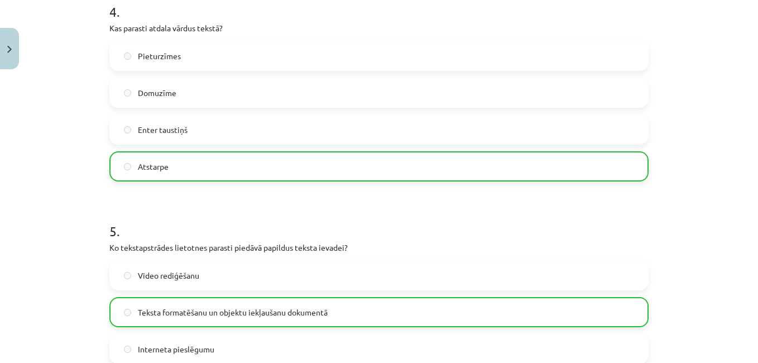
scroll to position [1062, 0]
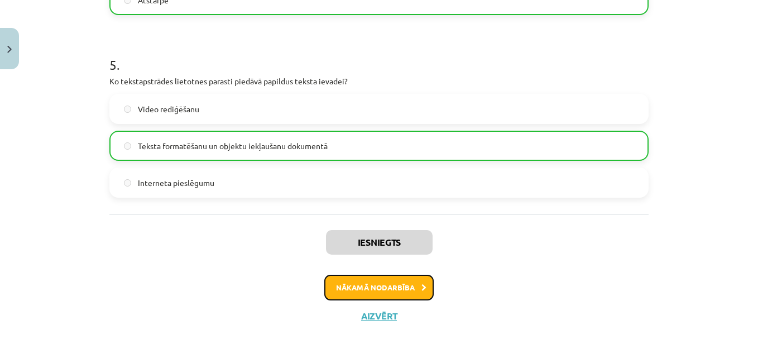
click at [382, 284] on button "Nākamā nodarbība" at bounding box center [378, 288] width 109 height 26
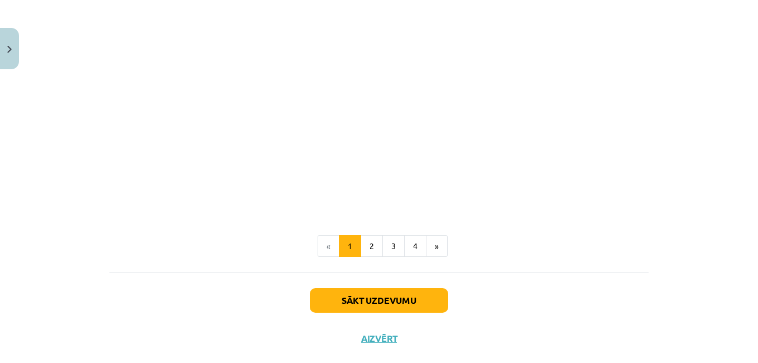
scroll to position [2281, 0]
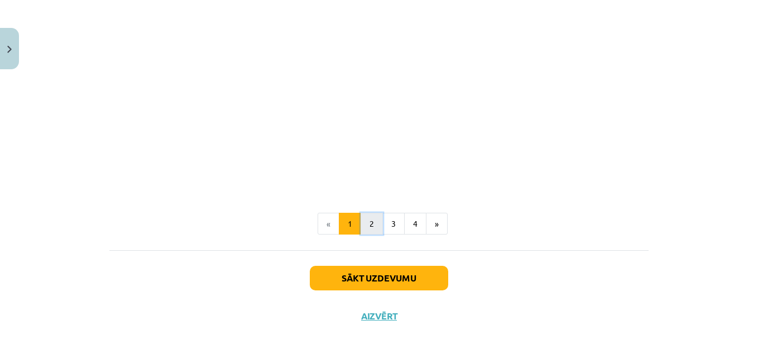
click at [369, 221] on button "2" at bounding box center [371, 224] width 22 height 22
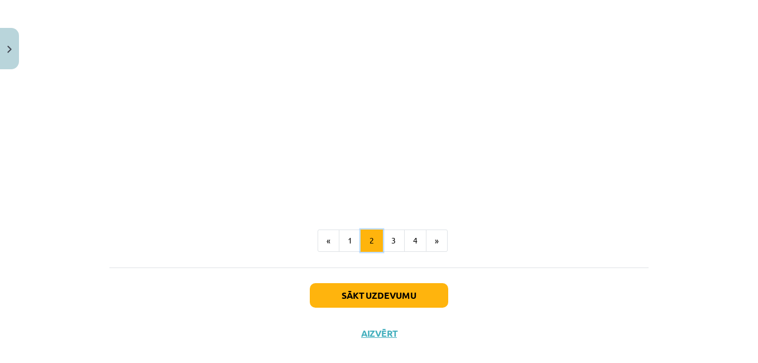
scroll to position [1762, 0]
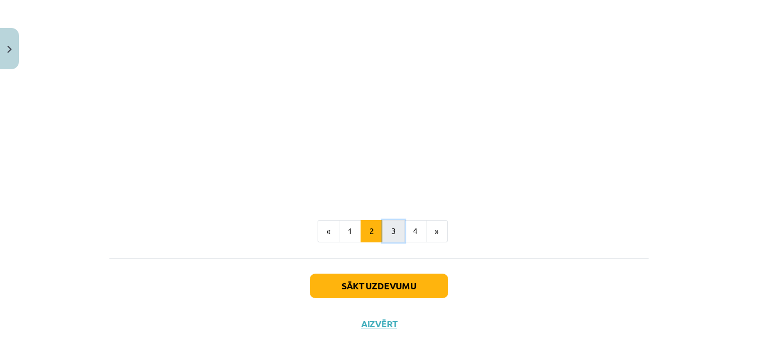
click at [389, 233] on button "3" at bounding box center [393, 231] width 22 height 22
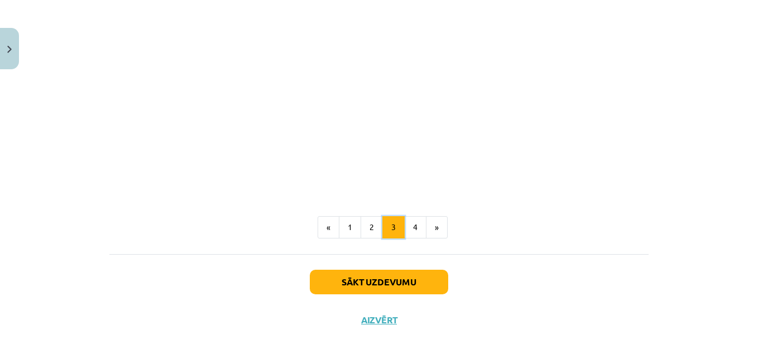
scroll to position [1873, 0]
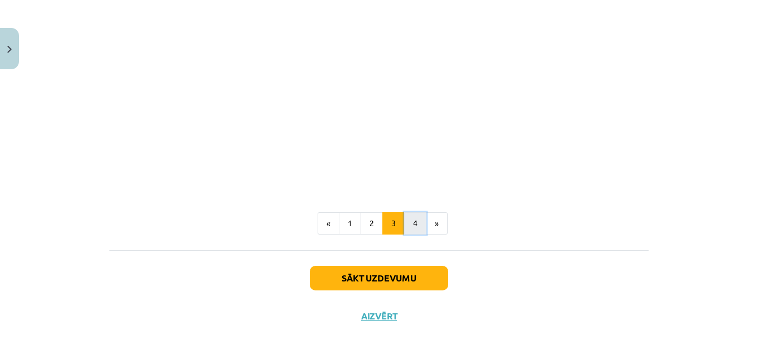
click at [416, 225] on button "4" at bounding box center [415, 223] width 22 height 22
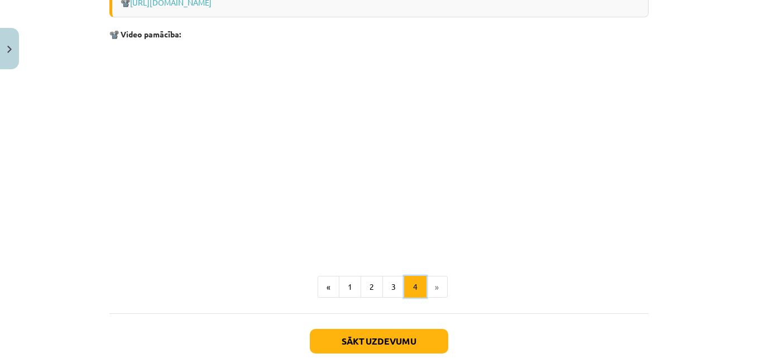
scroll to position [1713, 0]
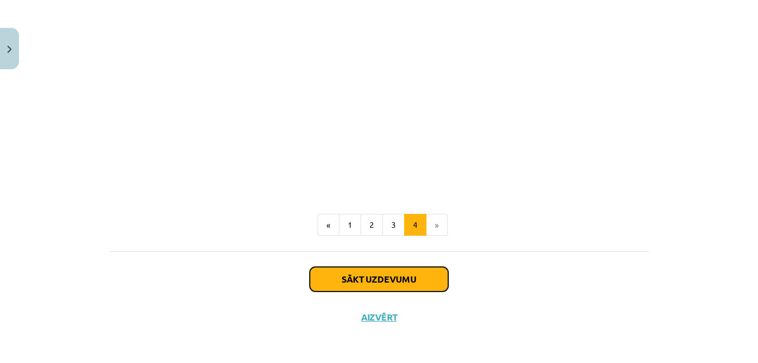
click at [383, 285] on button "Sākt uzdevumu" at bounding box center [379, 279] width 138 height 25
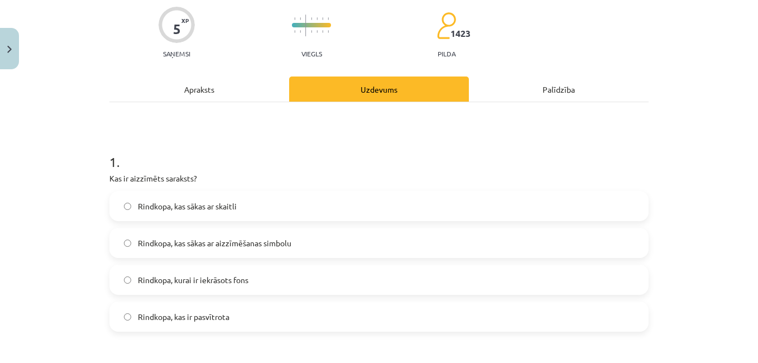
scroll to position [140, 0]
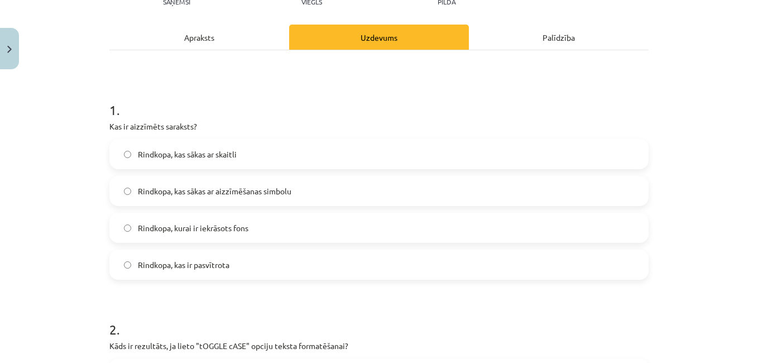
click at [188, 42] on div "Apraksts" at bounding box center [199, 37] width 180 height 25
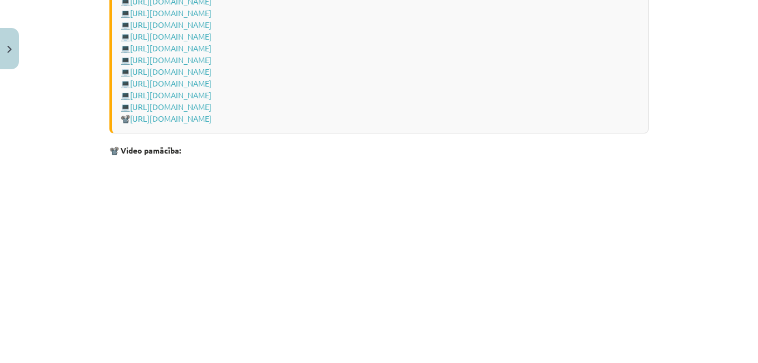
scroll to position [1713, 0]
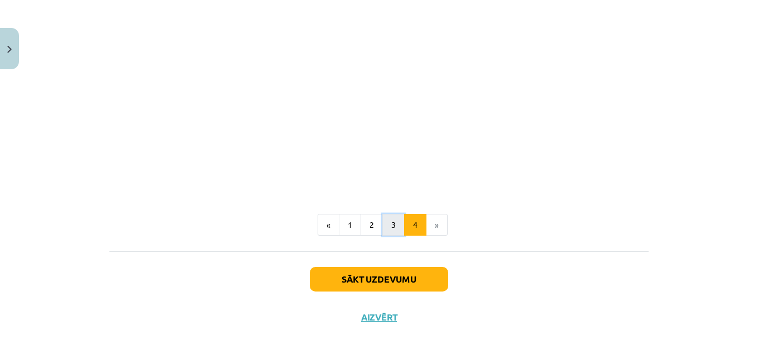
click at [392, 226] on button "3" at bounding box center [393, 225] width 22 height 22
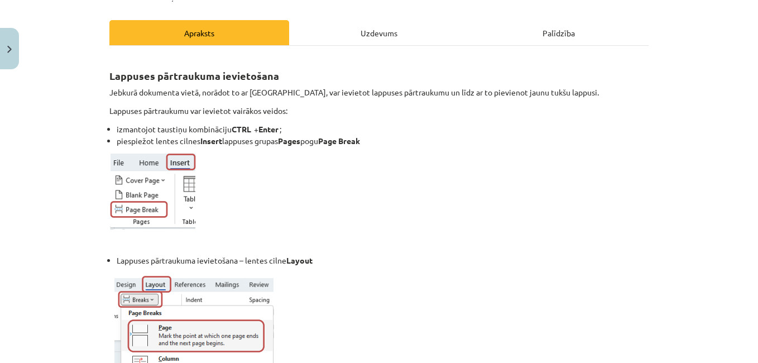
scroll to position [0, 0]
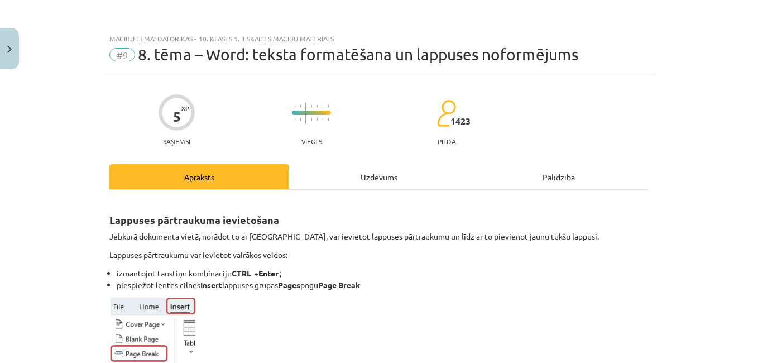
click at [336, 181] on div "Uzdevums" at bounding box center [379, 176] width 180 height 25
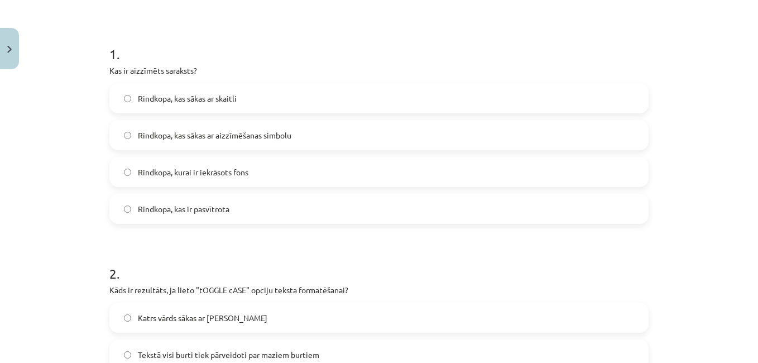
scroll to position [140, 0]
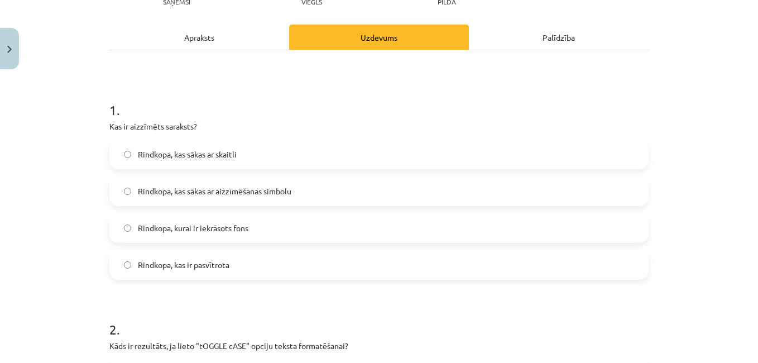
click at [187, 37] on div "Apraksts" at bounding box center [199, 37] width 180 height 25
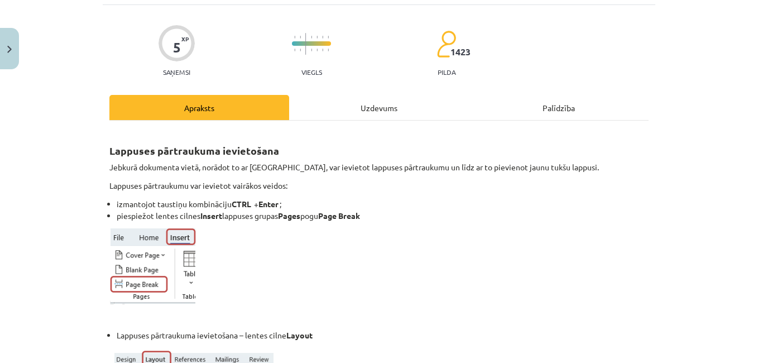
scroll to position [0, 0]
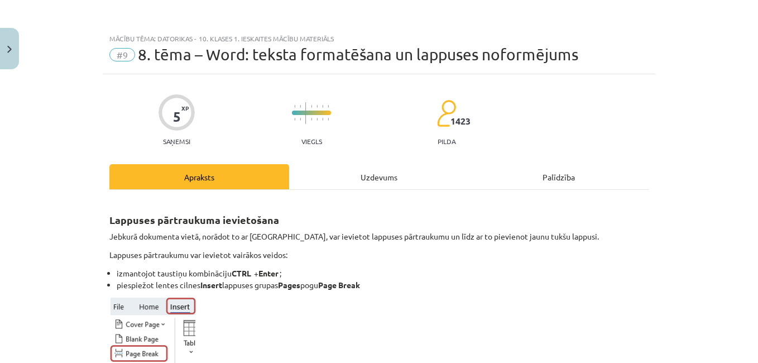
click at [364, 178] on div "Uzdevums" at bounding box center [379, 176] width 180 height 25
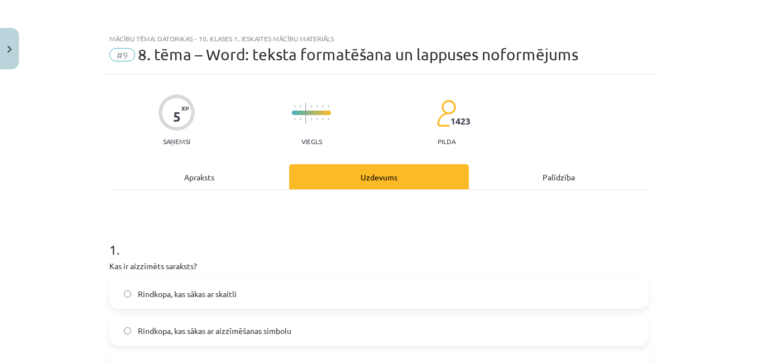
click at [195, 181] on div "Apraksts" at bounding box center [199, 176] width 180 height 25
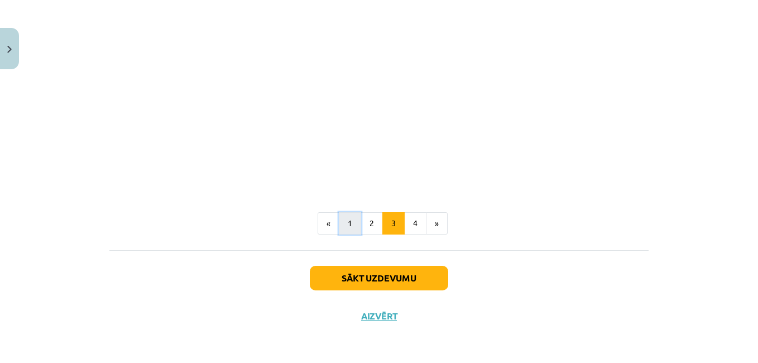
click at [344, 223] on button "1" at bounding box center [350, 223] width 22 height 22
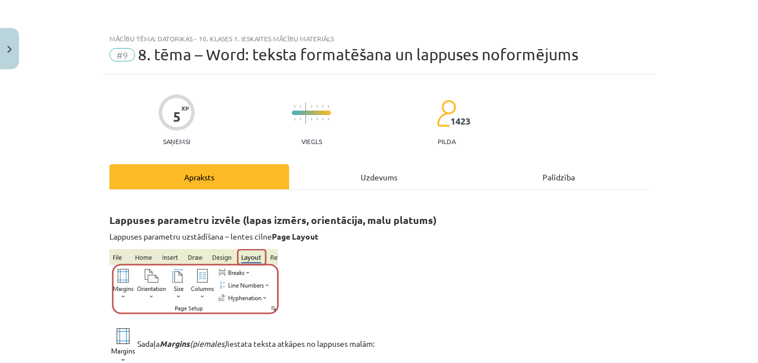
click at [367, 171] on div "Uzdevums" at bounding box center [379, 176] width 180 height 25
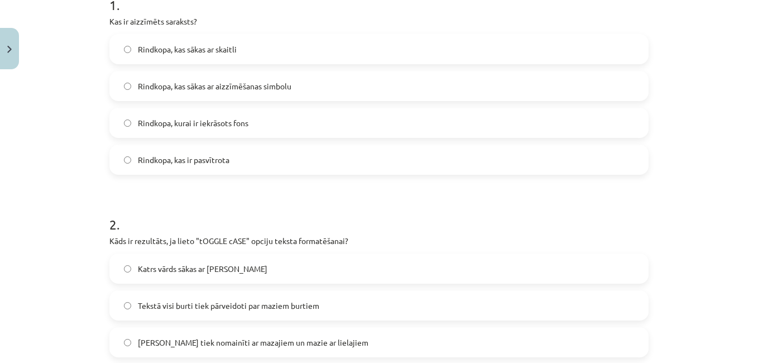
scroll to position [363, 0]
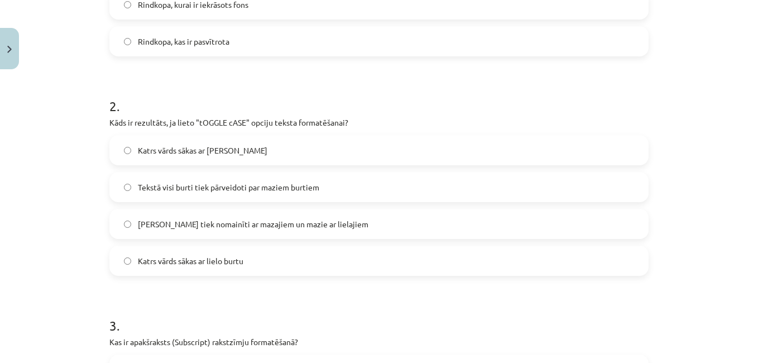
click at [125, 228] on label "[PERSON_NAME] tiek nomainīti ar mazajiem un mazie ar lielajiem" at bounding box center [378, 224] width 537 height 28
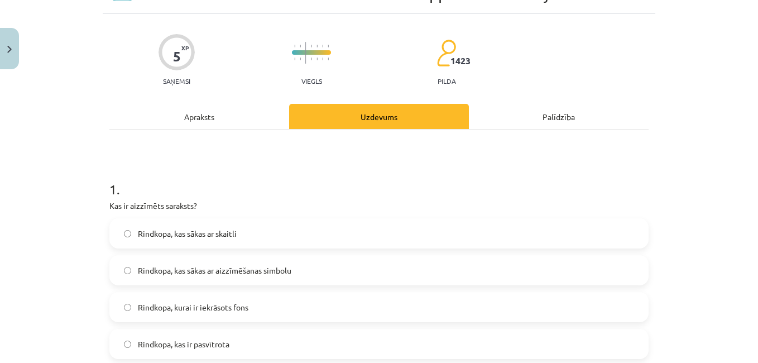
scroll to position [0, 0]
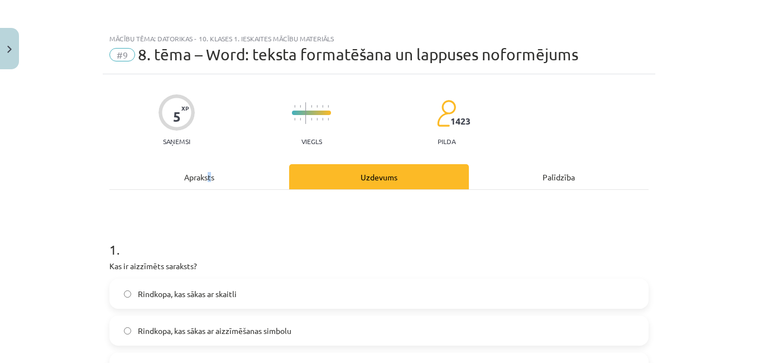
click at [205, 179] on div "Apraksts" at bounding box center [199, 176] width 180 height 25
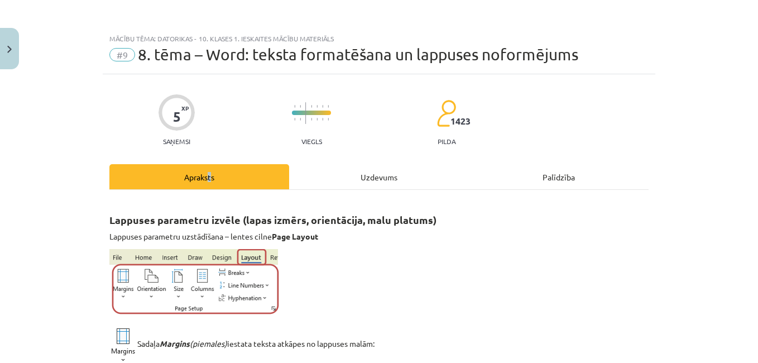
scroll to position [28, 0]
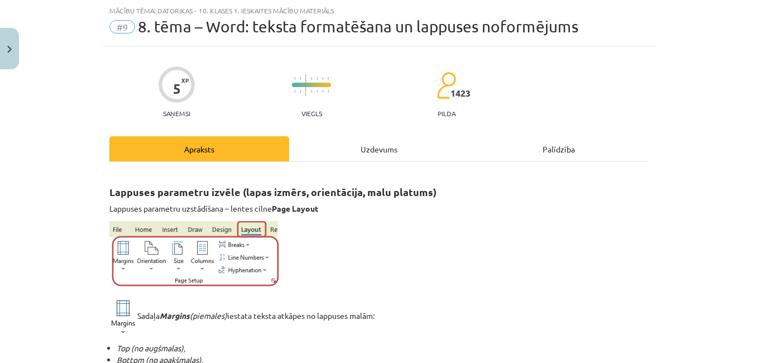
click at [55, 208] on div "Mācību tēma: Datorikas - 10. klases 1. ieskaites mācību materiāls #9 8. tēma – …" at bounding box center [379, 181] width 758 height 363
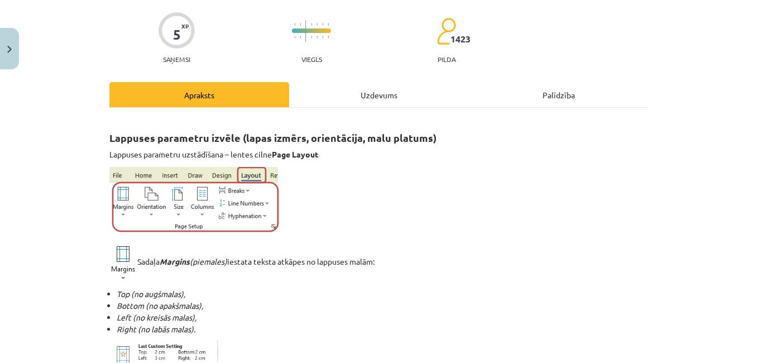
scroll to position [0, 0]
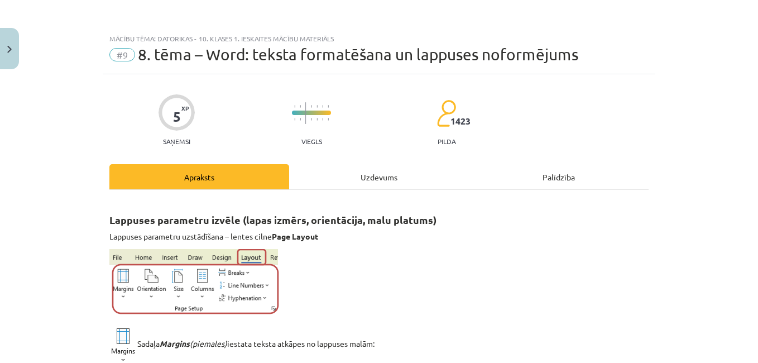
click at [360, 182] on div "Uzdevums" at bounding box center [379, 176] width 180 height 25
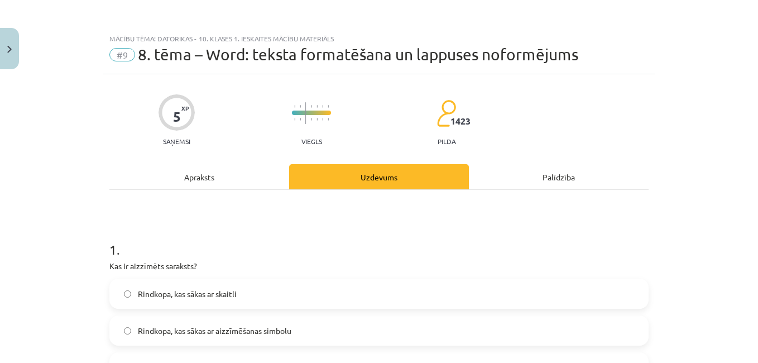
click at [186, 177] on div "Apraksts" at bounding box center [199, 176] width 180 height 25
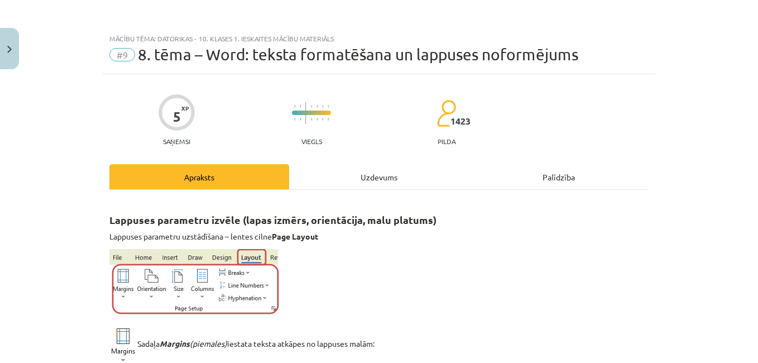
click at [393, 177] on div "Uzdevums" at bounding box center [379, 176] width 180 height 25
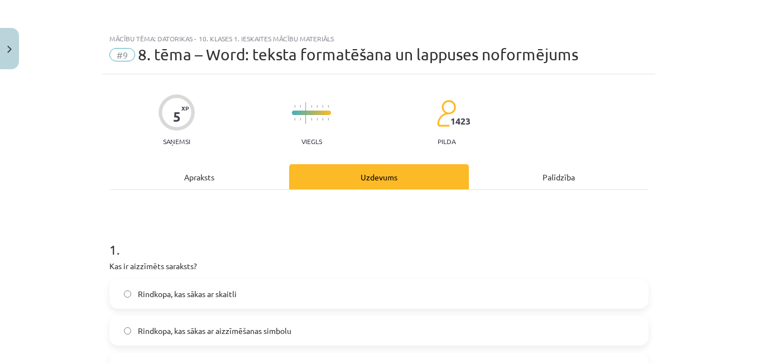
click at [186, 175] on div "Apraksts" at bounding box center [199, 176] width 180 height 25
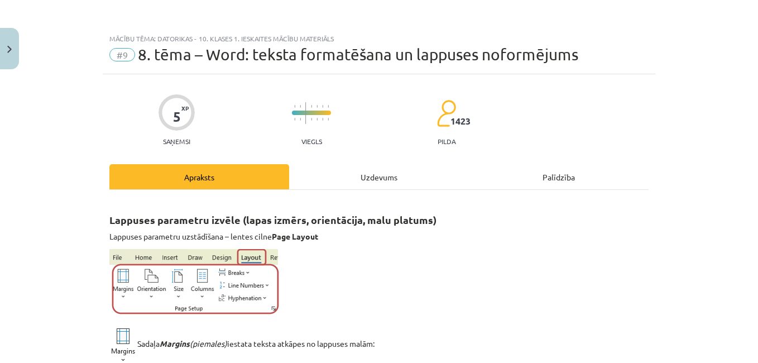
click at [351, 176] on div "Uzdevums" at bounding box center [379, 176] width 180 height 25
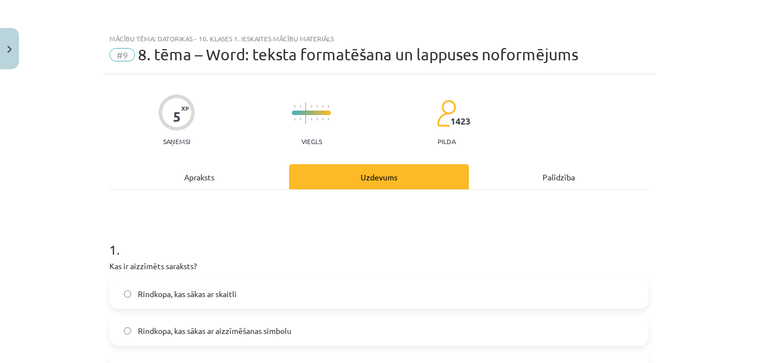
click at [189, 179] on div "Apraksts" at bounding box center [199, 176] width 180 height 25
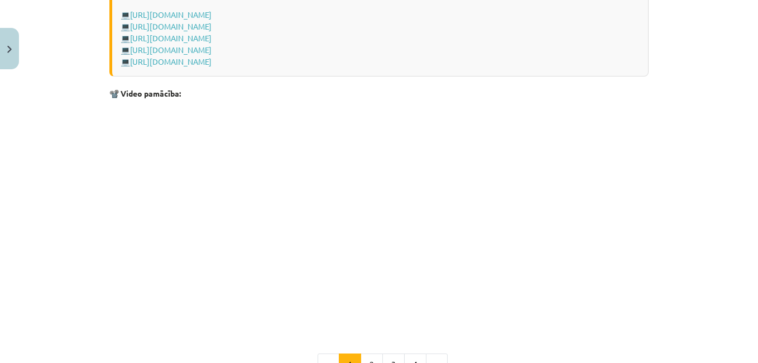
scroll to position [2281, 0]
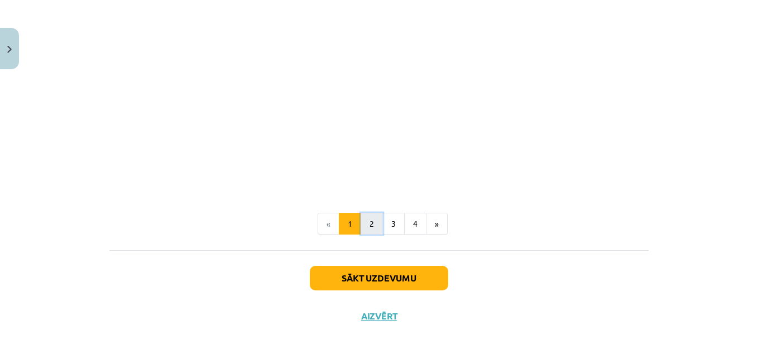
click at [375, 230] on button "2" at bounding box center [371, 224] width 22 height 22
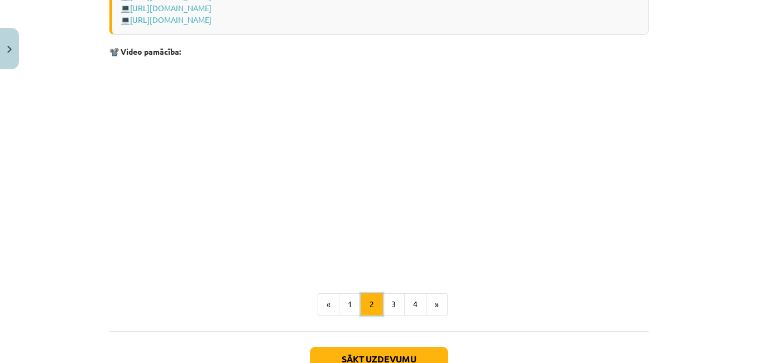
scroll to position [1770, 0]
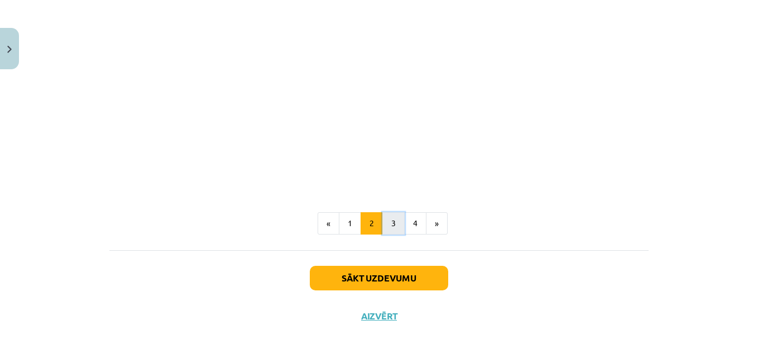
click at [384, 224] on button "3" at bounding box center [393, 223] width 22 height 22
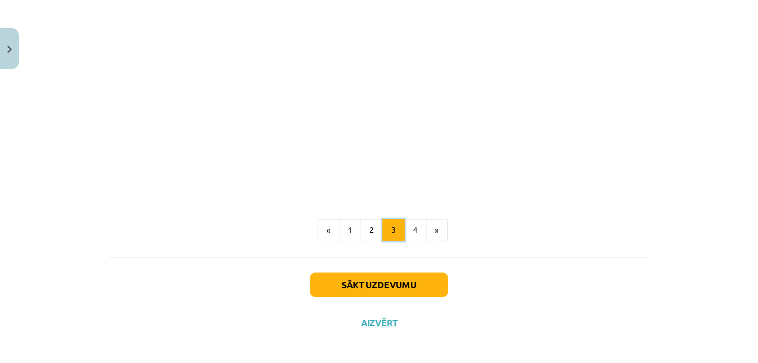
scroll to position [1873, 0]
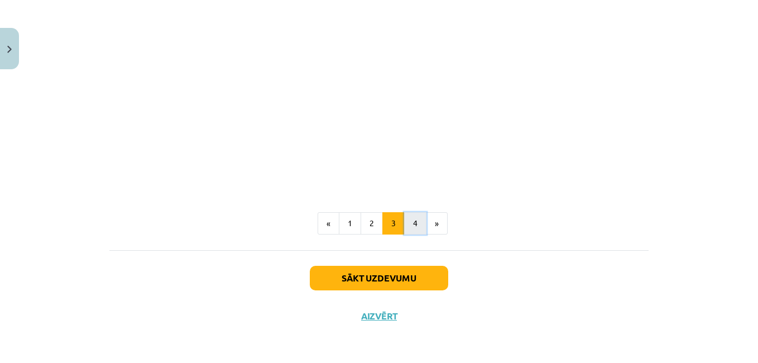
click at [406, 228] on button "4" at bounding box center [415, 223] width 22 height 22
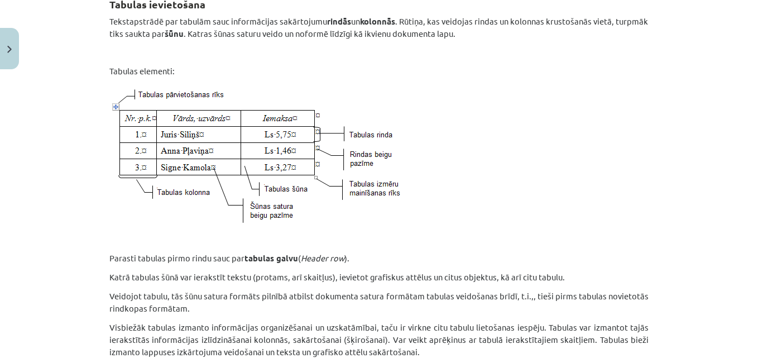
scroll to position [200, 0]
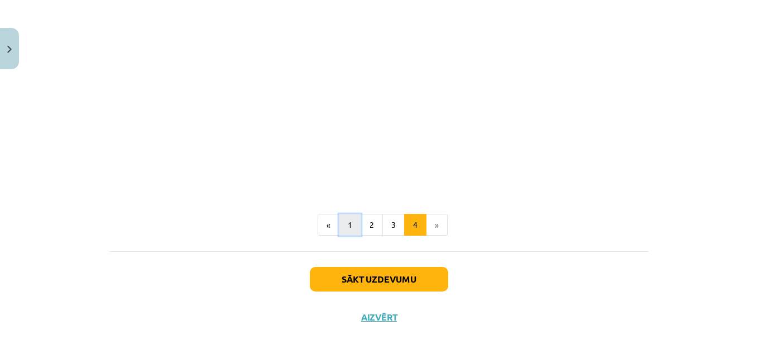
click at [344, 222] on button "1" at bounding box center [350, 225] width 22 height 22
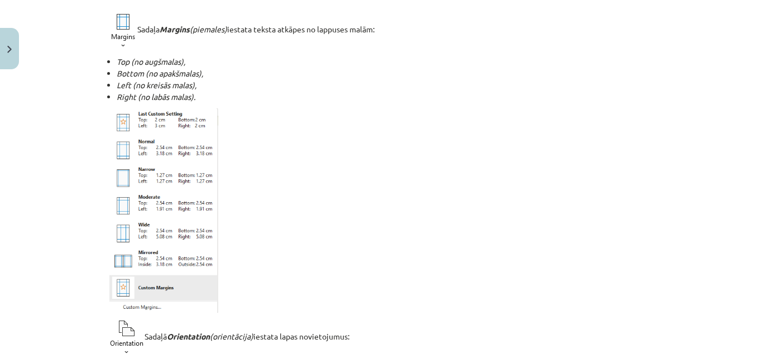
scroll to position [0, 0]
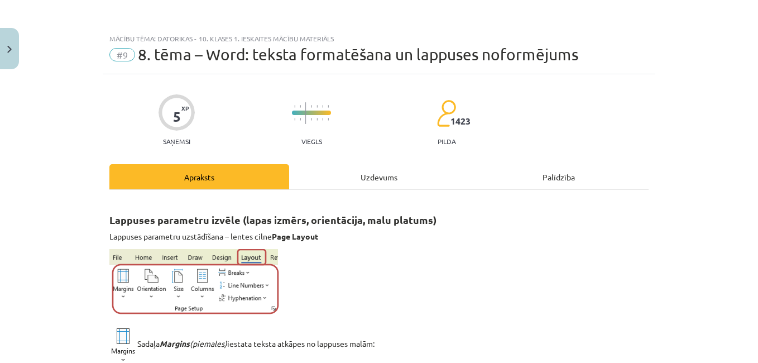
click at [365, 184] on div "Uzdevums" at bounding box center [379, 176] width 180 height 25
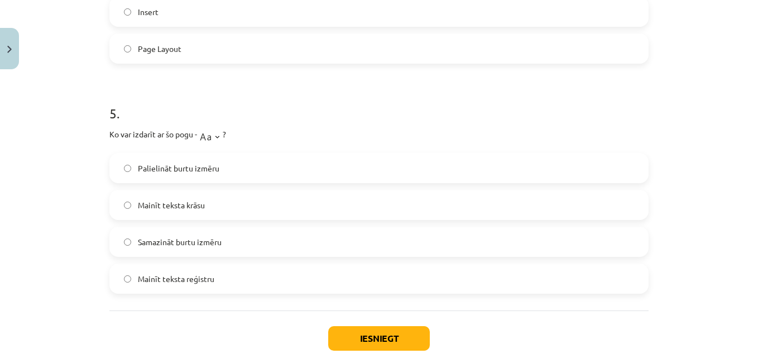
scroll to position [1032, 0]
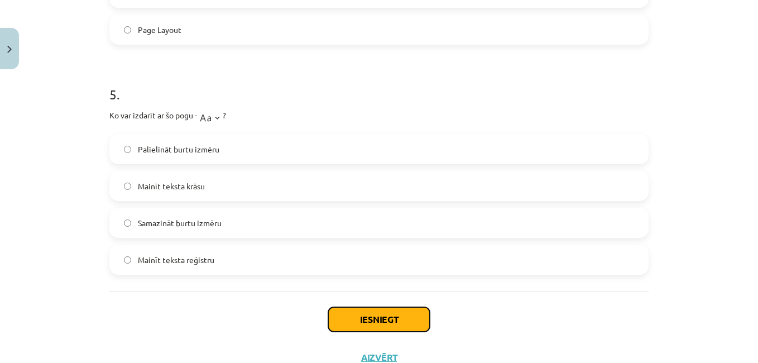
click at [361, 321] on button "Iesniegt" at bounding box center [379, 319] width 102 height 25
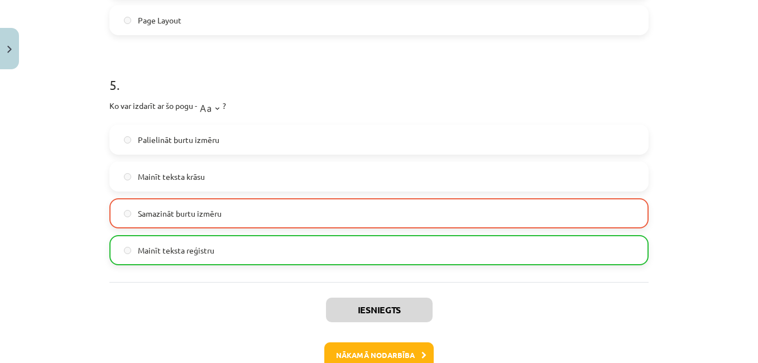
scroll to position [1109, 0]
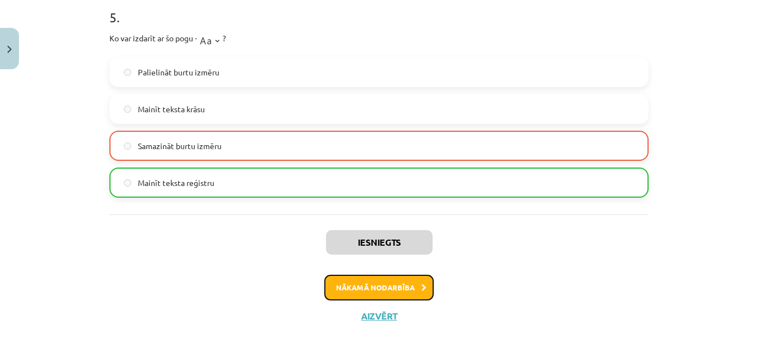
click at [354, 285] on button "Nākamā nodarbība" at bounding box center [378, 288] width 109 height 26
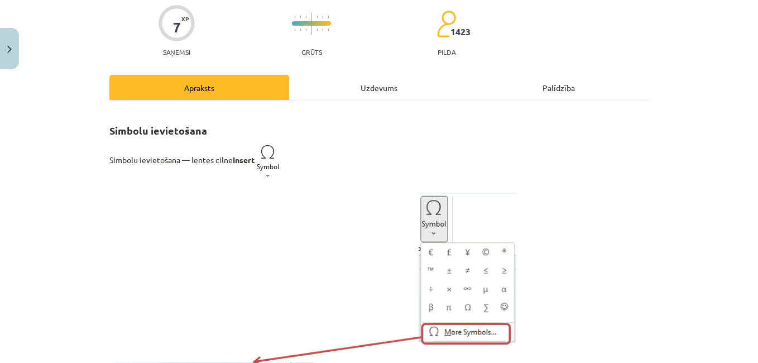
scroll to position [28, 0]
